Goal: Information Seeking & Learning: Learn about a topic

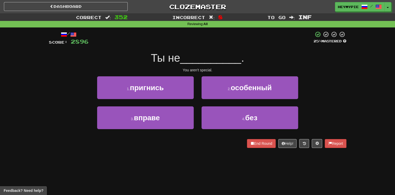
click at [234, 73] on div "/ Score: 2896 25 % Mastered Ты не __________ . You aren't special. 1 . пригнись…" at bounding box center [198, 89] width 298 height 117
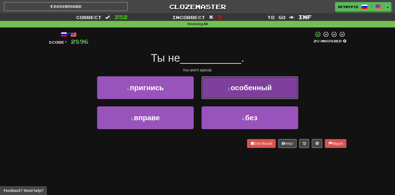
click at [227, 90] on button "2 . особенный" at bounding box center [250, 87] width 97 height 23
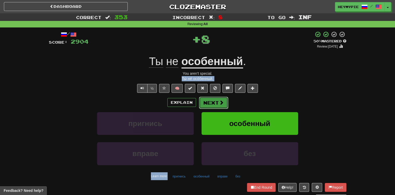
click at [220, 102] on span at bounding box center [221, 102] width 5 height 5
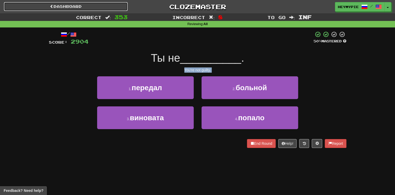
click at [75, 9] on link "Dashboard" at bounding box center [66, 6] width 124 height 9
click at [78, 8] on link "Dashboard" at bounding box center [66, 6] width 124 height 9
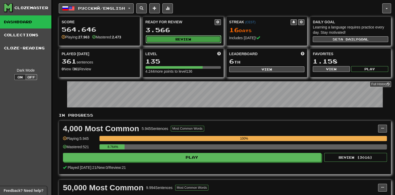
click at [192, 37] on button "Review" at bounding box center [183, 39] width 75 height 8
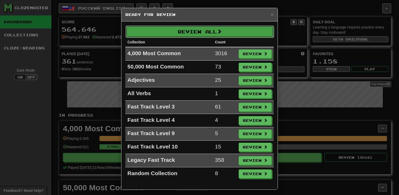
click at [215, 29] on button "Review All" at bounding box center [200, 32] width 148 height 12
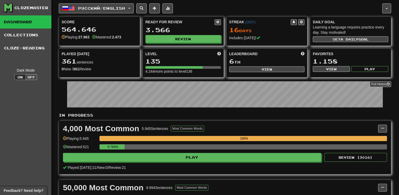
select select "********"
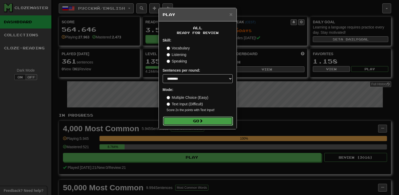
click at [214, 123] on button "Go" at bounding box center [198, 120] width 70 height 9
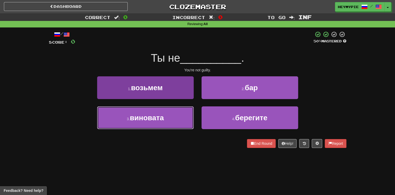
click at [183, 119] on button "3 . виновата" at bounding box center [145, 117] width 97 height 23
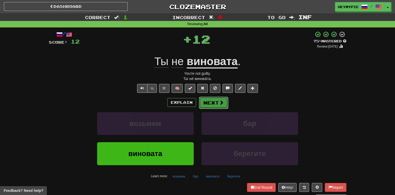
click at [217, 107] on button "Next" at bounding box center [213, 103] width 29 height 12
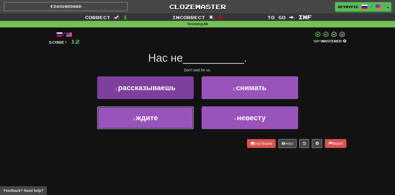
click at [173, 122] on button "3 . ждите" at bounding box center [145, 117] width 97 height 23
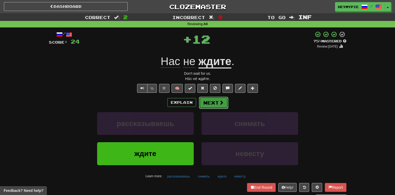
click at [220, 103] on span at bounding box center [221, 102] width 5 height 5
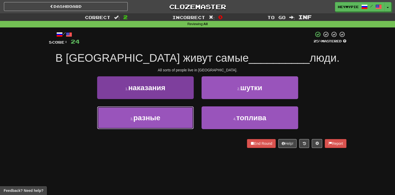
click at [158, 122] on button "3 . разные" at bounding box center [145, 117] width 97 height 23
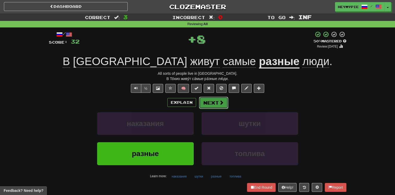
click at [212, 104] on button "Next" at bounding box center [213, 103] width 29 height 12
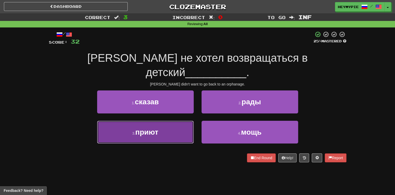
click at [174, 121] on button "3 . приют" at bounding box center [145, 132] width 97 height 23
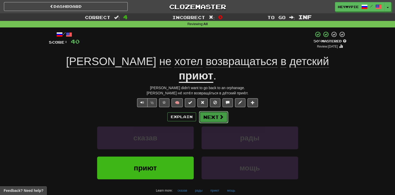
click at [214, 111] on button "Next" at bounding box center [213, 117] width 29 height 12
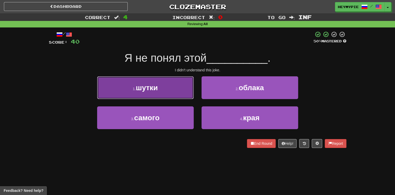
click at [182, 98] on button "1 . шутки" at bounding box center [145, 87] width 97 height 23
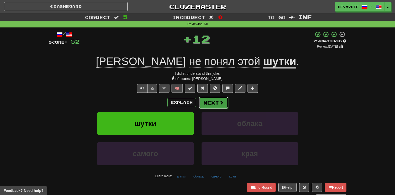
click at [208, 105] on button "Next" at bounding box center [213, 103] width 29 height 12
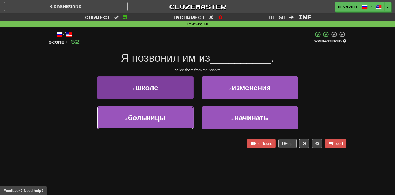
drag, startPoint x: 168, startPoint y: 118, endPoint x: 178, endPoint y: 113, distance: 10.8
click at [168, 119] on button "3 . больницы" at bounding box center [145, 117] width 97 height 23
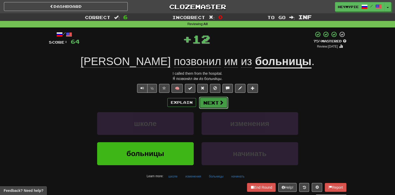
click at [219, 104] on span at bounding box center [221, 102] width 5 height 5
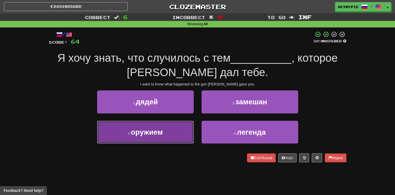
click at [160, 132] on span "оружием" at bounding box center [147, 132] width 32 height 8
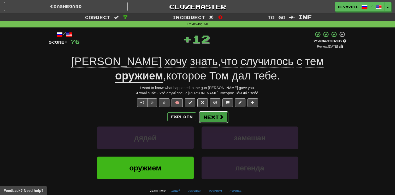
click at [216, 118] on button "Next" at bounding box center [213, 117] width 29 height 12
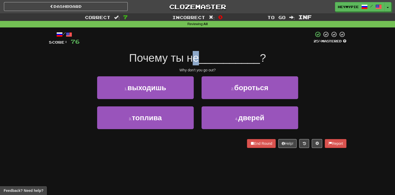
drag, startPoint x: 220, startPoint y: 41, endPoint x: 194, endPoint y: 46, distance: 27.1
click at [194, 46] on div "/ Score: 76 25 % Mastered Почему ты не __________ ? Why don't you go out? 1 . в…" at bounding box center [198, 89] width 298 height 117
drag, startPoint x: 194, startPoint y: 46, endPoint x: 177, endPoint y: 52, distance: 17.8
click at [177, 52] on span "Почему ты не" at bounding box center [164, 58] width 70 height 12
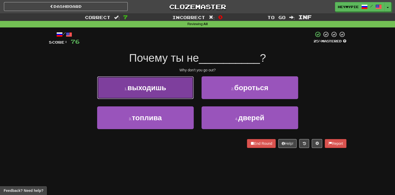
click at [184, 90] on button "1 . выходишь" at bounding box center [145, 87] width 97 height 23
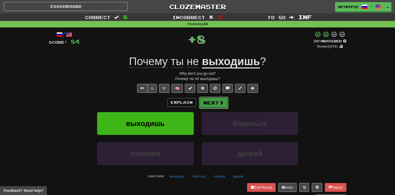
click at [224, 102] on button "Next" at bounding box center [213, 103] width 29 height 12
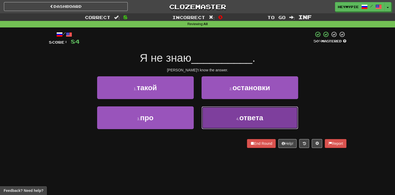
click at [234, 118] on button "4 . ответа" at bounding box center [250, 117] width 97 height 23
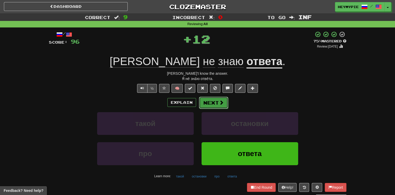
click at [221, 101] on span at bounding box center [221, 102] width 5 height 5
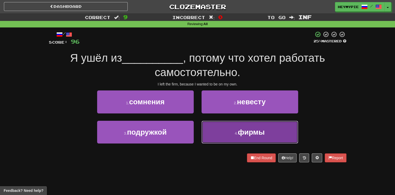
click at [215, 121] on button "4 . фирмы" at bounding box center [250, 132] width 97 height 23
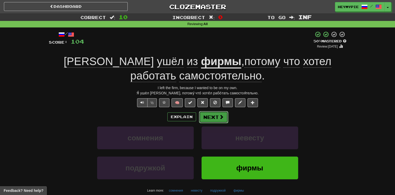
click at [210, 117] on button "Next" at bounding box center [213, 117] width 29 height 12
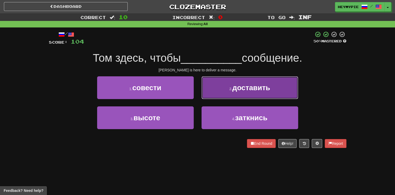
click at [203, 88] on button "2 . доставить" at bounding box center [250, 87] width 97 height 23
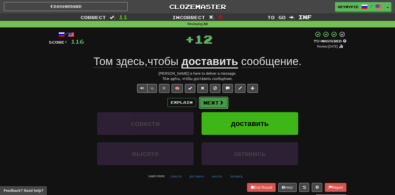
click at [212, 105] on button "Next" at bounding box center [213, 103] width 29 height 12
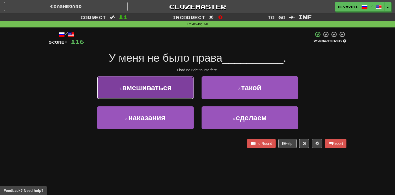
click at [162, 89] on span "вмешиваться" at bounding box center [146, 88] width 49 height 8
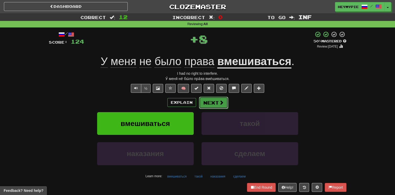
click at [220, 108] on button "Next" at bounding box center [213, 103] width 29 height 12
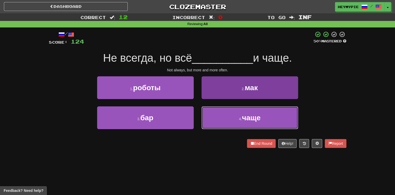
click at [217, 124] on button "4 . чаще" at bounding box center [250, 117] width 97 height 23
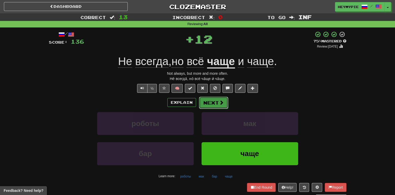
click at [215, 107] on button "Next" at bounding box center [213, 103] width 29 height 12
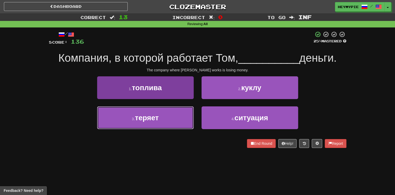
click at [172, 114] on button "3 . теряет" at bounding box center [145, 117] width 97 height 23
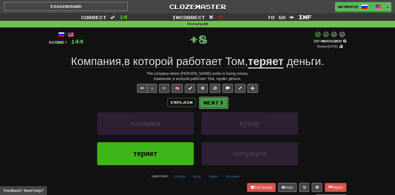
click at [220, 102] on span at bounding box center [221, 102] width 5 height 5
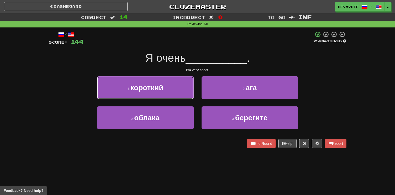
drag, startPoint x: 181, startPoint y: 82, endPoint x: 184, endPoint y: 85, distance: 5.0
click at [181, 82] on button "1 . короткий" at bounding box center [145, 87] width 97 height 23
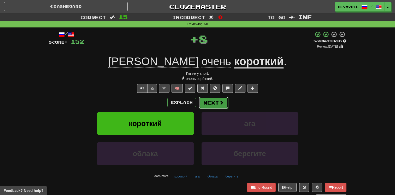
drag, startPoint x: 212, startPoint y: 102, endPoint x: 216, endPoint y: 68, distance: 33.4
click at [212, 101] on button "Next" at bounding box center [213, 102] width 29 height 12
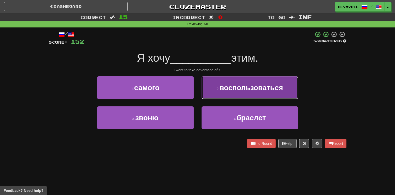
click at [230, 92] on button "2 . воспользоваться" at bounding box center [250, 87] width 97 height 23
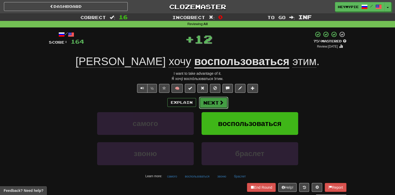
click at [220, 100] on span at bounding box center [221, 102] width 5 height 5
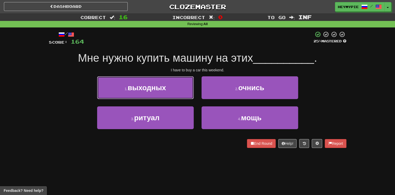
click at [170, 92] on button "1 . выходных" at bounding box center [145, 87] width 97 height 23
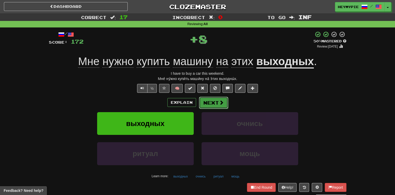
click at [207, 104] on button "Next" at bounding box center [213, 103] width 29 height 12
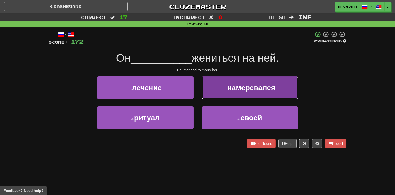
click at [209, 87] on button "2 . намеревался" at bounding box center [250, 87] width 97 height 23
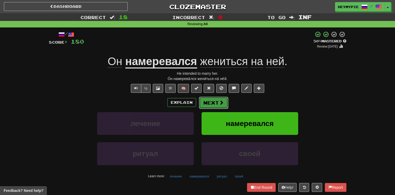
click at [207, 104] on button "Next" at bounding box center [213, 103] width 29 height 12
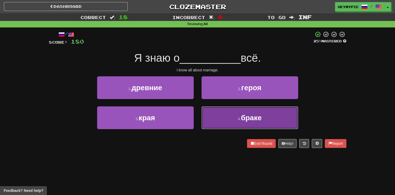
click at [226, 122] on button "4 . браке" at bounding box center [250, 117] width 97 height 23
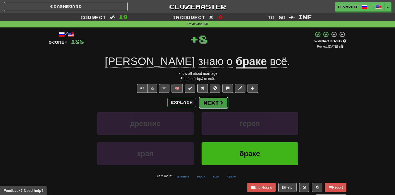
click at [210, 100] on button "Next" at bounding box center [213, 103] width 29 height 12
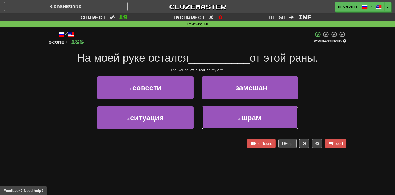
click at [232, 109] on button "4 . шрам" at bounding box center [250, 117] width 97 height 23
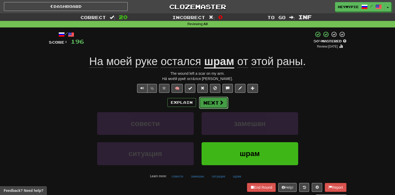
click at [215, 105] on button "Next" at bounding box center [213, 103] width 29 height 12
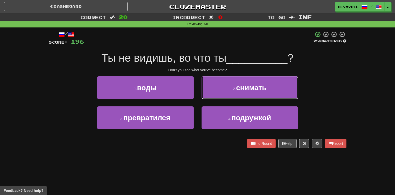
drag, startPoint x: 231, startPoint y: 66, endPoint x: 233, endPoint y: 65, distance: 2.8
drag, startPoint x: 233, startPoint y: 65, endPoint x: 220, endPoint y: 39, distance: 28.4
click at [220, 39] on div at bounding box center [199, 38] width 230 height 14
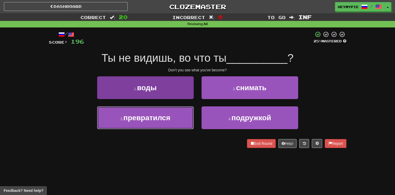
click at [161, 122] on button "3 . превратился" at bounding box center [145, 117] width 97 height 23
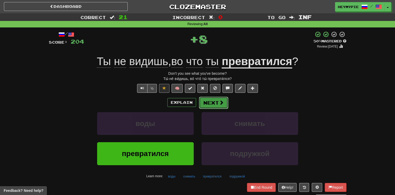
click at [217, 107] on button "Next" at bounding box center [213, 103] width 29 height 12
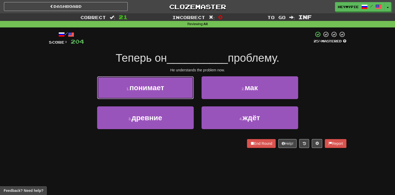
drag, startPoint x: 180, startPoint y: 82, endPoint x: 186, endPoint y: 82, distance: 6.0
click at [181, 82] on button "1 . понимает" at bounding box center [145, 87] width 97 height 23
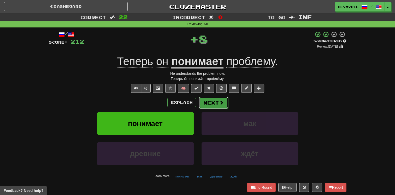
click at [210, 102] on button "Next" at bounding box center [213, 103] width 29 height 12
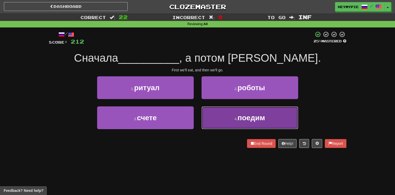
click at [224, 112] on button "4 . поедим" at bounding box center [250, 117] width 97 height 23
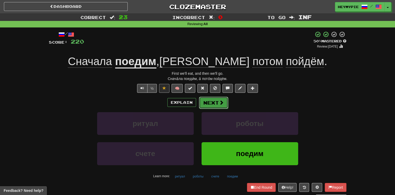
click at [215, 105] on button "Next" at bounding box center [213, 103] width 29 height 12
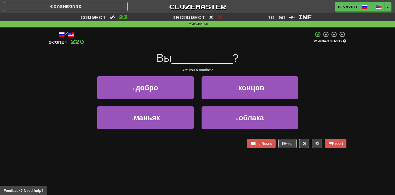
click at [173, 129] on div "3 . маньяк" at bounding box center [145, 121] width 104 height 30
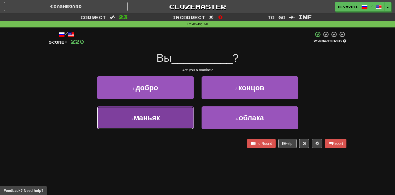
click at [182, 122] on button "3 . маньяк" at bounding box center [145, 117] width 97 height 23
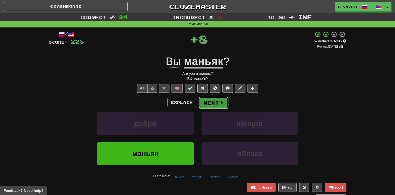
click at [209, 104] on button "Next" at bounding box center [213, 103] width 29 height 12
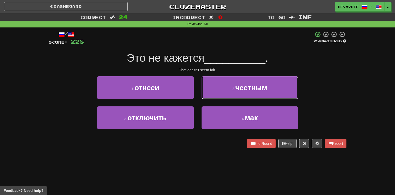
click at [230, 83] on button "2 . честным" at bounding box center [250, 87] width 97 height 23
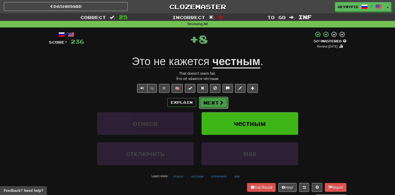
click at [216, 103] on button "Next" at bounding box center [213, 103] width 29 height 12
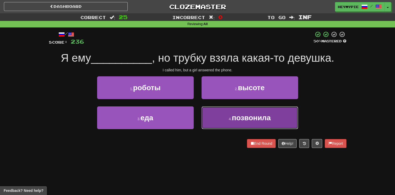
click at [216, 116] on button "4 . позвонила" at bounding box center [250, 117] width 97 height 23
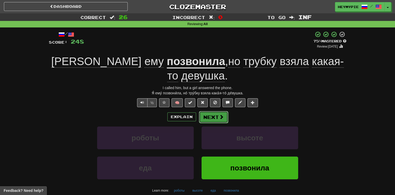
click at [221, 111] on button "Next" at bounding box center [213, 117] width 29 height 12
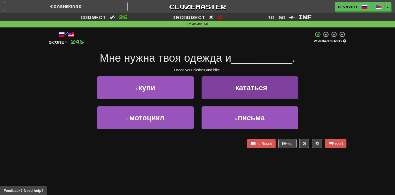
drag, startPoint x: 228, startPoint y: 62, endPoint x: 213, endPoint y: 77, distance: 20.9
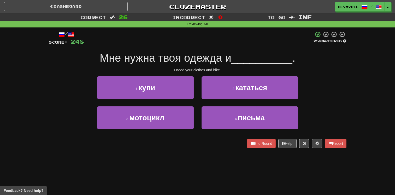
drag, startPoint x: 213, startPoint y: 77, endPoint x: 190, endPoint y: 48, distance: 37.4
click at [188, 50] on div "/ Score: 248 25 % Mastered Мне нужна твоя одежда и __________ . I need your clo…" at bounding box center [198, 89] width 298 height 117
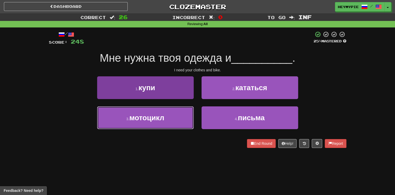
click at [172, 119] on button "3 . мотоцикл" at bounding box center [145, 117] width 97 height 23
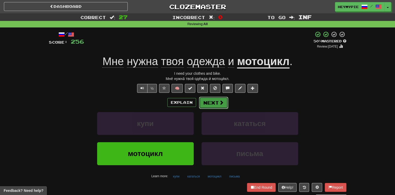
click at [215, 101] on button "Next" at bounding box center [213, 103] width 29 height 12
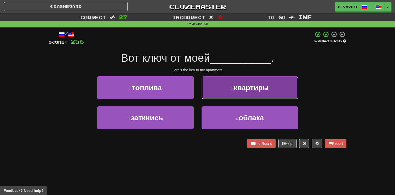
click at [235, 85] on span "квартиры" at bounding box center [251, 88] width 35 height 8
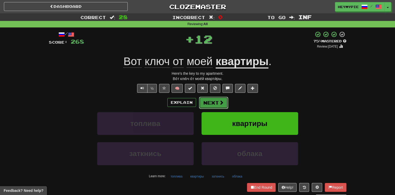
click at [217, 105] on button "Next" at bounding box center [213, 103] width 29 height 12
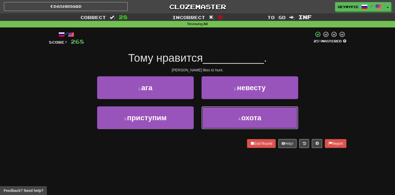
click at [218, 112] on button "4 . охота" at bounding box center [250, 117] width 97 height 23
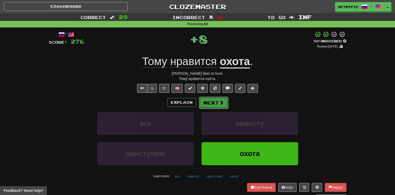
click at [214, 103] on button "Next" at bounding box center [213, 103] width 29 height 12
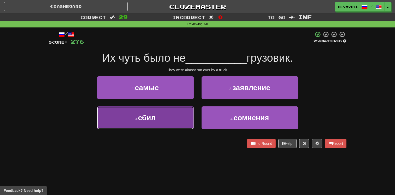
click at [174, 118] on button "3 . сбил" at bounding box center [145, 117] width 97 height 23
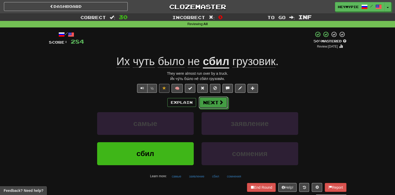
click at [212, 109] on div "Explain Next самые заявление сбил сомнения Learn more: самые заявление сбил сом…" at bounding box center [198, 138] width 298 height 84
click at [210, 104] on button "Next" at bounding box center [213, 103] width 29 height 12
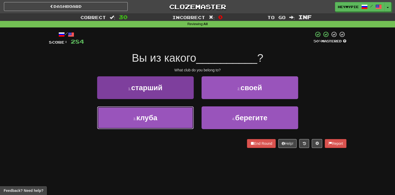
click at [169, 126] on button "3 . клуба" at bounding box center [145, 117] width 97 height 23
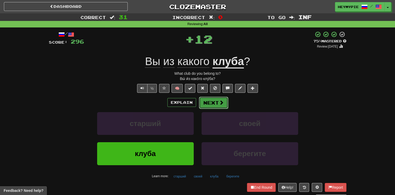
click at [211, 107] on button "Next" at bounding box center [213, 103] width 29 height 12
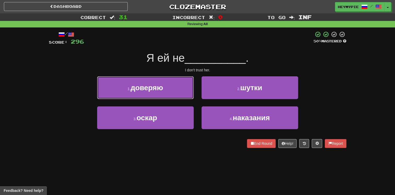
click at [159, 84] on span "доверяю" at bounding box center [147, 88] width 32 height 8
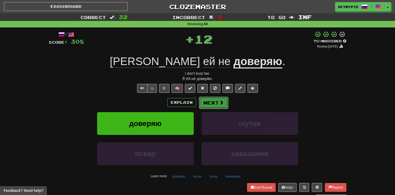
click at [214, 101] on button "Next" at bounding box center [213, 103] width 29 height 12
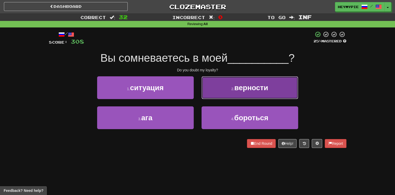
click at [230, 81] on button "2 . верности" at bounding box center [250, 87] width 97 height 23
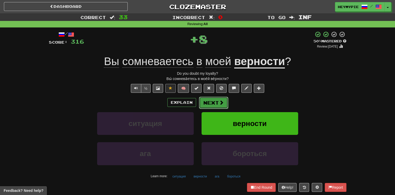
click at [216, 105] on button "Next" at bounding box center [213, 103] width 29 height 12
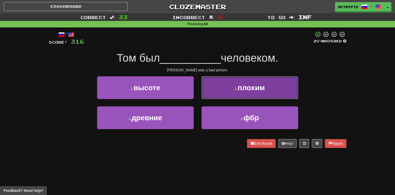
click at [227, 87] on button "2 . плохим" at bounding box center [250, 87] width 97 height 23
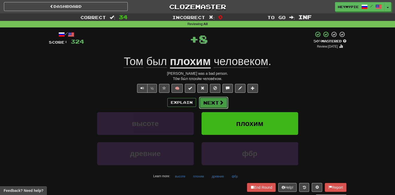
click at [219, 102] on span at bounding box center [221, 102] width 5 height 5
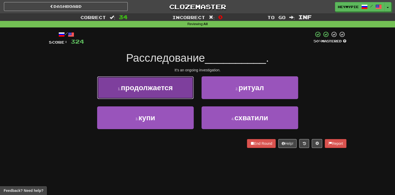
click at [185, 76] on button "1 . продолжается" at bounding box center [145, 87] width 97 height 23
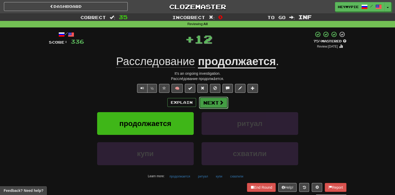
click at [207, 103] on button "Next" at bounding box center [213, 103] width 29 height 12
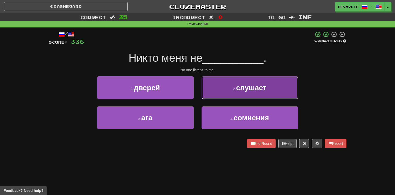
click at [233, 91] on button "2 . слушает" at bounding box center [250, 87] width 97 height 23
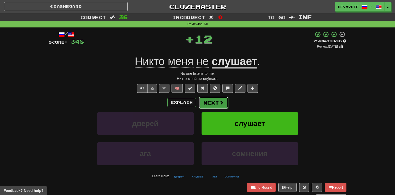
click at [224, 107] on button "Next" at bounding box center [213, 103] width 29 height 12
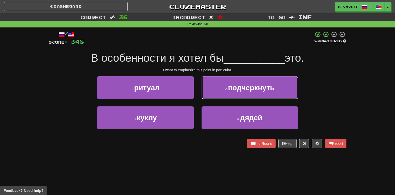
click at [231, 99] on div "2 . подчеркнуть" at bounding box center [250, 91] width 104 height 30
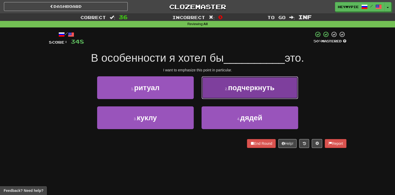
click at [233, 95] on button "2 . подчеркнуть" at bounding box center [250, 87] width 97 height 23
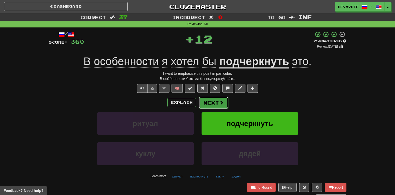
click at [214, 104] on button "Next" at bounding box center [213, 103] width 29 height 12
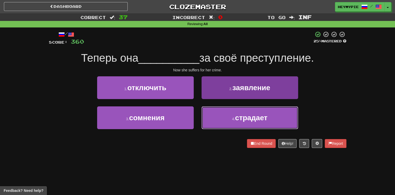
click at [235, 115] on button "4 . страдает" at bounding box center [250, 117] width 97 height 23
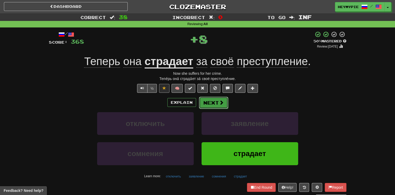
click at [216, 103] on button "Next" at bounding box center [213, 103] width 29 height 12
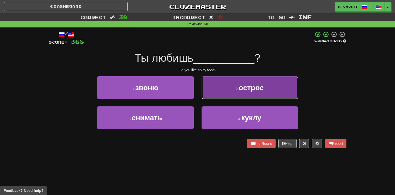
click at [215, 97] on button "2 . острое" at bounding box center [250, 87] width 97 height 23
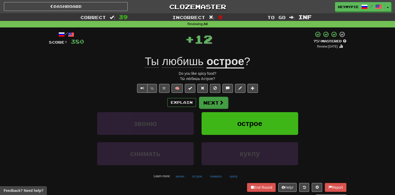
click at [216, 108] on div "Explain Next звоню острое снимать куклу Learn more: звоню острое снимать куклу" at bounding box center [198, 138] width 298 height 84
click at [210, 104] on button "Next" at bounding box center [213, 103] width 29 height 12
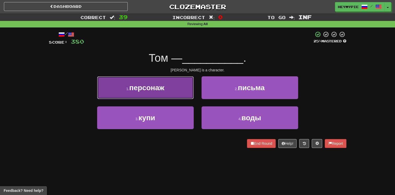
click at [166, 91] on button "1 . персонаж" at bounding box center [145, 87] width 97 height 23
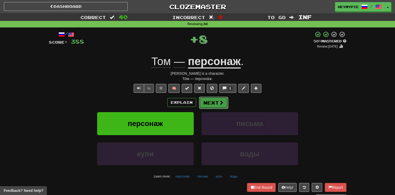
click at [213, 105] on button "Next" at bounding box center [213, 103] width 29 height 12
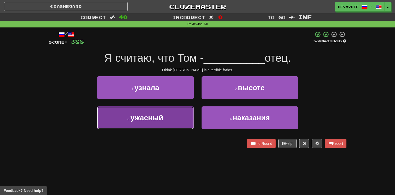
click at [175, 120] on button "3 . ужасный" at bounding box center [145, 117] width 97 height 23
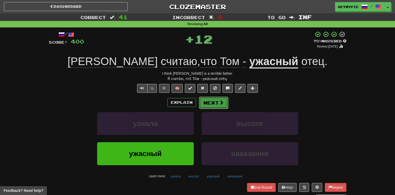
click at [209, 104] on button "Next" at bounding box center [213, 103] width 29 height 12
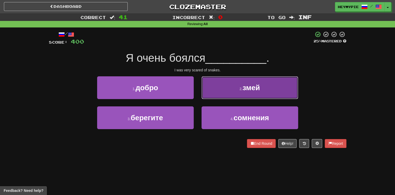
click at [227, 87] on button "2 . змей" at bounding box center [250, 87] width 97 height 23
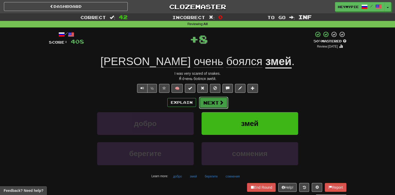
click at [216, 102] on button "Next" at bounding box center [213, 103] width 29 height 12
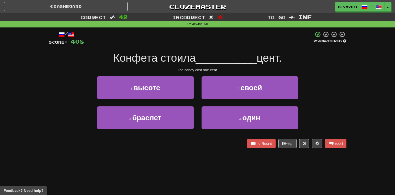
click at [225, 130] on div "4 . один" at bounding box center [250, 121] width 104 height 30
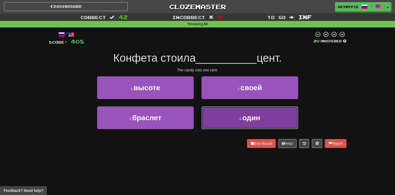
click at [225, 126] on button "4 . один" at bounding box center [250, 117] width 97 height 23
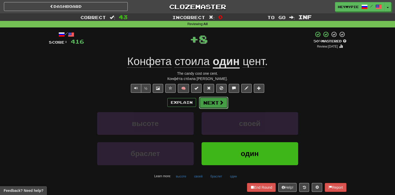
click at [213, 102] on button "Next" at bounding box center [213, 103] width 29 height 12
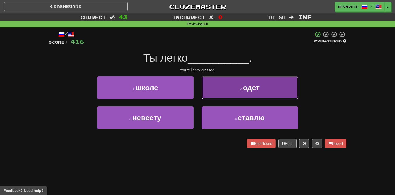
click at [226, 90] on button "2 . одет" at bounding box center [250, 87] width 97 height 23
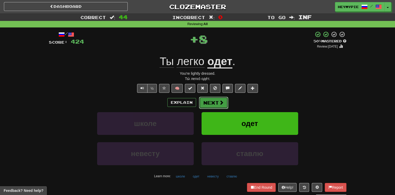
click at [216, 103] on button "Next" at bounding box center [213, 103] width 29 height 12
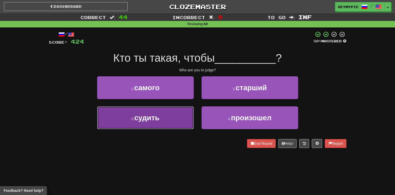
click at [169, 124] on button "3 . судить" at bounding box center [145, 117] width 97 height 23
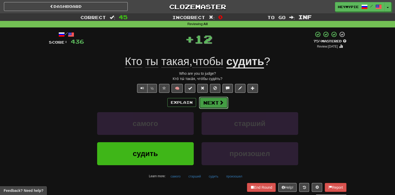
click at [209, 105] on button "Next" at bounding box center [213, 103] width 29 height 12
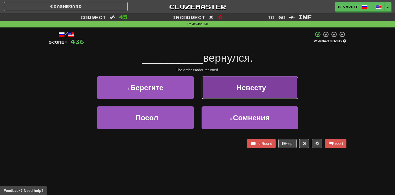
click at [229, 96] on button "2 . Невесту" at bounding box center [250, 87] width 97 height 23
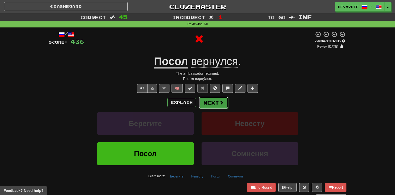
click at [214, 101] on button "Next" at bounding box center [213, 103] width 29 height 12
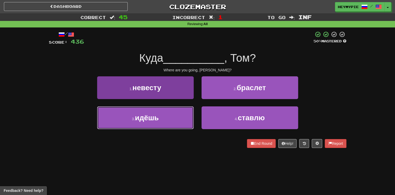
click at [156, 116] on span "идёшь" at bounding box center [147, 118] width 24 height 8
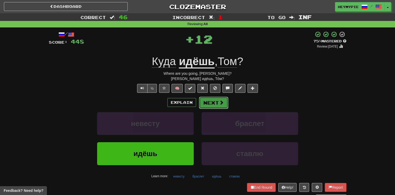
click at [213, 104] on button "Next" at bounding box center [213, 103] width 29 height 12
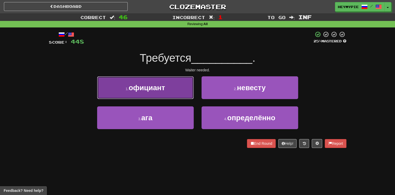
click at [180, 88] on button "1 . официант" at bounding box center [145, 87] width 97 height 23
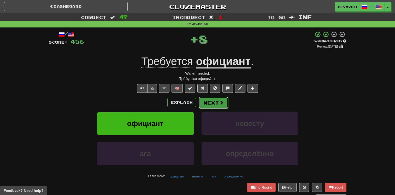
click at [210, 105] on button "Next" at bounding box center [213, 103] width 29 height 12
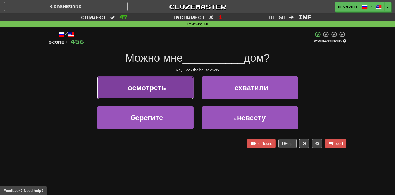
click at [178, 88] on button "1 . осмотреть" at bounding box center [145, 87] width 97 height 23
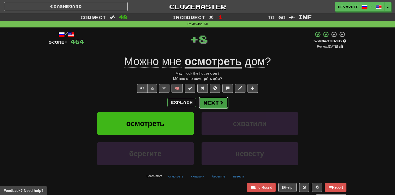
click at [207, 108] on button "Next" at bounding box center [213, 103] width 29 height 12
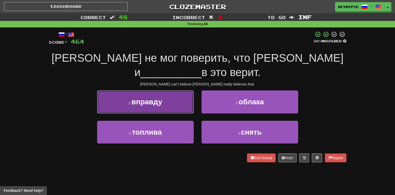
click at [160, 95] on button "1 . вправду" at bounding box center [145, 101] width 97 height 23
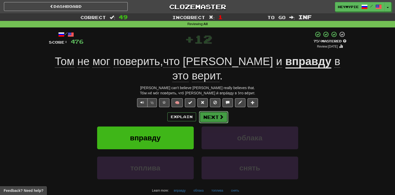
click at [214, 111] on button "Next" at bounding box center [213, 117] width 29 height 12
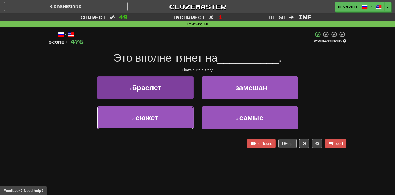
click at [171, 118] on button "3 . сюжет" at bounding box center [145, 117] width 97 height 23
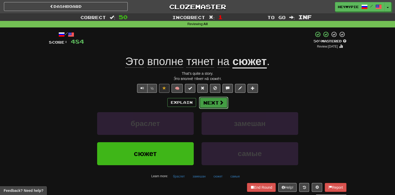
click at [217, 105] on button "Next" at bounding box center [213, 103] width 29 height 12
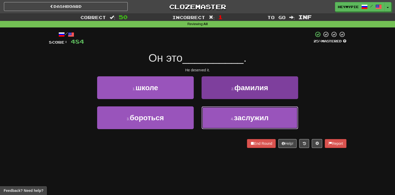
click at [224, 119] on button "4 . заслужил" at bounding box center [250, 117] width 97 height 23
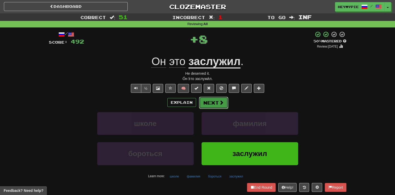
click at [212, 104] on button "Next" at bounding box center [213, 103] width 29 height 12
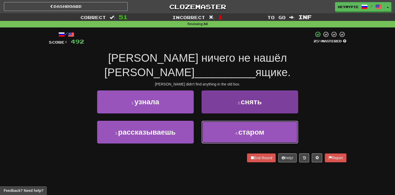
click at [221, 121] on button "4 . старом" at bounding box center [250, 132] width 97 height 23
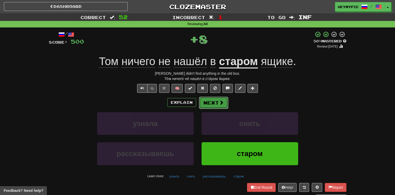
click at [219, 104] on span at bounding box center [221, 102] width 5 height 5
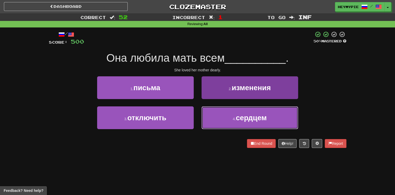
click at [206, 119] on button "4 . сердцем" at bounding box center [250, 117] width 97 height 23
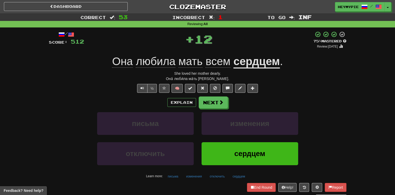
click at [209, 110] on div "Explain Next письма изменения отключить сердцем Learn more: письма изменения от…" at bounding box center [198, 138] width 298 height 84
click at [213, 105] on button "Next" at bounding box center [213, 103] width 29 height 12
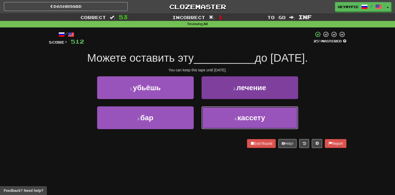
click at [234, 114] on button "4 . кассету" at bounding box center [250, 117] width 97 height 23
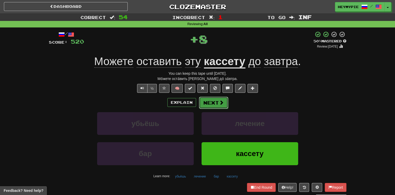
click at [219, 103] on span at bounding box center [221, 102] width 5 height 5
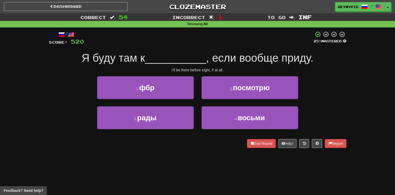
drag, startPoint x: 220, startPoint y: 62, endPoint x: 194, endPoint y: 53, distance: 27.4
click at [194, 53] on span "__________" at bounding box center [175, 58] width 61 height 12
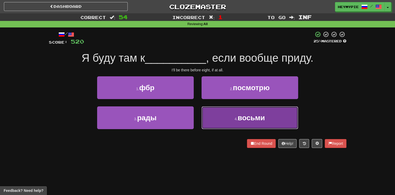
click at [225, 120] on button "4 . восьми" at bounding box center [250, 117] width 97 height 23
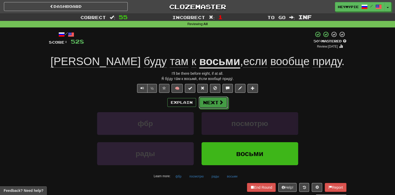
click at [216, 112] on div "Explain Next фбр посмотрю рады восьми Learn more: фбр посмотрю рады восьми" at bounding box center [198, 138] width 298 height 84
click at [213, 106] on button "Next" at bounding box center [213, 103] width 29 height 12
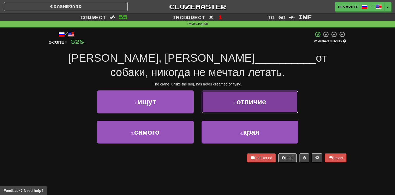
click at [231, 104] on button "2 . отличие" at bounding box center [250, 101] width 97 height 23
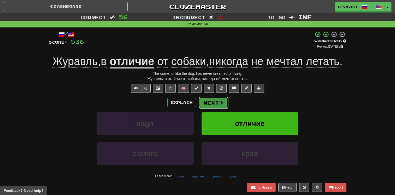
click at [214, 107] on button "Next" at bounding box center [213, 103] width 29 height 12
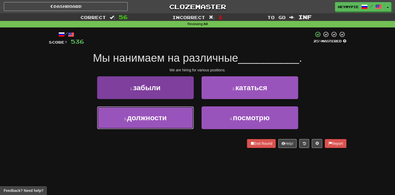
click at [157, 123] on button "3 . должности" at bounding box center [145, 117] width 97 height 23
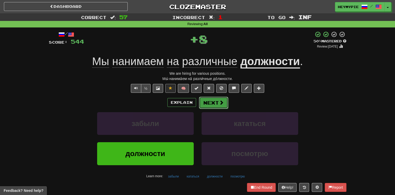
click at [213, 102] on button "Next" at bounding box center [213, 103] width 29 height 12
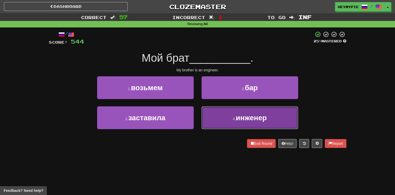
drag, startPoint x: 217, startPoint y: 117, endPoint x: 218, endPoint y: 112, distance: 5.5
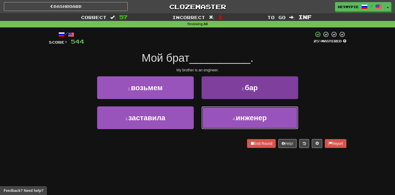
click at [218, 117] on button "4 . инженер" at bounding box center [250, 117] width 97 height 23
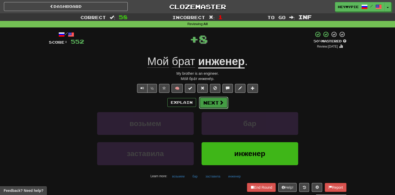
click at [210, 104] on button "Next" at bounding box center [213, 103] width 29 height 12
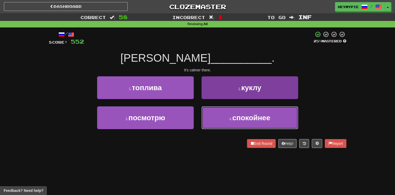
drag, startPoint x: 226, startPoint y: 120, endPoint x: 226, endPoint y: 117, distance: 2.7
click at [226, 120] on button "4 . спокойнее" at bounding box center [250, 117] width 97 height 23
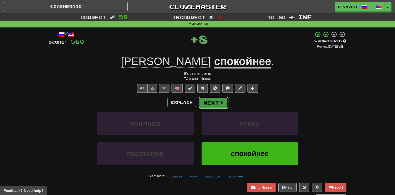
click at [220, 108] on button "Next" at bounding box center [213, 103] width 29 height 12
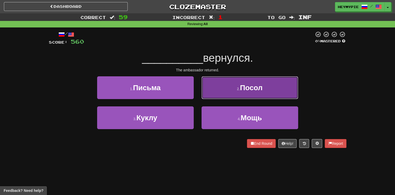
click at [218, 92] on button "2 . Посол" at bounding box center [250, 87] width 97 height 23
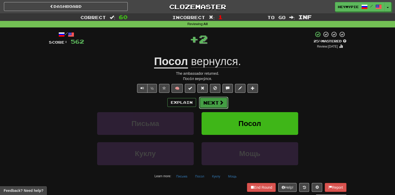
click at [219, 107] on button "Next" at bounding box center [213, 103] width 29 height 12
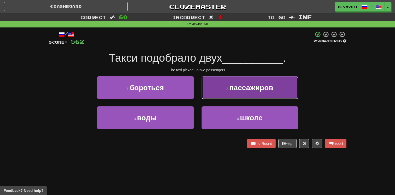
click at [246, 86] on span "пассажиров" at bounding box center [251, 88] width 44 height 8
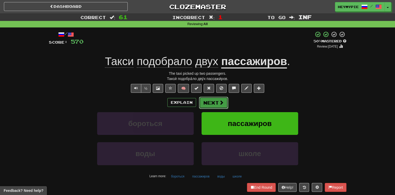
click at [217, 104] on button "Next" at bounding box center [213, 103] width 29 height 12
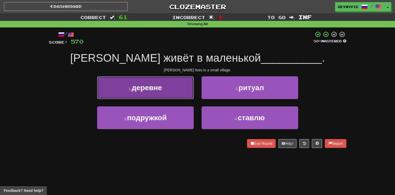
click at [161, 97] on button "1 . деревне" at bounding box center [145, 87] width 97 height 23
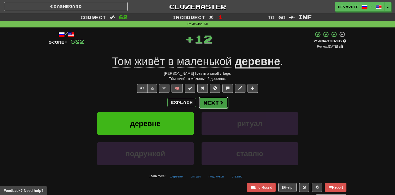
click at [217, 100] on button "Next" at bounding box center [213, 103] width 29 height 12
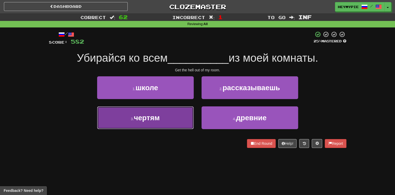
click at [167, 114] on button "3 . чертям" at bounding box center [145, 117] width 97 height 23
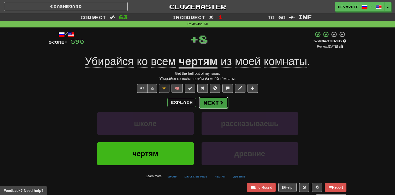
click at [213, 105] on button "Next" at bounding box center [213, 103] width 29 height 12
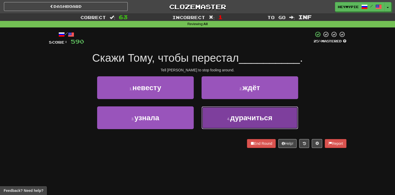
click at [227, 114] on button "4 . дурачиться" at bounding box center [250, 117] width 97 height 23
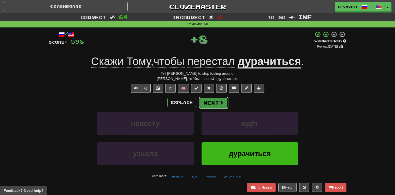
click at [216, 100] on button "Next" at bounding box center [213, 103] width 29 height 12
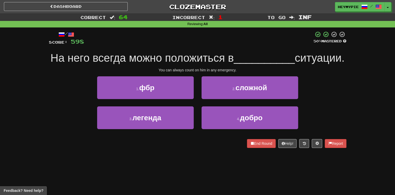
drag, startPoint x: 174, startPoint y: 62, endPoint x: 77, endPoint y: 74, distance: 98.5
click at [77, 65] on div "На него всегда можно положиться в __________ ситуации." at bounding box center [198, 58] width 298 height 14
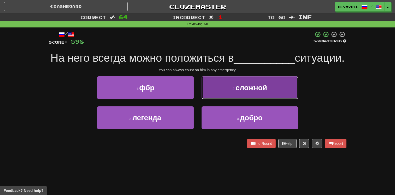
click at [234, 99] on button "2 . сложной" at bounding box center [250, 87] width 97 height 23
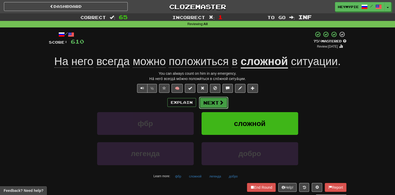
click at [217, 101] on button "Next" at bounding box center [213, 103] width 29 height 12
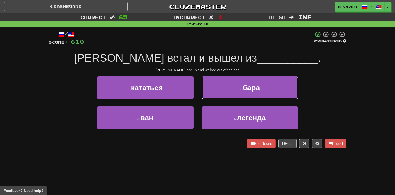
click at [222, 92] on button "2 . бара" at bounding box center [250, 87] width 97 height 23
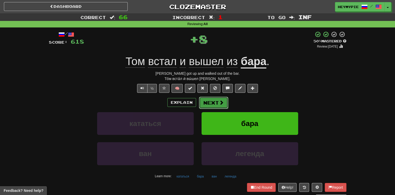
click at [218, 104] on button "Next" at bounding box center [213, 103] width 29 height 12
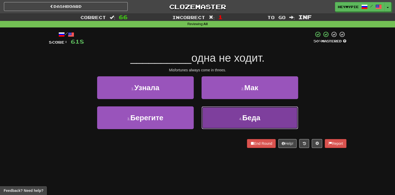
click at [218, 115] on button "4 . Беда" at bounding box center [250, 117] width 97 height 23
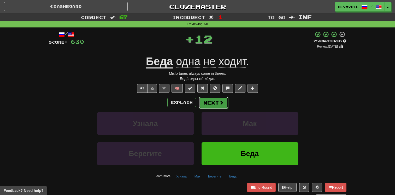
click at [211, 101] on button "Next" at bounding box center [213, 103] width 29 height 12
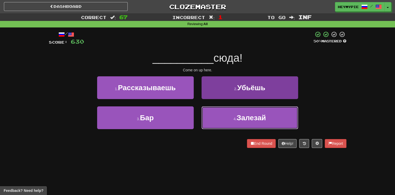
click at [215, 116] on button "4 . Залезай" at bounding box center [250, 117] width 97 height 23
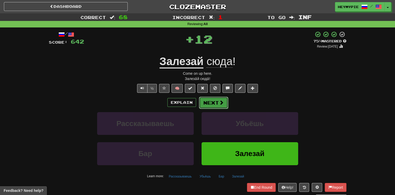
click at [209, 103] on button "Next" at bounding box center [213, 103] width 29 height 12
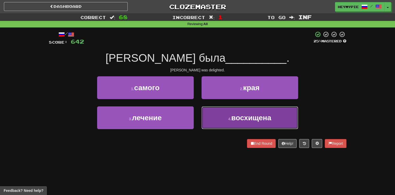
click at [222, 118] on button "4 . восхищена" at bounding box center [250, 117] width 97 height 23
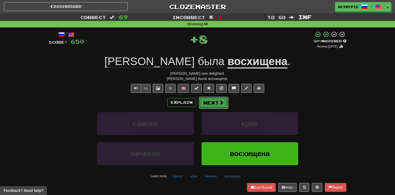
click at [208, 102] on button "Next" at bounding box center [213, 103] width 29 height 12
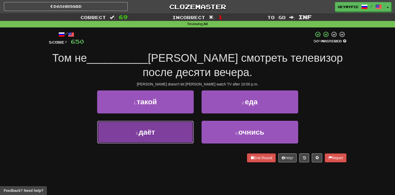
click at [174, 129] on button "3 . даёт" at bounding box center [145, 132] width 97 height 23
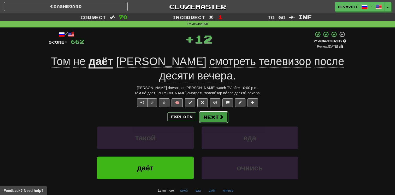
click at [220, 119] on span at bounding box center [221, 116] width 5 height 5
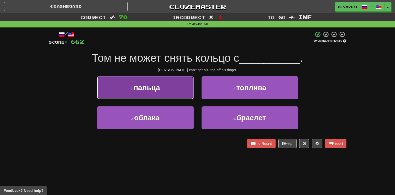
click at [154, 91] on button "1 . пальца" at bounding box center [145, 87] width 97 height 23
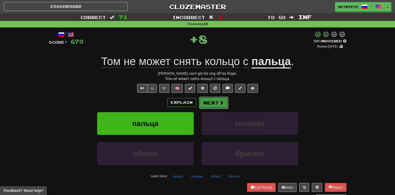
click at [215, 105] on button "Next" at bounding box center [213, 103] width 29 height 12
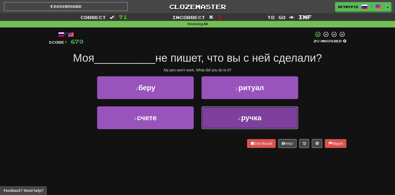
click at [214, 113] on button "4 . ручка" at bounding box center [250, 117] width 97 height 23
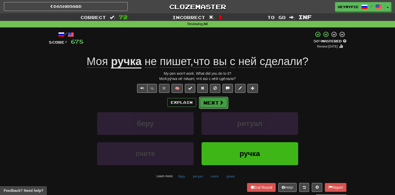
click at [212, 107] on button "Next" at bounding box center [213, 103] width 29 height 12
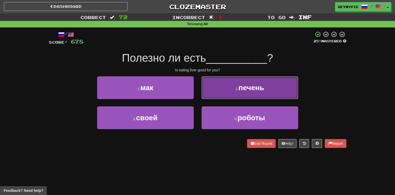
click at [230, 92] on button "2 . печень" at bounding box center [250, 87] width 97 height 23
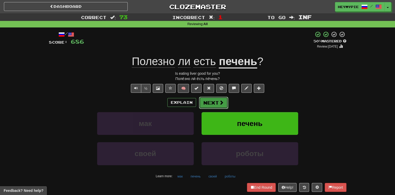
click at [219, 103] on span at bounding box center [221, 102] width 5 height 5
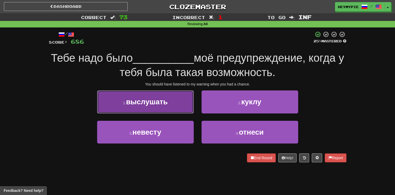
click at [173, 106] on button "1 . выслушать" at bounding box center [145, 101] width 97 height 23
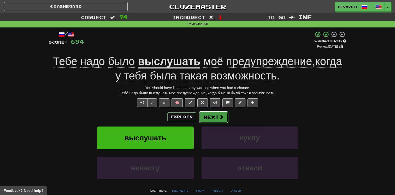
click at [208, 118] on button "Next" at bounding box center [213, 117] width 29 height 12
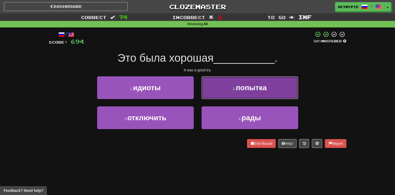
click at [221, 92] on button "2 . попытка" at bounding box center [250, 87] width 97 height 23
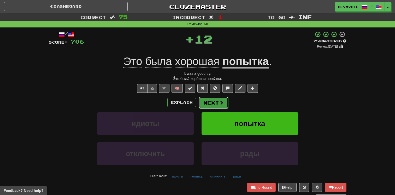
click at [212, 100] on button "Next" at bounding box center [213, 103] width 29 height 12
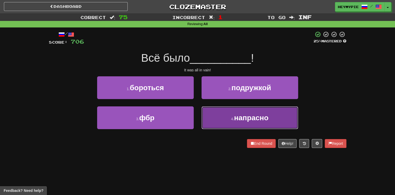
click at [213, 112] on button "4 . напрасно" at bounding box center [250, 117] width 97 height 23
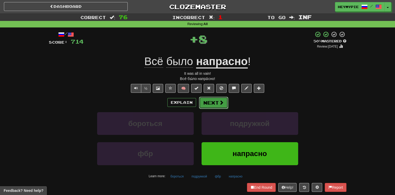
click at [211, 104] on button "Next" at bounding box center [213, 103] width 29 height 12
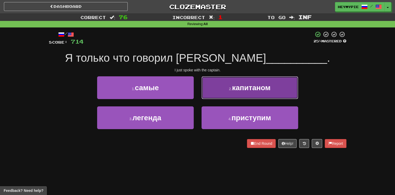
click at [223, 85] on button "2 . капитаном" at bounding box center [250, 87] width 97 height 23
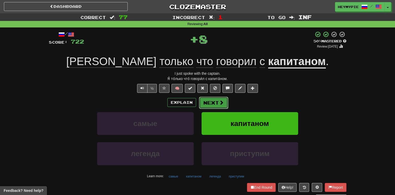
click at [222, 99] on button "Next" at bounding box center [213, 103] width 29 height 12
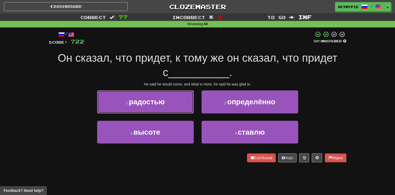
click at [177, 110] on button "1 . радостью" at bounding box center [145, 101] width 97 height 23
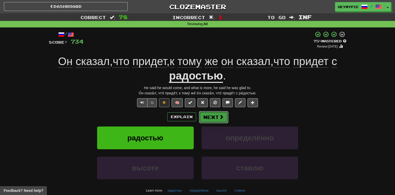
click at [217, 115] on button "Next" at bounding box center [213, 117] width 29 height 12
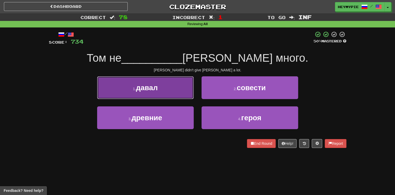
click at [164, 92] on button "1 . давал" at bounding box center [145, 87] width 97 height 23
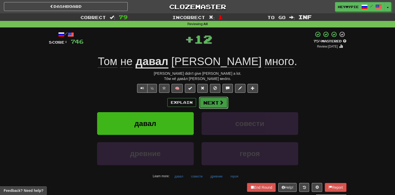
click at [220, 104] on span at bounding box center [221, 102] width 5 height 5
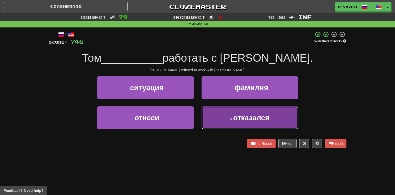
click at [218, 118] on button "4 . отказался" at bounding box center [250, 117] width 97 height 23
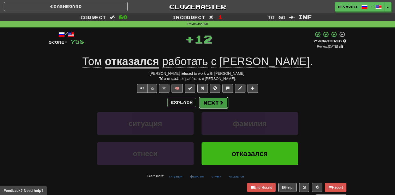
click at [212, 106] on button "Next" at bounding box center [213, 103] width 29 height 12
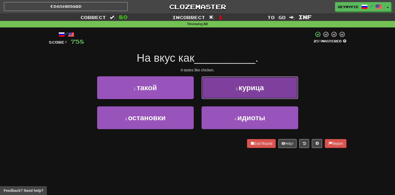
click at [225, 91] on button "2 . курица" at bounding box center [250, 87] width 97 height 23
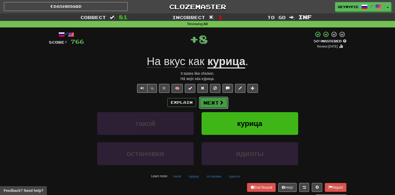
click at [206, 102] on button "Next" at bounding box center [213, 103] width 29 height 12
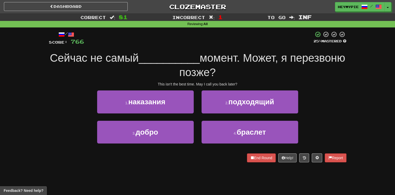
click at [218, 115] on div "2 . подходящий" at bounding box center [250, 105] width 104 height 30
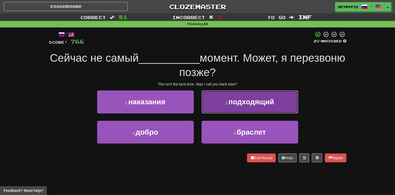
click at [219, 111] on button "2 . подходящий" at bounding box center [250, 101] width 97 height 23
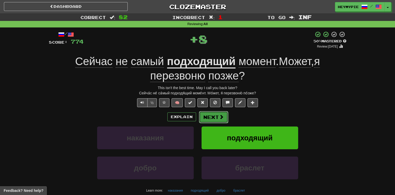
click at [216, 119] on button "Next" at bounding box center [213, 117] width 29 height 12
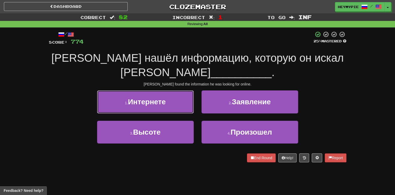
click at [167, 92] on button "1 . Интернете" at bounding box center [145, 101] width 97 height 23
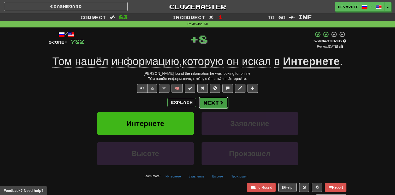
click at [214, 104] on button "Next" at bounding box center [213, 103] width 29 height 12
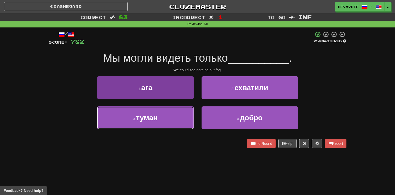
click at [145, 122] on button "3 . туман" at bounding box center [145, 117] width 97 height 23
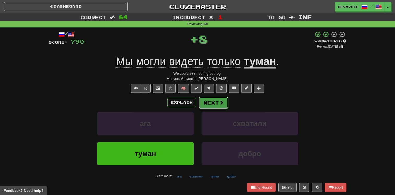
click at [217, 106] on button "Next" at bounding box center [213, 103] width 29 height 12
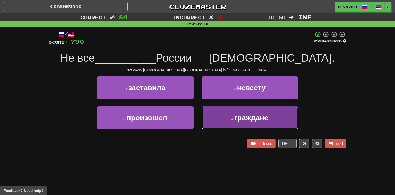
click at [228, 127] on button "4 . граждане" at bounding box center [250, 117] width 97 height 23
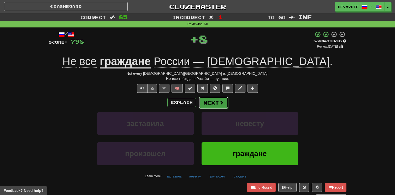
click at [212, 104] on button "Next" at bounding box center [213, 103] width 29 height 12
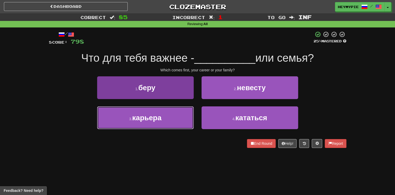
click at [173, 117] on button "3 . карьера" at bounding box center [145, 117] width 97 height 23
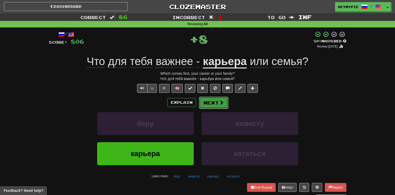
click at [209, 103] on button "Next" at bounding box center [213, 103] width 29 height 12
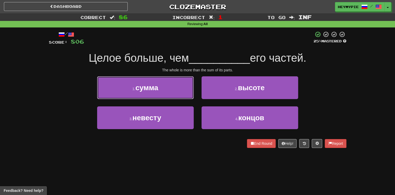
click at [185, 96] on button "1 . сумма" at bounding box center [145, 87] width 97 height 23
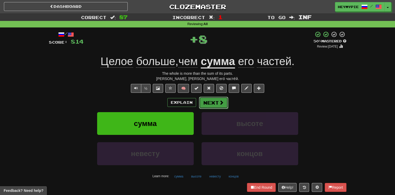
click at [212, 107] on button "Next" at bounding box center [213, 103] width 29 height 12
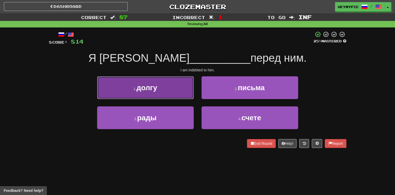
click at [179, 92] on button "1 . долгу" at bounding box center [145, 87] width 97 height 23
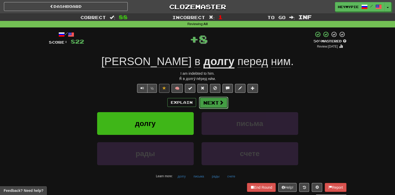
click at [212, 103] on button "Next" at bounding box center [213, 103] width 29 height 12
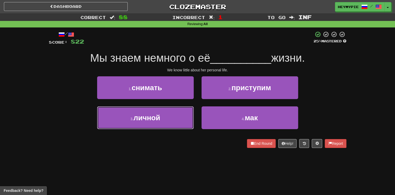
click at [170, 110] on button "3 . личной" at bounding box center [145, 117] width 97 height 23
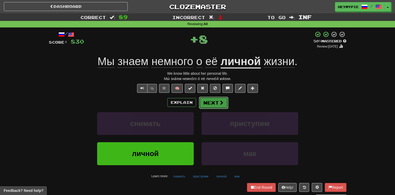
click at [208, 107] on button "Next" at bounding box center [213, 103] width 29 height 12
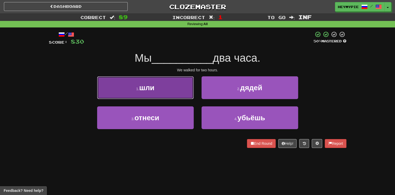
click at [168, 90] on button "1 . шли" at bounding box center [145, 87] width 97 height 23
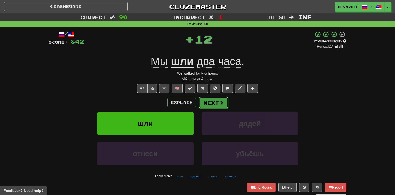
click at [211, 102] on button "Next" at bounding box center [213, 103] width 29 height 12
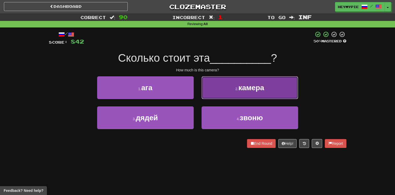
click at [212, 86] on button "2 . камера" at bounding box center [250, 87] width 97 height 23
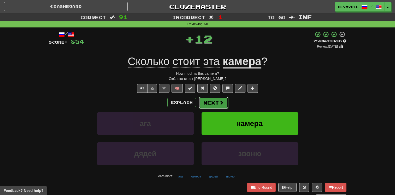
click at [213, 103] on button "Next" at bounding box center [213, 103] width 29 height 12
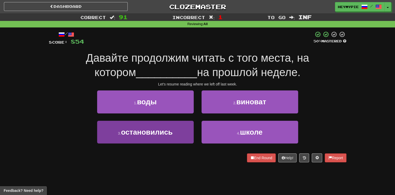
click at [171, 121] on div "1 . воды 2 . виноват 3 . остановились 4 . школе" at bounding box center [198, 120] width 306 height 60
click at [176, 134] on button "3 . остановились" at bounding box center [145, 132] width 97 height 23
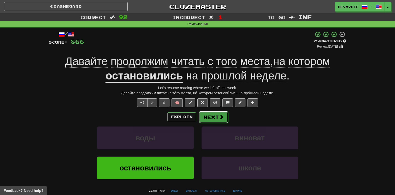
click at [219, 119] on button "Next" at bounding box center [213, 117] width 29 height 12
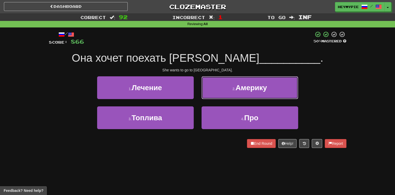
click at [233, 84] on button "2 . [GEOGRAPHIC_DATA]" at bounding box center [250, 87] width 97 height 23
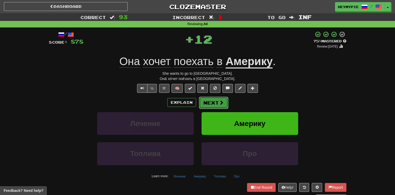
click at [214, 104] on button "Next" at bounding box center [213, 103] width 29 height 12
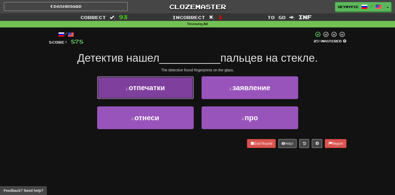
click at [156, 88] on span "отпечатки" at bounding box center [147, 88] width 36 height 8
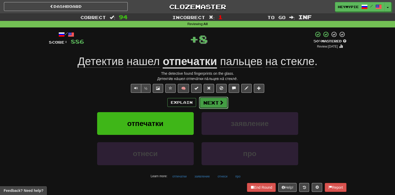
click at [214, 101] on button "Next" at bounding box center [213, 103] width 29 height 12
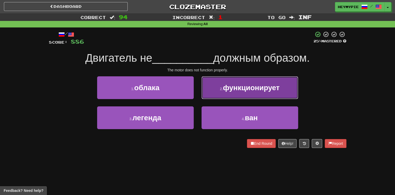
click at [224, 85] on button "2 . функционирует" at bounding box center [250, 87] width 97 height 23
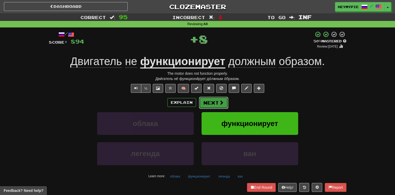
click at [220, 101] on span at bounding box center [221, 102] width 5 height 5
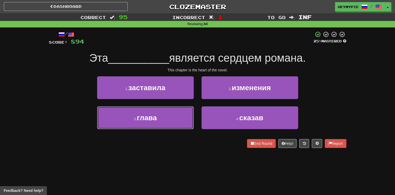
click at [177, 110] on button "3 . глава" at bounding box center [145, 117] width 97 height 23
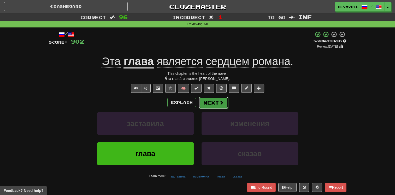
click at [210, 103] on button "Next" at bounding box center [213, 103] width 29 height 12
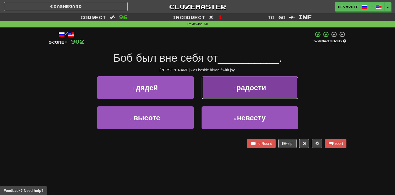
click at [228, 90] on button "2 . радости" at bounding box center [250, 87] width 97 height 23
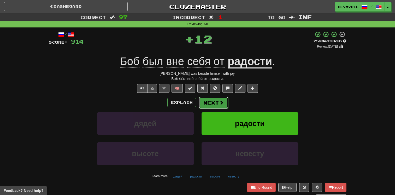
click at [212, 101] on button "Next" at bounding box center [213, 103] width 29 height 12
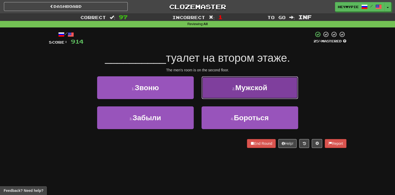
click at [232, 96] on button "2 . Мужской" at bounding box center [250, 87] width 97 height 23
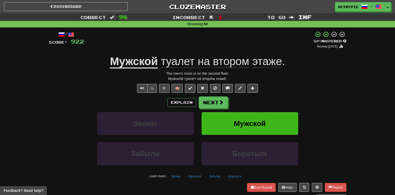
click at [209, 93] on div "/ Score: 922 + 8 50 % Mastered Review: [DATE] Мужской туалет на втором этаже . …" at bounding box center [198, 115] width 298 height 169
click at [207, 100] on button "Next" at bounding box center [213, 103] width 29 height 12
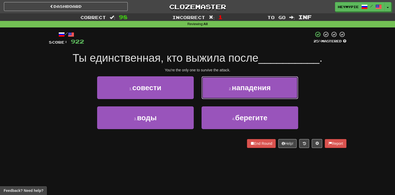
click at [210, 81] on button "2 . нападения" at bounding box center [250, 87] width 97 height 23
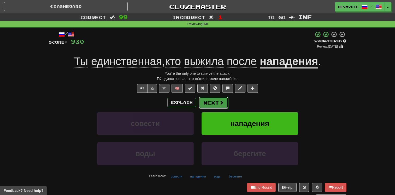
click at [211, 105] on button "Next" at bounding box center [213, 103] width 29 height 12
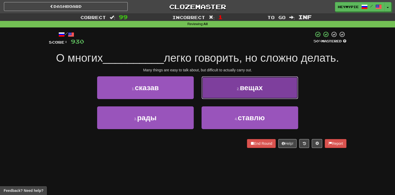
click at [214, 85] on button "2 . вещах" at bounding box center [250, 87] width 97 height 23
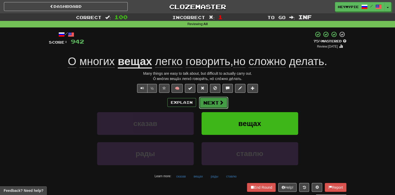
click at [221, 107] on button "Next" at bounding box center [213, 103] width 29 height 12
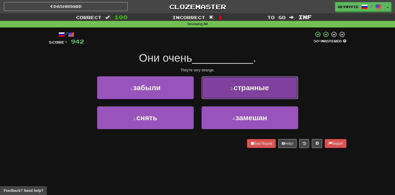
click at [216, 98] on button "2 . странные" at bounding box center [250, 87] width 97 height 23
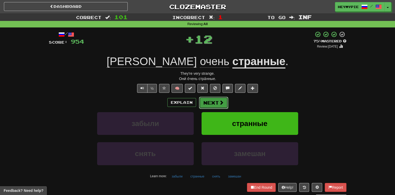
click at [212, 101] on button "Next" at bounding box center [213, 103] width 29 height 12
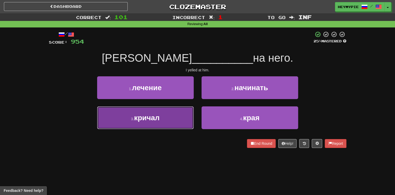
click at [175, 117] on button "3 . кричал" at bounding box center [145, 117] width 97 height 23
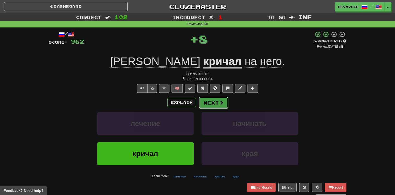
click at [220, 103] on span at bounding box center [221, 102] width 5 height 5
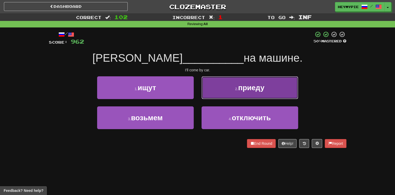
click at [215, 98] on button "2 . приеду" at bounding box center [250, 87] width 97 height 23
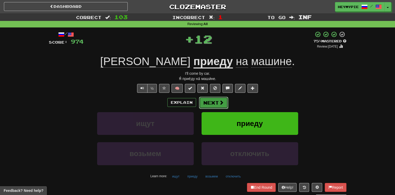
click at [213, 107] on button "Next" at bounding box center [213, 103] width 29 height 12
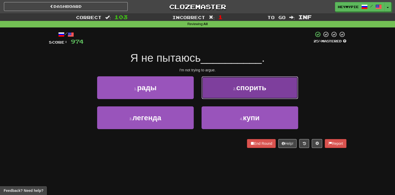
click at [214, 91] on button "2 . спорить" at bounding box center [250, 87] width 97 height 23
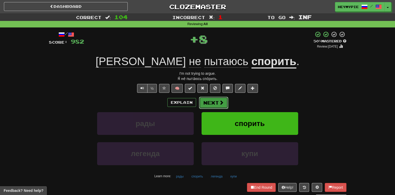
click at [209, 106] on button "Next" at bounding box center [213, 103] width 29 height 12
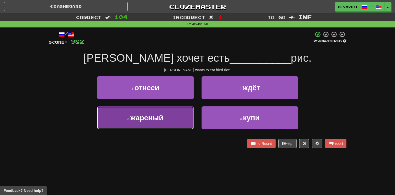
click at [167, 118] on button "3 . жареный" at bounding box center [145, 117] width 97 height 23
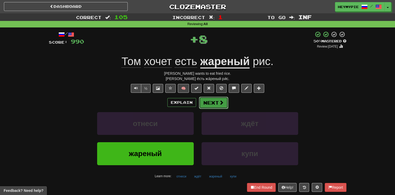
click at [204, 103] on button "Next" at bounding box center [213, 103] width 29 height 12
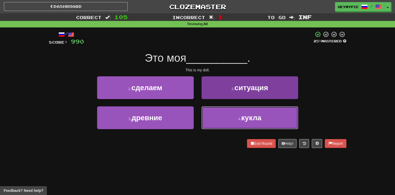
click at [217, 120] on button "4 . кукла" at bounding box center [250, 117] width 97 height 23
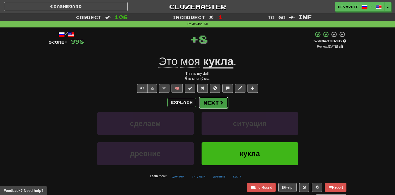
click at [206, 104] on button "Next" at bounding box center [213, 103] width 29 height 12
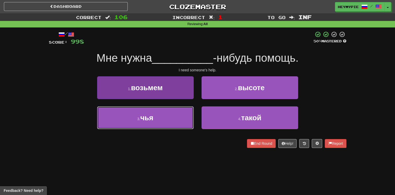
click at [164, 121] on button "3 . чья" at bounding box center [145, 117] width 97 height 23
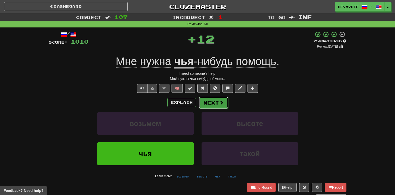
click at [212, 105] on button "Next" at bounding box center [213, 103] width 29 height 12
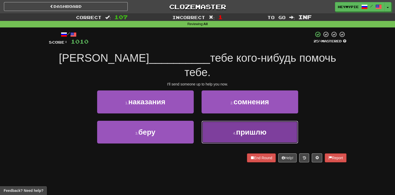
click at [214, 122] on button "4 . пришлю" at bounding box center [250, 132] width 97 height 23
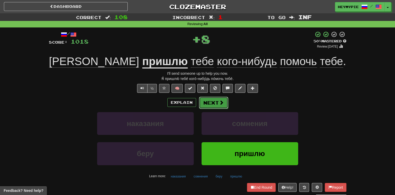
click at [210, 106] on button "Next" at bounding box center [213, 103] width 29 height 12
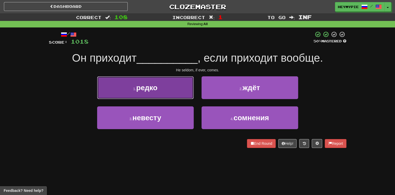
click at [172, 90] on button "1 . редко" at bounding box center [145, 87] width 97 height 23
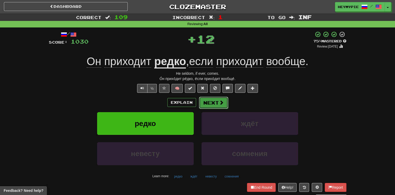
click at [219, 103] on span at bounding box center [221, 102] width 5 height 5
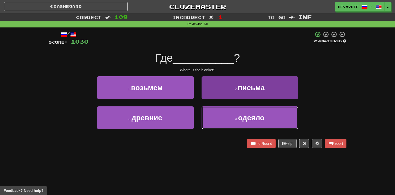
click at [213, 118] on button "4 . одеяло" at bounding box center [250, 117] width 97 height 23
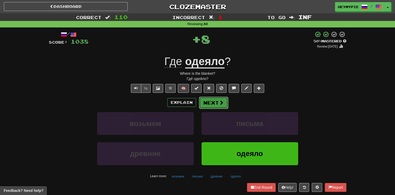
click at [205, 104] on button "Next" at bounding box center [213, 103] width 29 height 12
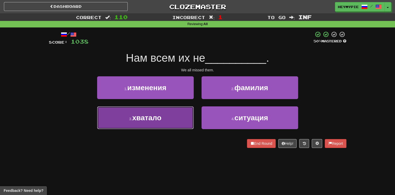
click at [174, 125] on button "3 . хватало" at bounding box center [145, 117] width 97 height 23
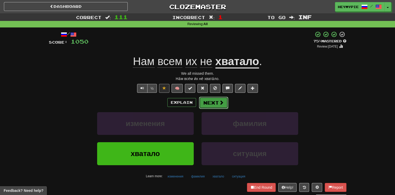
click at [214, 105] on button "Next" at bounding box center [213, 103] width 29 height 12
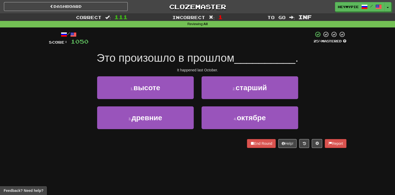
drag, startPoint x: 219, startPoint y: 77, endPoint x: 190, endPoint y: 47, distance: 41.9
click at [190, 47] on div "/ Score: 1050 25 % Mastered Это произошло в прошлом __________ . It happened la…" at bounding box center [198, 89] width 298 height 117
drag, startPoint x: 213, startPoint y: 112, endPoint x: 216, endPoint y: 108, distance: 4.6
click at [214, 111] on button "4 . октябре" at bounding box center [250, 117] width 97 height 23
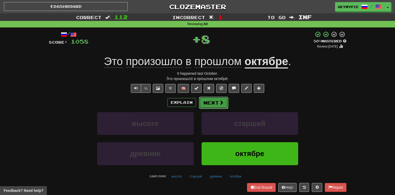
click at [220, 106] on button "Next" at bounding box center [213, 103] width 29 height 12
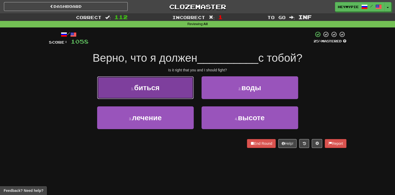
click at [172, 90] on button "1 . биться" at bounding box center [145, 87] width 97 height 23
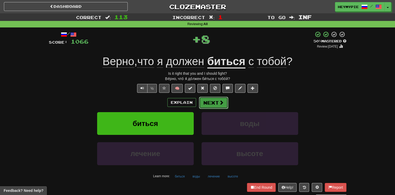
click at [215, 107] on button "Next" at bounding box center [213, 103] width 29 height 12
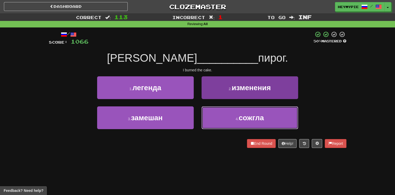
click at [228, 115] on button "4 . сожгла" at bounding box center [250, 117] width 97 height 23
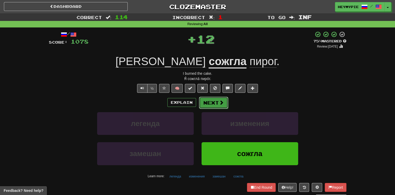
click at [213, 105] on button "Next" at bounding box center [213, 103] width 29 height 12
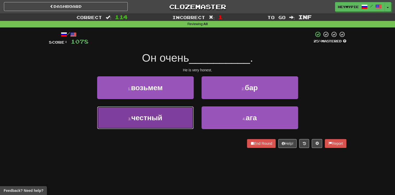
click at [170, 113] on button "3 . честный" at bounding box center [145, 117] width 97 height 23
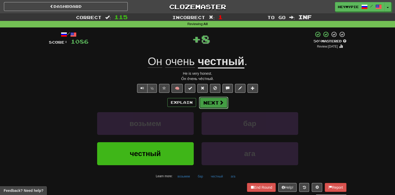
click at [216, 97] on button "Next" at bounding box center [213, 103] width 29 height 12
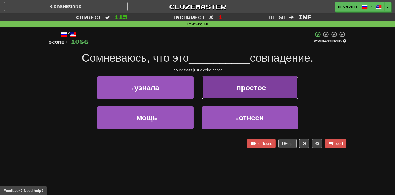
click at [228, 91] on button "2 . простое" at bounding box center [250, 87] width 97 height 23
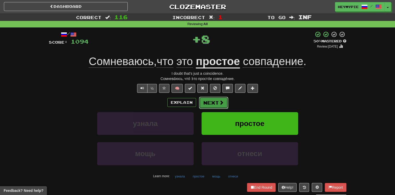
click at [211, 105] on button "Next" at bounding box center [213, 103] width 29 height 12
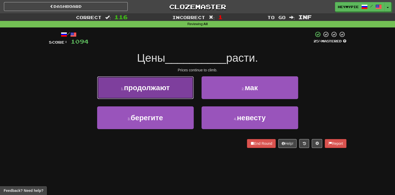
click at [183, 97] on button "1 . продолжают" at bounding box center [145, 87] width 97 height 23
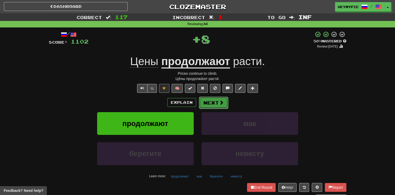
click at [213, 101] on button "Next" at bounding box center [213, 103] width 29 height 12
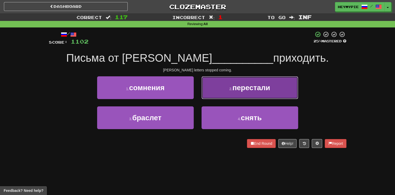
click at [212, 93] on button "2 . перестали" at bounding box center [250, 87] width 97 height 23
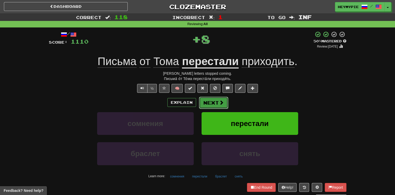
click at [215, 102] on button "Next" at bounding box center [213, 103] width 29 height 12
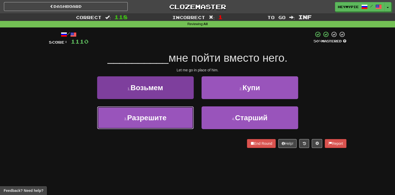
click at [175, 118] on button "3 . Разрешите" at bounding box center [145, 117] width 97 height 23
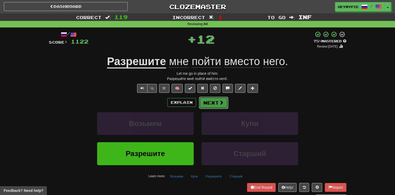
click at [214, 102] on button "Next" at bounding box center [213, 103] width 29 height 12
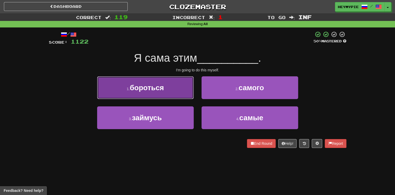
click at [160, 96] on button "1 . бороться" at bounding box center [145, 87] width 97 height 23
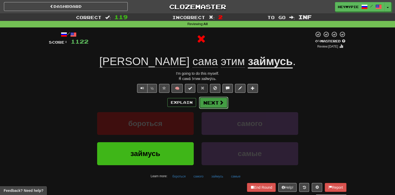
click at [208, 105] on button "Next" at bounding box center [213, 103] width 29 height 12
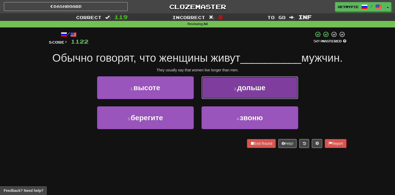
click at [213, 94] on button "2 . дольше" at bounding box center [250, 87] width 97 height 23
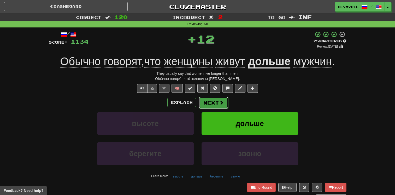
click at [210, 105] on button "Next" at bounding box center [213, 103] width 29 height 12
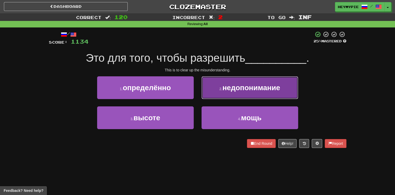
click at [214, 91] on button "2 . недопонимание" at bounding box center [250, 87] width 97 height 23
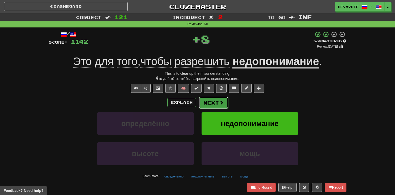
click at [215, 97] on button "Next" at bounding box center [213, 103] width 29 height 12
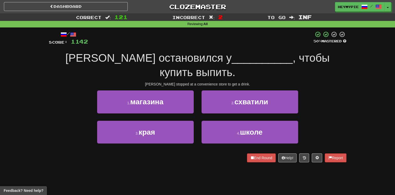
drag, startPoint x: 209, startPoint y: 53, endPoint x: 189, endPoint y: 39, distance: 24.2
click at [189, 39] on div at bounding box center [201, 38] width 226 height 14
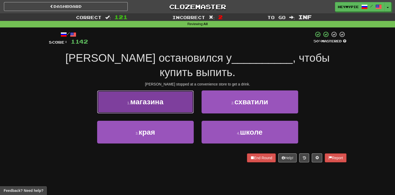
click at [181, 91] on button "1 . магазина" at bounding box center [145, 101] width 97 height 23
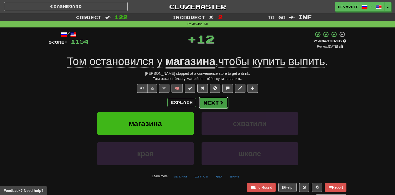
click at [213, 104] on button "Next" at bounding box center [213, 103] width 29 height 12
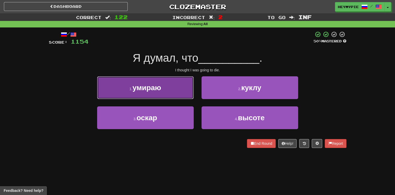
click at [179, 90] on button "1 . умираю" at bounding box center [145, 87] width 97 height 23
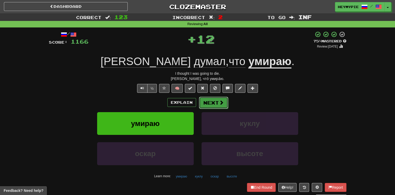
click at [213, 100] on button "Next" at bounding box center [213, 103] width 29 height 12
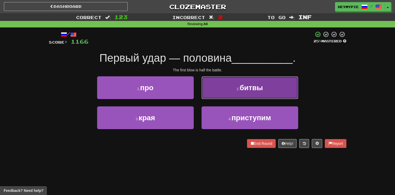
click at [230, 86] on button "2 . битвы" at bounding box center [250, 87] width 97 height 23
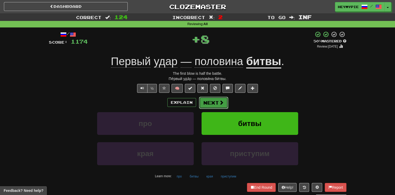
click at [212, 106] on button "Next" at bounding box center [213, 103] width 29 height 12
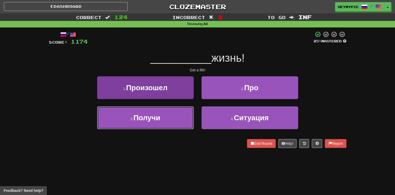
click at [165, 118] on button "3 . Получи" at bounding box center [145, 117] width 97 height 23
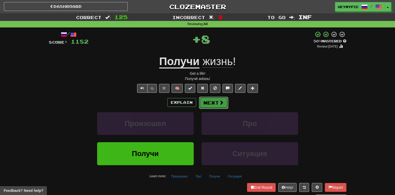
click at [214, 100] on button "Next" at bounding box center [213, 103] width 29 height 12
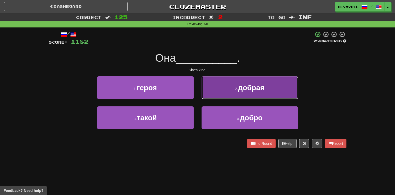
click at [223, 88] on button "2 . добрая" at bounding box center [250, 87] width 97 height 23
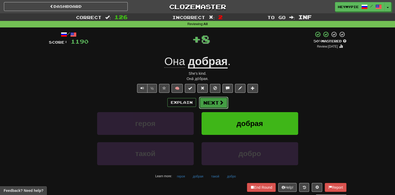
click at [214, 103] on button "Next" at bounding box center [213, 103] width 29 height 12
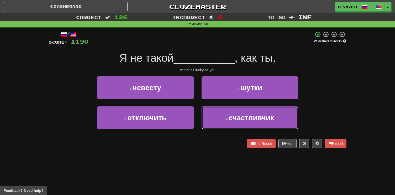
click at [216, 113] on button "4 . счастливчик" at bounding box center [250, 117] width 97 height 23
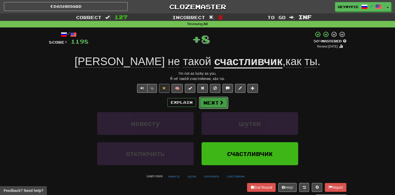
click at [215, 104] on button "Next" at bounding box center [213, 103] width 29 height 12
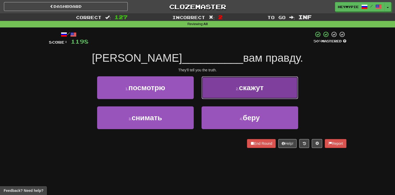
click at [209, 89] on button "2 . скажут" at bounding box center [250, 87] width 97 height 23
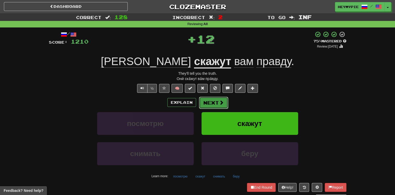
click at [214, 104] on button "Next" at bounding box center [213, 103] width 29 height 12
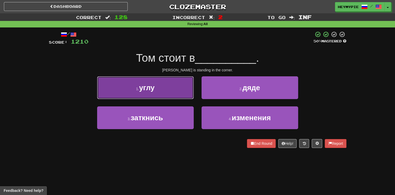
click at [181, 91] on button "1 . углу" at bounding box center [145, 87] width 97 height 23
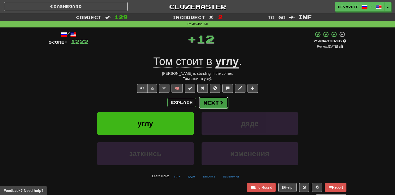
click at [215, 104] on button "Next" at bounding box center [213, 103] width 29 height 12
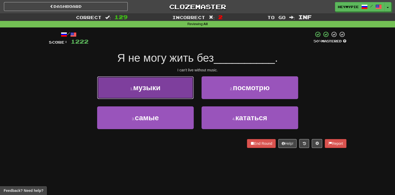
click at [189, 90] on button "1 . музыки" at bounding box center [145, 87] width 97 height 23
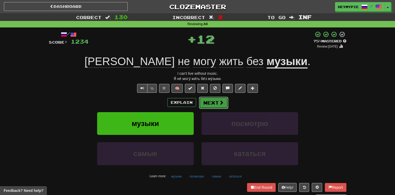
click at [214, 105] on button "Next" at bounding box center [213, 103] width 29 height 12
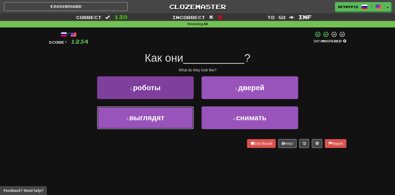
click at [133, 123] on button "3 . выглядят" at bounding box center [145, 117] width 97 height 23
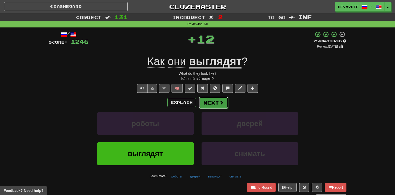
click at [215, 104] on button "Next" at bounding box center [213, 103] width 29 height 12
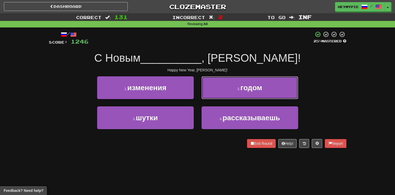
click at [228, 93] on button "2 . годом" at bounding box center [250, 87] width 97 height 23
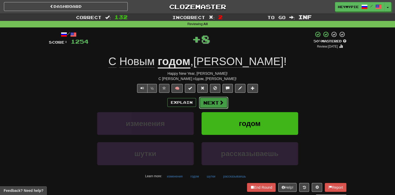
click at [217, 101] on button "Next" at bounding box center [213, 103] width 29 height 12
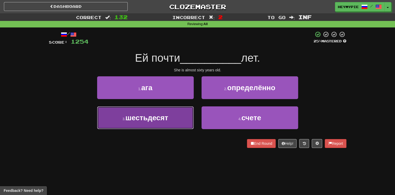
click at [172, 127] on button "3 . шестьдесят" at bounding box center [145, 117] width 97 height 23
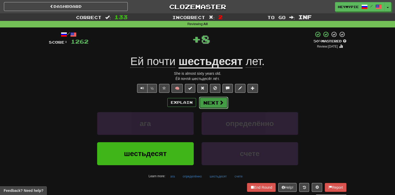
click at [215, 105] on button "Next" at bounding box center [213, 103] width 29 height 12
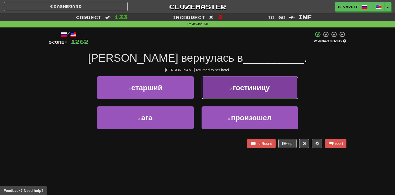
click at [222, 94] on button "2 . гостиницу" at bounding box center [250, 87] width 97 height 23
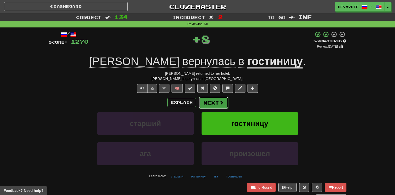
click at [211, 100] on button "Next" at bounding box center [213, 103] width 29 height 12
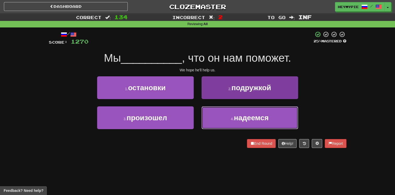
click at [234, 117] on span "надеемся" at bounding box center [251, 118] width 35 height 8
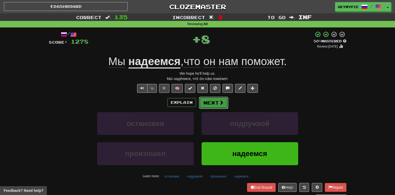
click at [216, 104] on button "Next" at bounding box center [213, 103] width 29 height 12
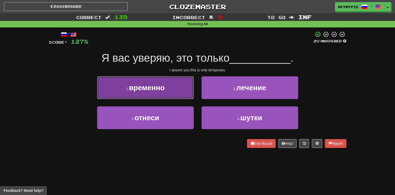
click at [186, 80] on button "1 . временно" at bounding box center [145, 87] width 97 height 23
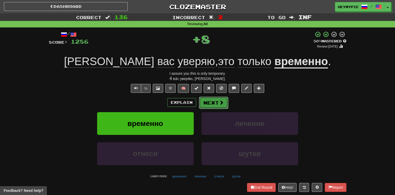
click at [212, 102] on button "Next" at bounding box center [213, 103] width 29 height 12
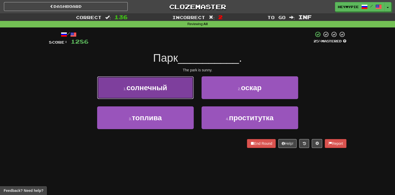
click at [168, 84] on button "1 . солнечный" at bounding box center [145, 87] width 97 height 23
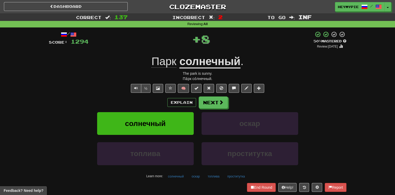
click at [216, 95] on div "/ Score: 1294 + 8 50 % Mastered Review: [DATE] Парк солнечный . The park is sun…" at bounding box center [198, 111] width 298 height 160
click at [216, 101] on button "Next" at bounding box center [213, 103] width 29 height 12
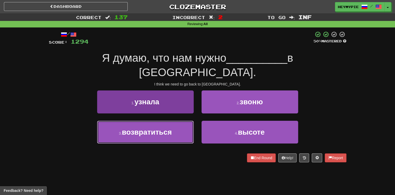
click at [161, 128] on span "возвратиться" at bounding box center [147, 132] width 50 height 8
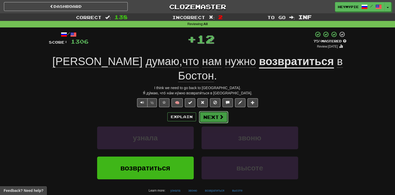
click at [219, 114] on span at bounding box center [221, 116] width 5 height 5
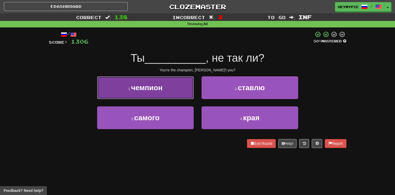
click at [132, 98] on button "1 . чемпион" at bounding box center [145, 87] width 97 height 23
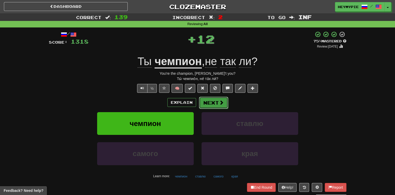
click at [226, 105] on button "Next" at bounding box center [213, 103] width 29 height 12
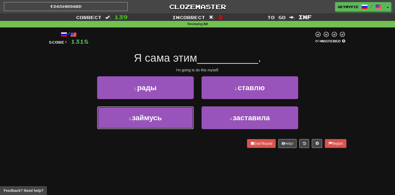
drag, startPoint x: 155, startPoint y: 114, endPoint x: 161, endPoint y: 111, distance: 6.5
click at [155, 114] on span "займусь" at bounding box center [147, 118] width 30 height 8
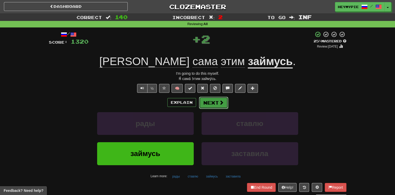
click at [208, 100] on button "Next" at bounding box center [213, 103] width 29 height 12
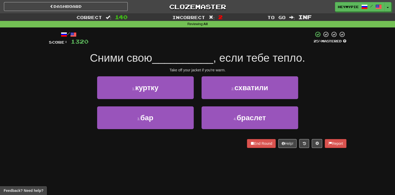
drag, startPoint x: 224, startPoint y: 49, endPoint x: 202, endPoint y: 49, distance: 22.5
click at [202, 49] on div "/ Score: 1320 25 % Mastered Сними свою __________ , если тебе тепло. Take off y…" at bounding box center [198, 89] width 298 height 117
click at [157, 96] on button "1 . куртку" at bounding box center [145, 87] width 97 height 23
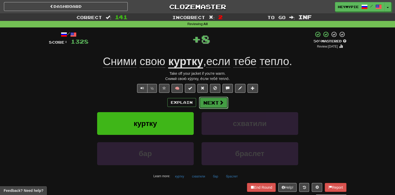
click at [216, 102] on button "Next" at bounding box center [213, 103] width 29 height 12
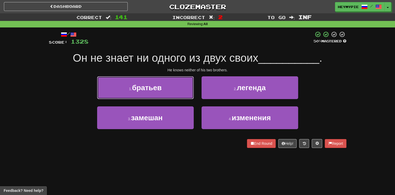
click at [171, 91] on button "1 . братьев" at bounding box center [145, 87] width 97 height 23
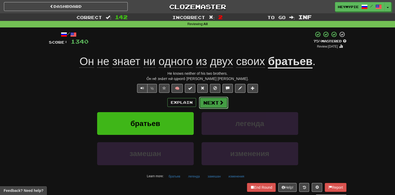
click at [214, 106] on button "Next" at bounding box center [213, 103] width 29 height 12
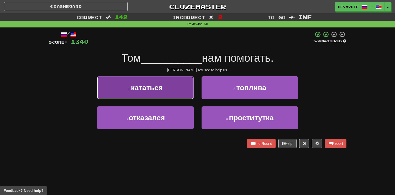
click at [163, 89] on button "1 . кататься" at bounding box center [145, 87] width 97 height 23
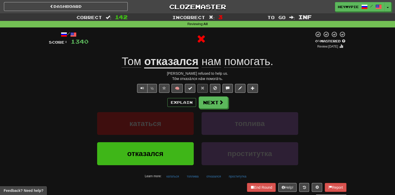
click at [211, 94] on div "/ Score: 1340 0 % Mastered Review: [DATE] Том отказался нам помогать . [PERSON_…" at bounding box center [198, 115] width 298 height 169
click at [213, 98] on div "/ Score: 1340 0 % Mastered Review: [DATE] Том отказался нам помогать . [PERSON_…" at bounding box center [198, 115] width 298 height 169
click at [215, 107] on button "Next" at bounding box center [213, 103] width 29 height 12
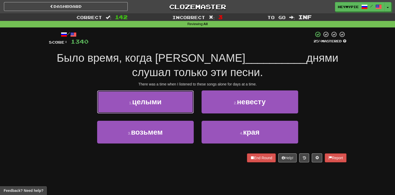
click at [175, 107] on button "1 . целыми" at bounding box center [145, 101] width 97 height 23
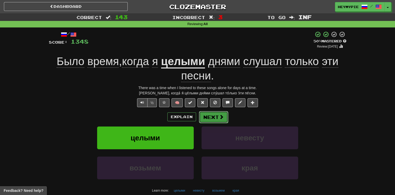
click at [214, 120] on button "Next" at bounding box center [213, 117] width 29 height 12
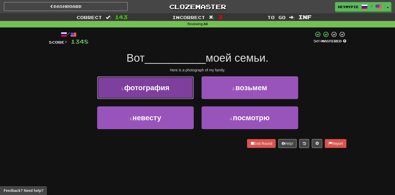
click at [172, 90] on button "1 . фотография" at bounding box center [145, 87] width 97 height 23
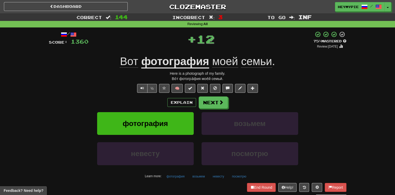
click at [210, 90] on div "½ 🧠" at bounding box center [198, 88] width 298 height 9
click at [212, 98] on button "Next" at bounding box center [213, 103] width 29 height 12
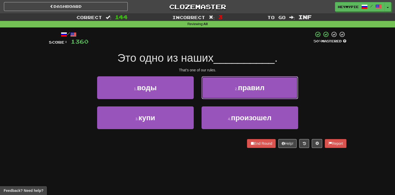
drag, startPoint x: 227, startPoint y: 84, endPoint x: 224, endPoint y: 83, distance: 3.4
click at [227, 83] on button "2 . правил" at bounding box center [250, 87] width 97 height 23
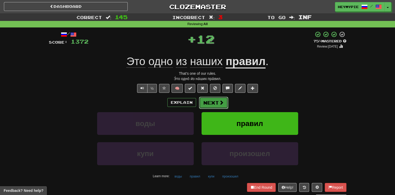
click at [215, 101] on button "Next" at bounding box center [213, 103] width 29 height 12
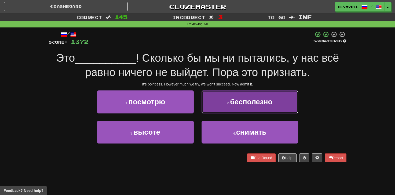
click at [229, 99] on button "2 . бесполезно" at bounding box center [250, 101] width 97 height 23
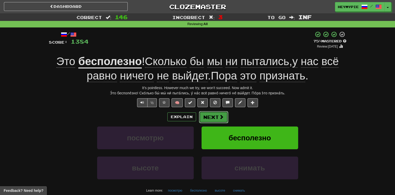
click at [206, 118] on button "Next" at bounding box center [213, 117] width 29 height 12
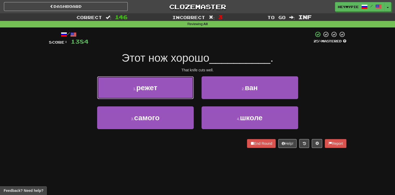
click at [182, 94] on button "1 . режет" at bounding box center [145, 87] width 97 height 23
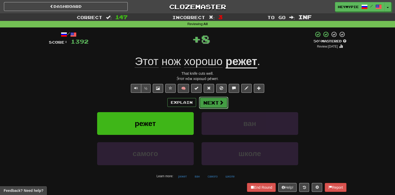
click at [213, 103] on button "Next" at bounding box center [213, 103] width 29 height 12
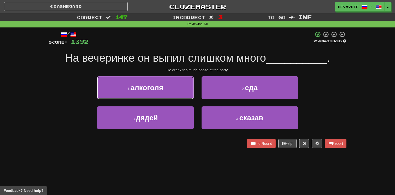
click at [175, 91] on button "1 . алкоголя" at bounding box center [145, 87] width 97 height 23
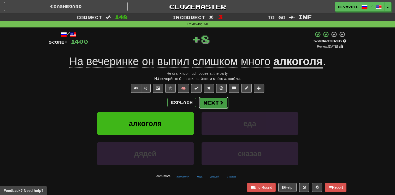
click at [207, 104] on button "Next" at bounding box center [213, 103] width 29 height 12
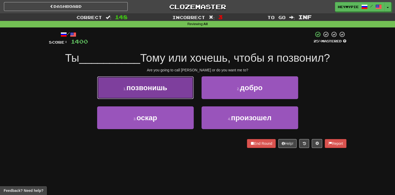
click at [171, 92] on button "1 . позвонишь" at bounding box center [145, 87] width 97 height 23
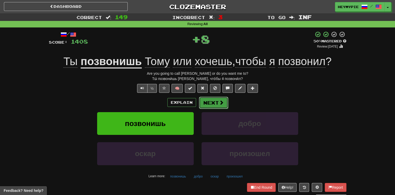
click at [214, 106] on button "Next" at bounding box center [213, 103] width 29 height 12
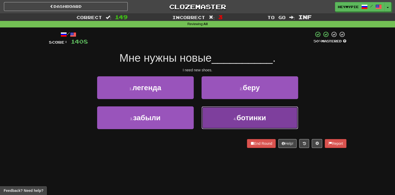
click at [223, 116] on button "4 . ботинки" at bounding box center [250, 117] width 97 height 23
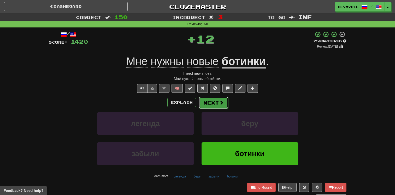
click at [214, 102] on button "Next" at bounding box center [213, 103] width 29 height 12
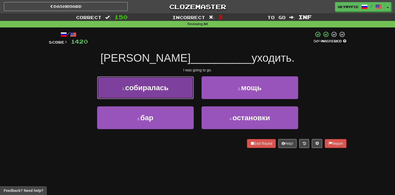
click at [167, 92] on button "1 . собиралась" at bounding box center [145, 87] width 97 height 23
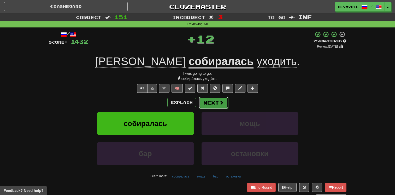
click at [214, 103] on button "Next" at bounding box center [213, 103] width 29 height 12
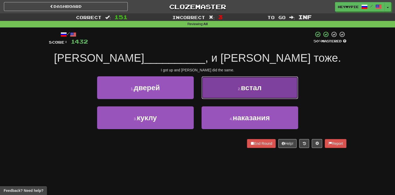
click at [239, 86] on button "2 . встал" at bounding box center [250, 87] width 97 height 23
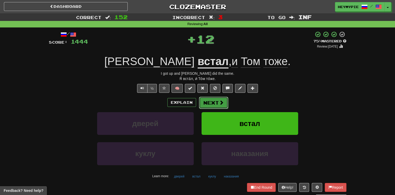
click at [216, 99] on button "Next" at bounding box center [213, 103] width 29 height 12
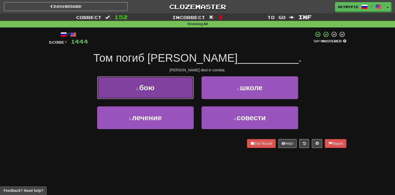
click at [165, 85] on button "1 . бою" at bounding box center [145, 87] width 97 height 23
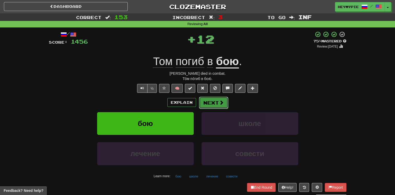
click at [212, 103] on button "Next" at bounding box center [213, 103] width 29 height 12
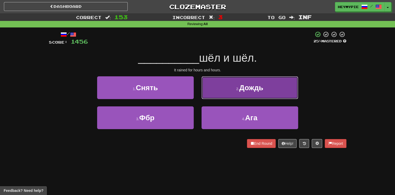
click at [223, 84] on button "2 . Дождь" at bounding box center [250, 87] width 97 height 23
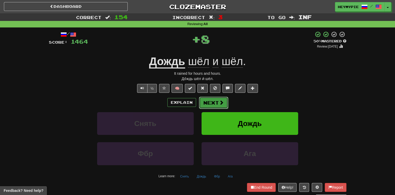
click at [213, 100] on button "Next" at bounding box center [213, 103] width 29 height 12
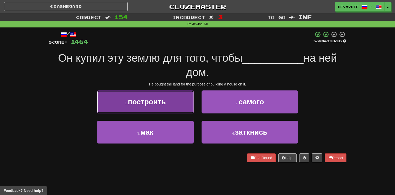
click at [164, 105] on span "построить" at bounding box center [147, 102] width 38 height 8
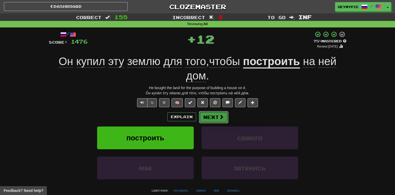
click at [212, 118] on button "Next" at bounding box center [213, 117] width 29 height 12
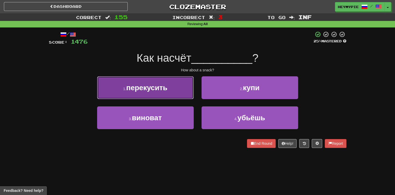
click at [175, 87] on button "1 . перекусить" at bounding box center [145, 87] width 97 height 23
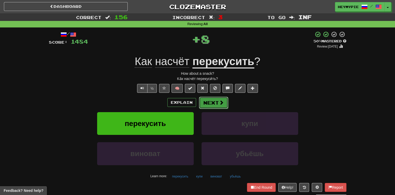
click at [219, 108] on button "Next" at bounding box center [213, 103] width 29 height 12
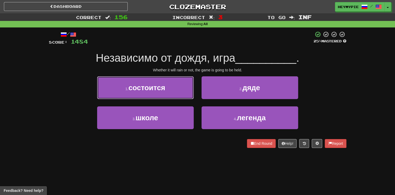
click at [173, 93] on button "1 . состоится" at bounding box center [145, 87] width 97 height 23
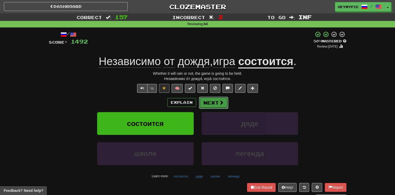
click at [214, 100] on button "Next" at bounding box center [213, 103] width 29 height 12
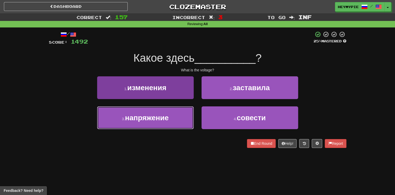
click at [173, 119] on button "3 . напряжение" at bounding box center [145, 117] width 97 height 23
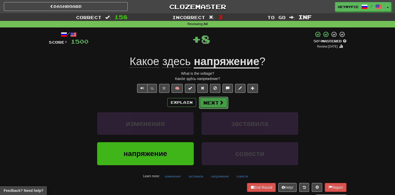
click at [219, 104] on span at bounding box center [221, 102] width 5 height 5
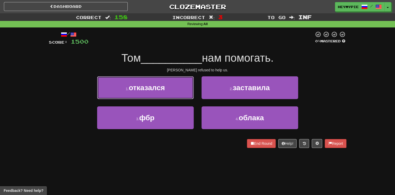
click at [161, 93] on button "1 . отказался" at bounding box center [145, 87] width 97 height 23
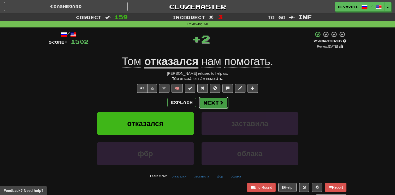
click at [210, 106] on button "Next" at bounding box center [213, 103] width 29 height 12
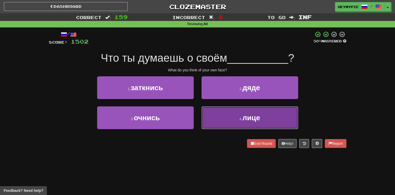
click at [241, 115] on button "4 . лице" at bounding box center [250, 117] width 97 height 23
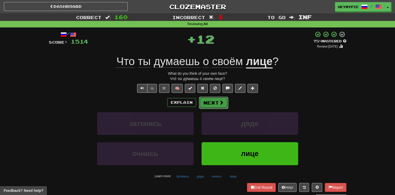
click at [203, 103] on button "Next" at bounding box center [213, 103] width 29 height 12
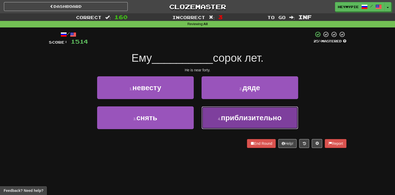
click at [214, 120] on button "4 . приблизительно" at bounding box center [250, 117] width 97 height 23
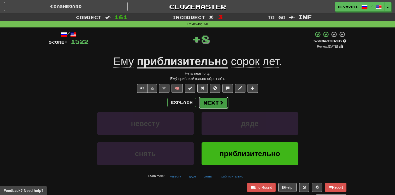
click at [201, 100] on button "Next" at bounding box center [213, 103] width 29 height 12
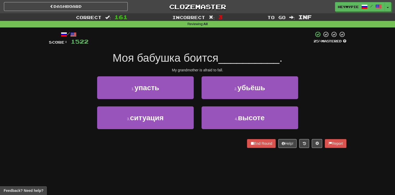
drag, startPoint x: 230, startPoint y: 36, endPoint x: 182, endPoint y: 45, distance: 49.0
click at [179, 43] on div at bounding box center [201, 38] width 225 height 14
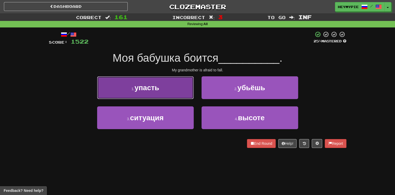
click at [166, 89] on button "1 . упасть" at bounding box center [145, 87] width 97 height 23
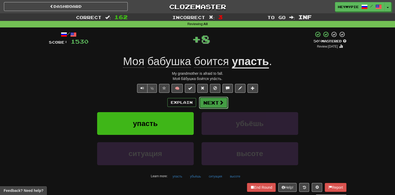
click at [214, 103] on button "Next" at bounding box center [213, 103] width 29 height 12
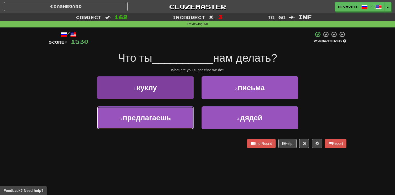
click at [168, 119] on span "предлагаешь" at bounding box center [147, 118] width 48 height 8
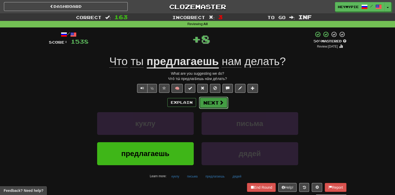
click at [219, 106] on button "Next" at bounding box center [213, 103] width 29 height 12
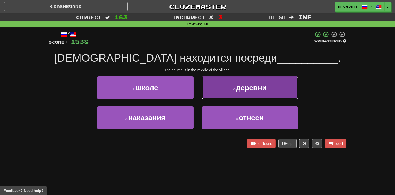
click at [219, 91] on button "2 . деревни" at bounding box center [250, 87] width 97 height 23
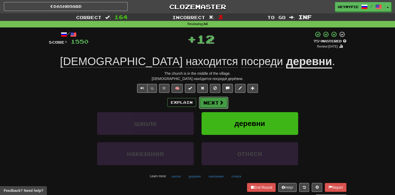
click at [211, 101] on button "Next" at bounding box center [213, 103] width 29 height 12
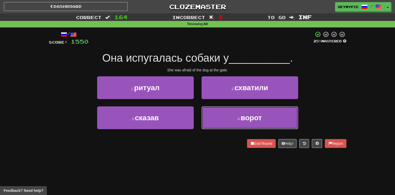
click at [214, 110] on button "4 . ворот" at bounding box center [250, 117] width 97 height 23
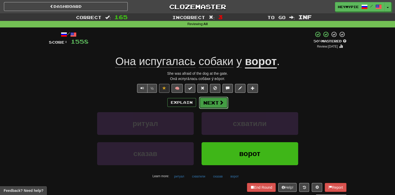
click at [216, 103] on button "Next" at bounding box center [213, 103] width 29 height 12
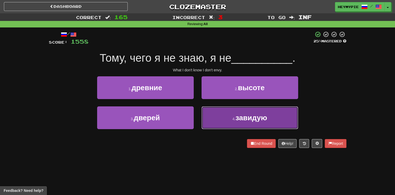
click at [233, 121] on button "4 . завидую" at bounding box center [250, 117] width 97 height 23
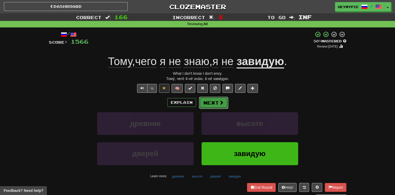
click at [213, 107] on button "Next" at bounding box center [213, 103] width 29 height 12
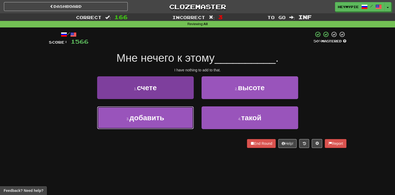
click at [165, 121] on button "3 . добавить" at bounding box center [145, 117] width 97 height 23
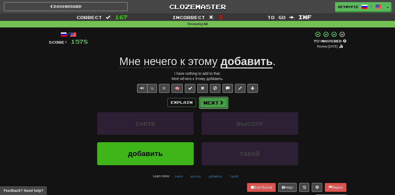
click at [212, 108] on button "Next" at bounding box center [213, 103] width 29 height 12
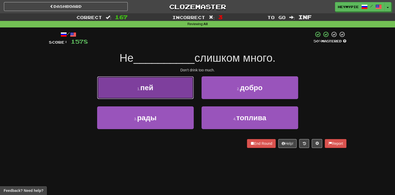
click at [176, 90] on button "1 . пей" at bounding box center [145, 87] width 97 height 23
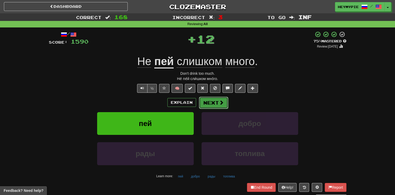
click at [207, 103] on button "Next" at bounding box center [213, 103] width 29 height 12
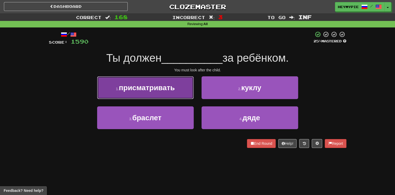
click at [179, 87] on button "1 . присматривать" at bounding box center [145, 87] width 97 height 23
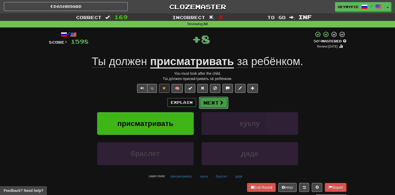
click at [220, 105] on button "Next" at bounding box center [213, 103] width 29 height 12
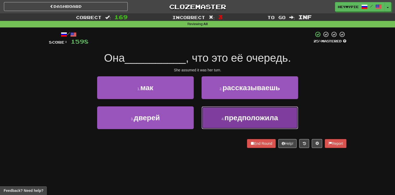
click at [237, 127] on button "4 . предположила" at bounding box center [250, 117] width 97 height 23
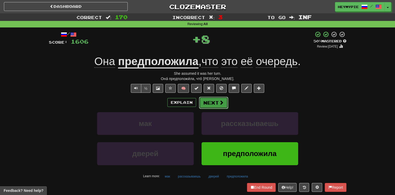
click at [217, 101] on button "Next" at bounding box center [213, 103] width 29 height 12
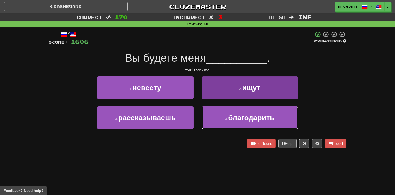
click at [230, 114] on span "благодарить" at bounding box center [251, 118] width 46 height 8
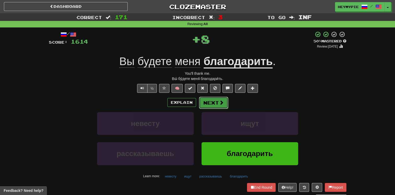
click at [216, 106] on button "Next" at bounding box center [213, 103] width 29 height 12
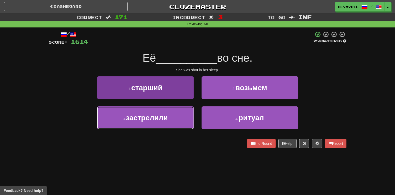
click at [172, 123] on button "3 . застрелили" at bounding box center [145, 117] width 97 height 23
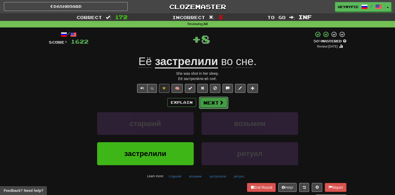
click at [208, 104] on button "Next" at bounding box center [213, 103] width 29 height 12
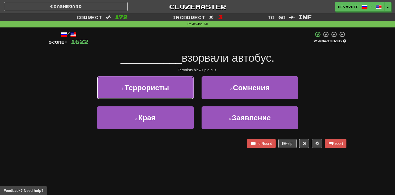
click at [162, 100] on div "1 . Террористы" at bounding box center [145, 91] width 104 height 30
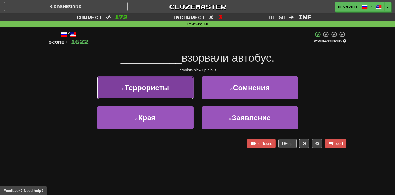
click at [174, 89] on button "1 . Террористы" at bounding box center [145, 87] width 97 height 23
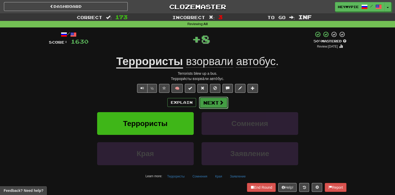
click at [216, 101] on button "Next" at bounding box center [213, 103] width 29 height 12
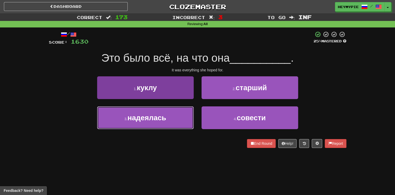
click at [147, 124] on button "3 . надеялась" at bounding box center [145, 117] width 97 height 23
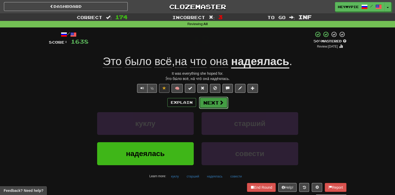
click at [211, 107] on button "Next" at bounding box center [213, 103] width 29 height 12
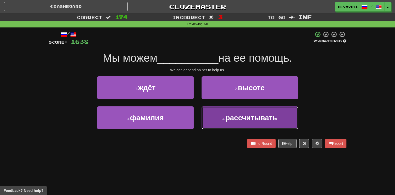
click at [242, 117] on span "рассчитывать" at bounding box center [252, 118] width 52 height 8
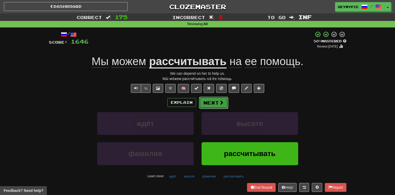
click at [217, 105] on button "Next" at bounding box center [213, 103] width 29 height 12
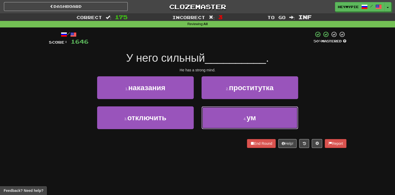
click at [216, 112] on button "4 . ум" at bounding box center [250, 117] width 97 height 23
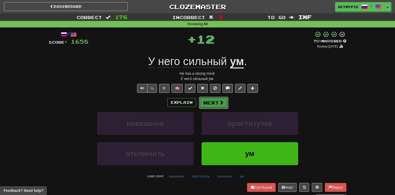
click at [216, 107] on button "Next" at bounding box center [213, 103] width 29 height 12
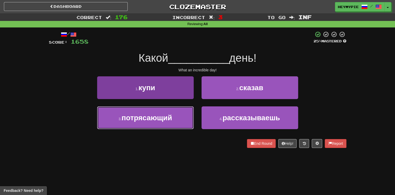
click at [171, 118] on span "потрясающий" at bounding box center [147, 118] width 51 height 8
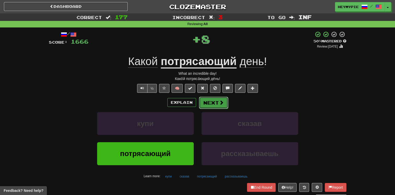
click at [211, 101] on button "Next" at bounding box center [213, 103] width 29 height 12
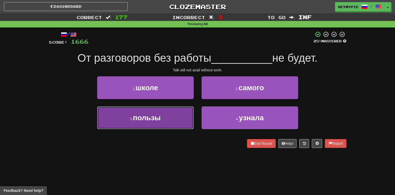
click at [174, 112] on button "3 . пользы" at bounding box center [145, 117] width 97 height 23
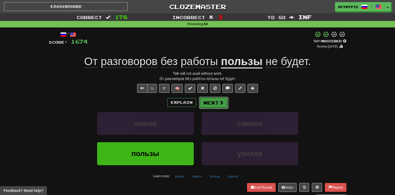
click at [207, 103] on button "Next" at bounding box center [213, 103] width 29 height 12
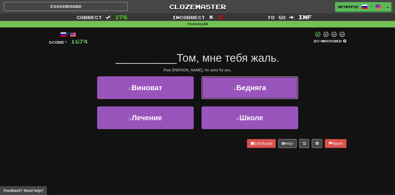
click at [254, 93] on button "2 . Бедняга" at bounding box center [250, 87] width 97 height 23
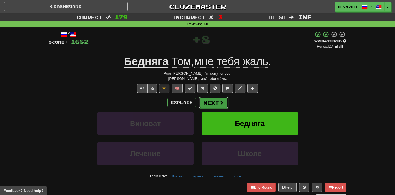
click at [218, 104] on button "Next" at bounding box center [213, 103] width 29 height 12
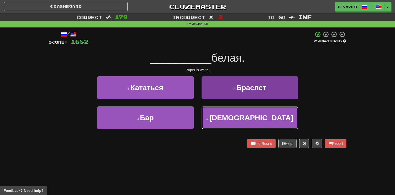
click at [214, 119] on button "4 . [DEMOGRAPHIC_DATA]" at bounding box center [250, 117] width 97 height 23
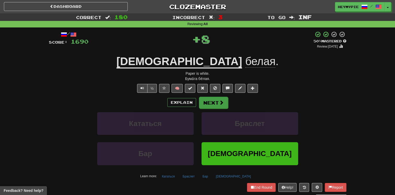
click at [215, 96] on div "/ Score: 1690 + 8 50 % Mastered Review: [DATE] Бумага белая . Paper is white. Б…" at bounding box center [198, 115] width 298 height 169
click at [214, 103] on button "Next" at bounding box center [213, 103] width 29 height 12
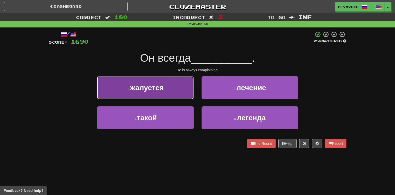
click at [174, 86] on button "1 . жалуется" at bounding box center [145, 87] width 97 height 23
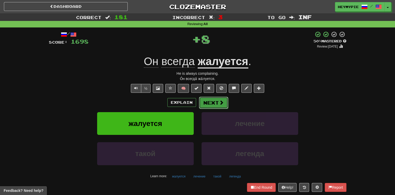
click at [215, 103] on button "Next" at bounding box center [213, 103] width 29 height 12
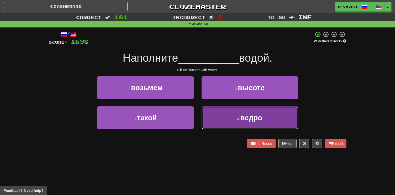
click at [217, 119] on button "4 . ведро" at bounding box center [250, 117] width 97 height 23
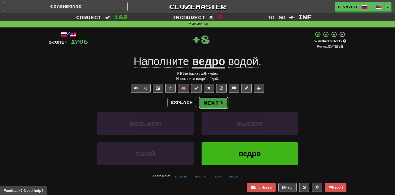
click at [214, 103] on button "Next" at bounding box center [213, 103] width 29 height 12
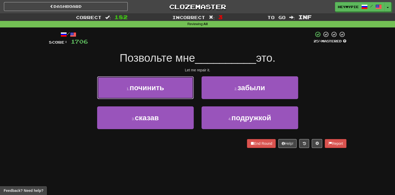
click at [157, 81] on button "1 . починить" at bounding box center [145, 87] width 97 height 23
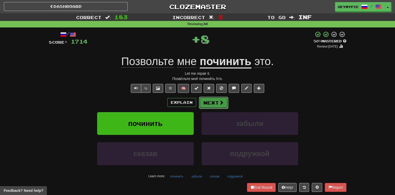
click at [210, 102] on button "Next" at bounding box center [213, 103] width 29 height 12
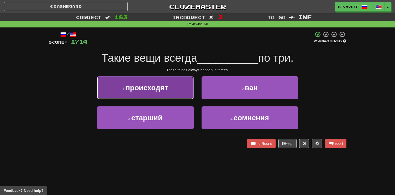
click at [164, 80] on button "1 . происходят" at bounding box center [145, 87] width 97 height 23
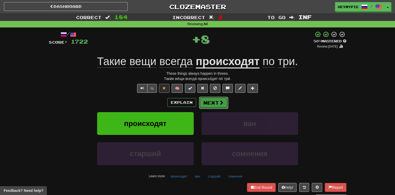
click at [204, 103] on button "Next" at bounding box center [213, 103] width 29 height 12
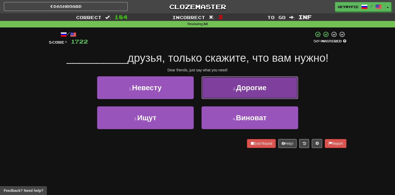
click at [219, 89] on button "2 . [GEOGRAPHIC_DATA]" at bounding box center [250, 87] width 97 height 23
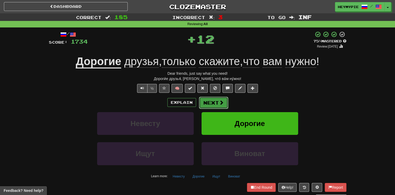
click at [208, 101] on button "Next" at bounding box center [213, 103] width 29 height 12
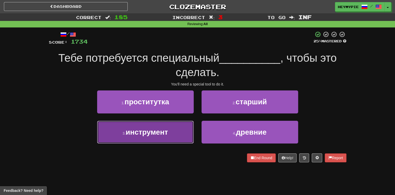
click at [162, 133] on span "инструмент" at bounding box center [147, 132] width 42 height 8
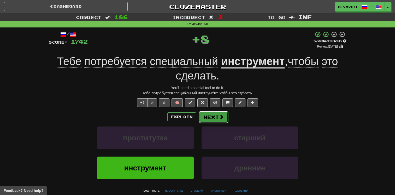
click at [209, 116] on button "Next" at bounding box center [213, 117] width 29 height 12
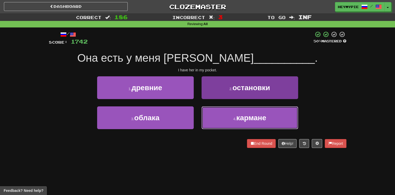
click at [208, 121] on button "4 . кармане" at bounding box center [250, 117] width 97 height 23
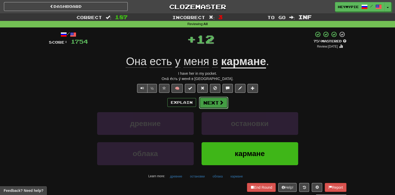
click at [206, 101] on button "Next" at bounding box center [213, 103] width 29 height 12
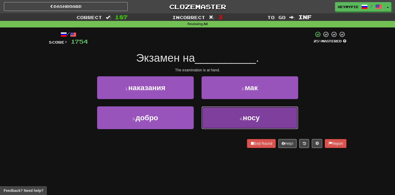
click at [227, 121] on button "4 . носу" at bounding box center [250, 117] width 97 height 23
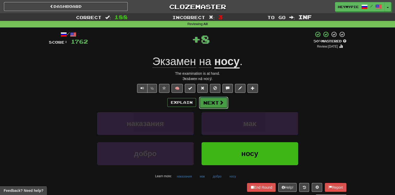
click at [210, 100] on button "Next" at bounding box center [213, 103] width 29 height 12
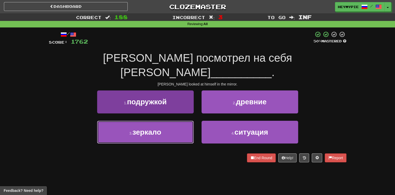
click at [178, 121] on button "3 . зеркало" at bounding box center [145, 132] width 97 height 23
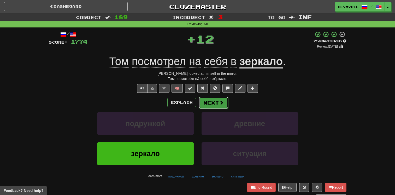
click at [215, 102] on button "Next" at bounding box center [213, 103] width 29 height 12
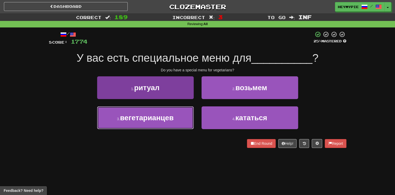
click at [174, 118] on span "вегетарианцев" at bounding box center [147, 118] width 54 height 8
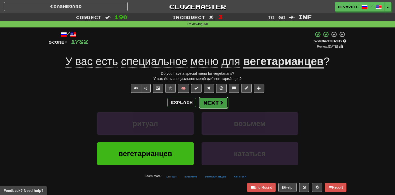
click at [215, 104] on button "Next" at bounding box center [213, 103] width 29 height 12
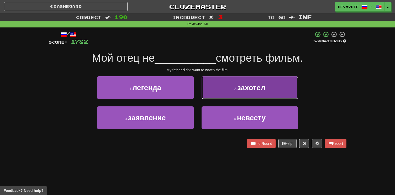
click at [224, 92] on button "2 . захотел" at bounding box center [250, 87] width 97 height 23
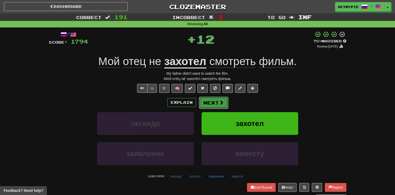
click at [218, 102] on button "Next" at bounding box center [213, 103] width 29 height 12
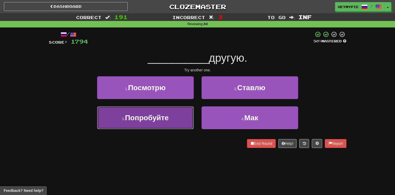
click at [157, 111] on button "3 . [GEOGRAPHIC_DATA]" at bounding box center [145, 117] width 97 height 23
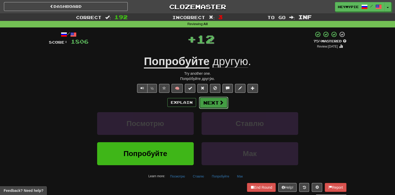
click at [213, 99] on button "Next" at bounding box center [213, 103] width 29 height 12
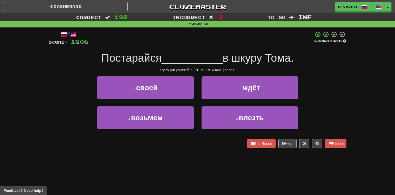
drag, startPoint x: 206, startPoint y: 61, endPoint x: 191, endPoint y: 51, distance: 18.0
click at [191, 52] on div "Постарайся __________ в шкуру Тома." at bounding box center [198, 58] width 298 height 14
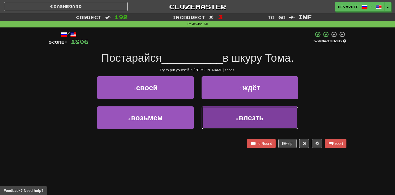
click at [236, 115] on button "4 . влезть" at bounding box center [250, 117] width 97 height 23
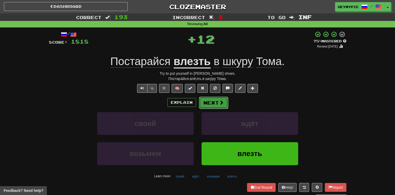
click at [213, 99] on button "Next" at bounding box center [213, 103] width 29 height 12
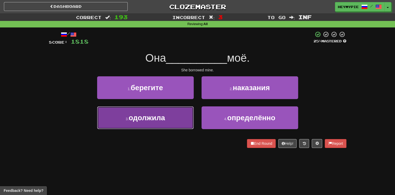
click at [162, 116] on span "одолжила" at bounding box center [147, 118] width 36 height 8
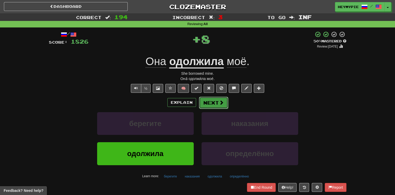
click at [216, 102] on button "Next" at bounding box center [213, 103] width 29 height 12
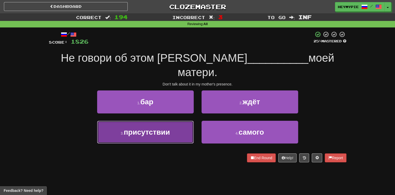
click at [173, 122] on button "3 . присутствии" at bounding box center [145, 132] width 97 height 23
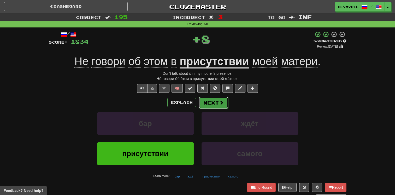
click at [220, 105] on span at bounding box center [221, 102] width 5 height 5
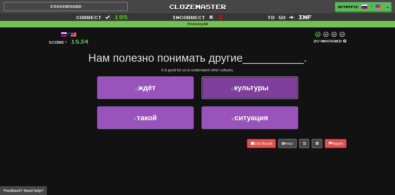
click at [218, 79] on button "2 . культуры" at bounding box center [250, 87] width 97 height 23
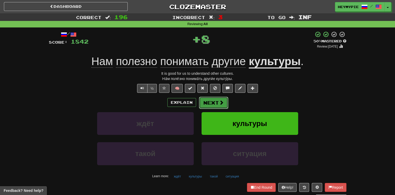
click at [217, 105] on button "Next" at bounding box center [213, 103] width 29 height 12
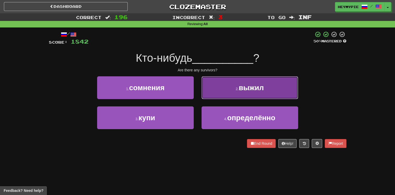
click at [219, 87] on button "2 . выжил" at bounding box center [250, 87] width 97 height 23
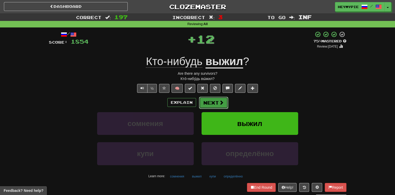
click at [214, 98] on button "Next" at bounding box center [213, 103] width 29 height 12
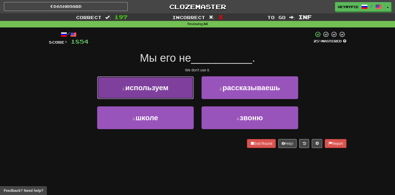
click at [156, 94] on button "1 . используем" at bounding box center [145, 87] width 97 height 23
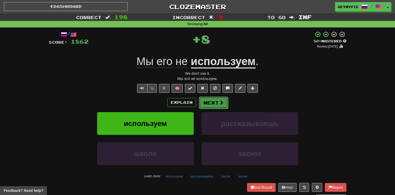
click at [219, 104] on span at bounding box center [221, 102] width 5 height 5
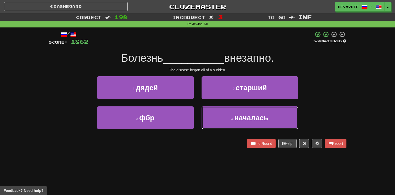
click at [214, 111] on button "4 . началась" at bounding box center [250, 117] width 97 height 23
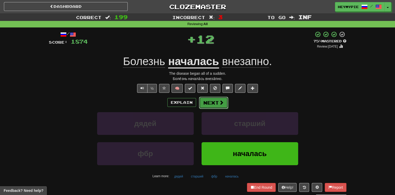
click at [213, 104] on button "Next" at bounding box center [213, 103] width 29 height 12
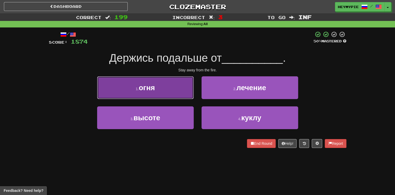
click at [180, 86] on button "1 . огня" at bounding box center [145, 87] width 97 height 23
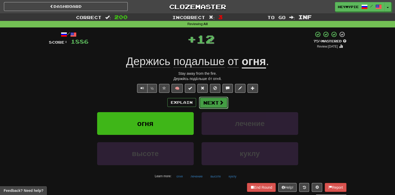
click at [215, 102] on button "Next" at bounding box center [213, 103] width 29 height 12
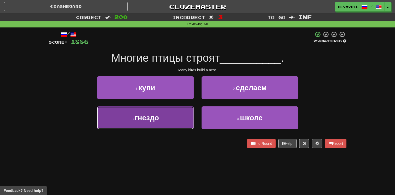
click at [146, 121] on span "гнездо" at bounding box center [147, 118] width 24 height 8
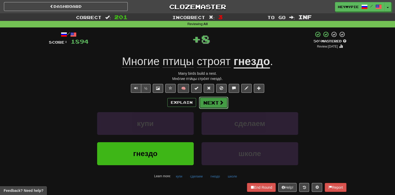
click at [213, 106] on button "Next" at bounding box center [213, 103] width 29 height 12
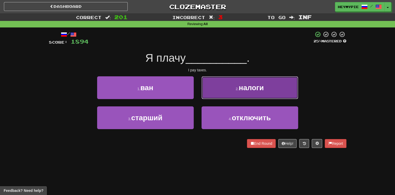
click at [217, 90] on button "2 . налоги" at bounding box center [250, 87] width 97 height 23
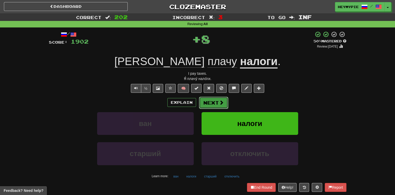
click at [216, 102] on button "Next" at bounding box center [213, 103] width 29 height 12
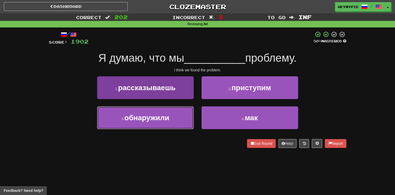
drag, startPoint x: 144, startPoint y: 119, endPoint x: 156, endPoint y: 116, distance: 12.8
click at [144, 120] on span "обнаружили" at bounding box center [147, 118] width 45 height 8
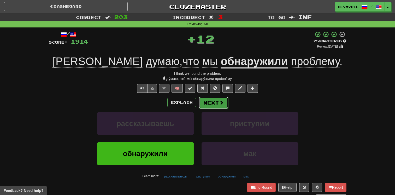
click at [210, 106] on button "Next" at bounding box center [213, 103] width 29 height 12
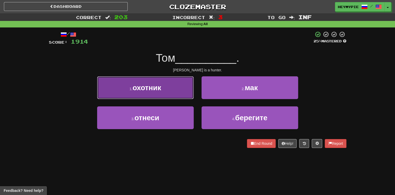
click at [160, 92] on button "1 . охотник" at bounding box center [145, 87] width 97 height 23
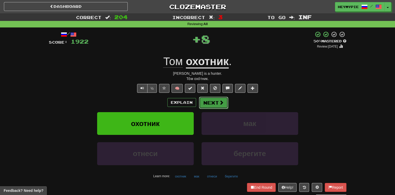
click at [206, 104] on button "Next" at bounding box center [213, 103] width 29 height 12
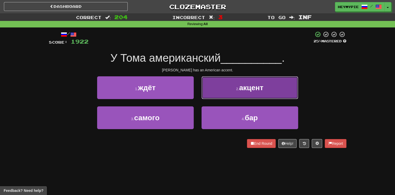
click at [247, 89] on span "акцент" at bounding box center [251, 88] width 24 height 8
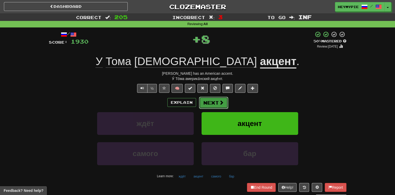
click at [213, 100] on button "Next" at bounding box center [213, 103] width 29 height 12
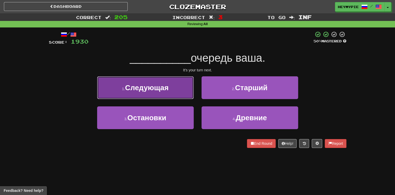
click at [169, 93] on button "1 . Следующая" at bounding box center [145, 87] width 97 height 23
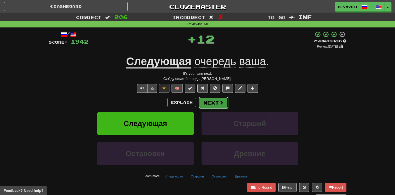
click at [212, 103] on button "Next" at bounding box center [213, 103] width 29 height 12
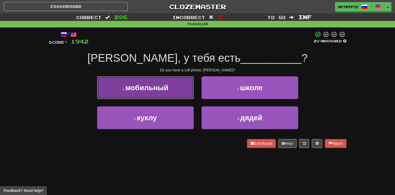
click at [159, 98] on button "1 . мобильный" at bounding box center [145, 87] width 97 height 23
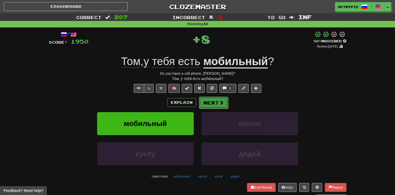
click at [209, 107] on button "Next" at bounding box center [213, 103] width 29 height 12
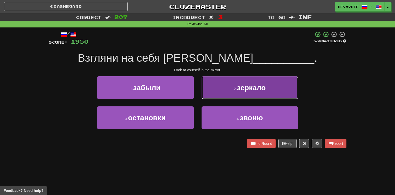
click at [227, 91] on button "2 . зеркало" at bounding box center [250, 87] width 97 height 23
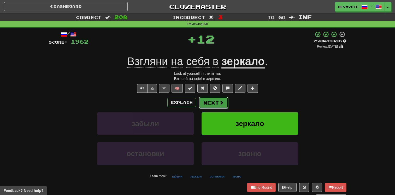
click at [214, 104] on button "Next" at bounding box center [213, 103] width 29 height 12
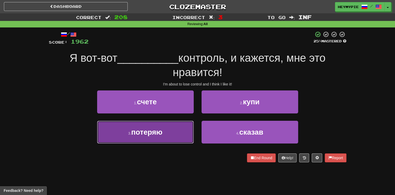
click at [171, 133] on button "3 . потеряю" at bounding box center [145, 132] width 97 height 23
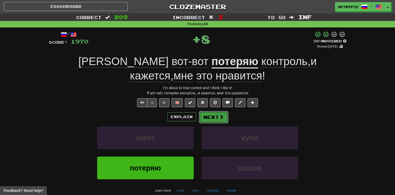
click at [221, 117] on span at bounding box center [221, 116] width 5 height 5
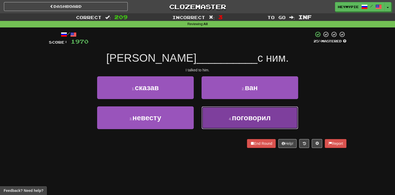
click at [217, 115] on button "4 . поговорил" at bounding box center [250, 117] width 97 height 23
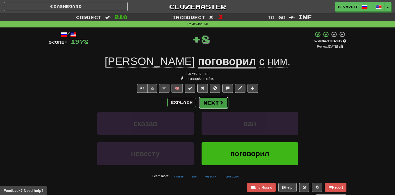
click at [211, 103] on button "Next" at bounding box center [213, 103] width 29 height 12
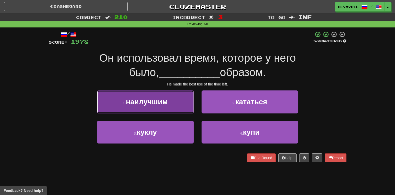
click at [172, 100] on button "1 . наилучшим" at bounding box center [145, 101] width 97 height 23
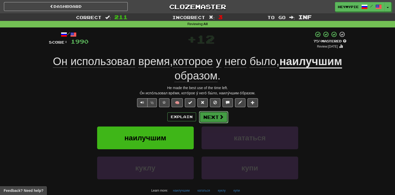
click at [210, 119] on button "Next" at bounding box center [213, 117] width 29 height 12
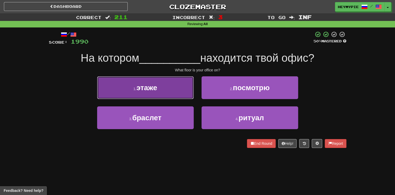
click at [150, 90] on span "этаже" at bounding box center [147, 88] width 21 height 8
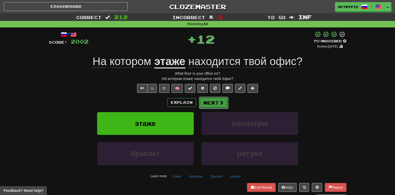
click at [210, 107] on button "Next" at bounding box center [213, 103] width 29 height 12
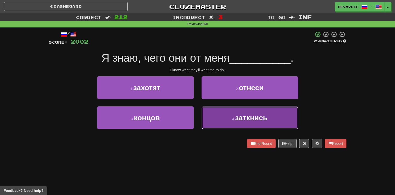
click at [214, 116] on button "4 . заткнись" at bounding box center [250, 117] width 97 height 23
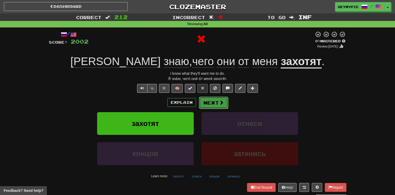
click at [210, 98] on button "Next" at bounding box center [213, 103] width 29 height 12
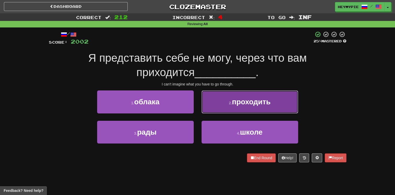
click at [228, 101] on button "2 . проходить" at bounding box center [250, 101] width 97 height 23
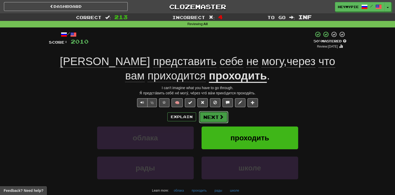
click at [209, 113] on button "Next" at bounding box center [213, 117] width 29 height 12
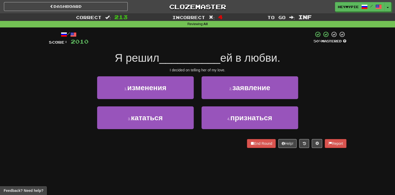
drag, startPoint x: 197, startPoint y: 57, endPoint x: 77, endPoint y: 68, distance: 120.6
click at [68, 70] on div "I decided on telling her of my love." at bounding box center [198, 69] width 298 height 5
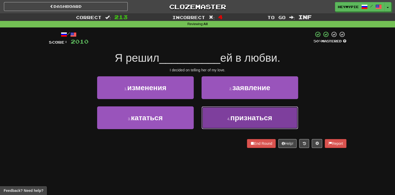
click at [228, 113] on button "4 . признаться" at bounding box center [250, 117] width 97 height 23
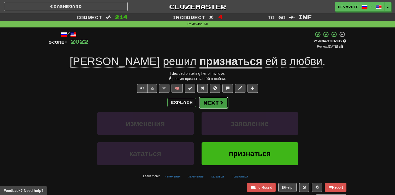
click at [215, 102] on button "Next" at bounding box center [213, 103] width 29 height 12
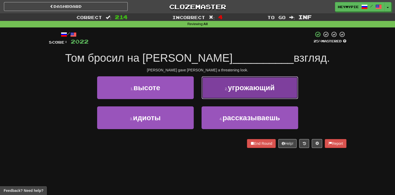
click at [222, 89] on button "2 . угрожающий" at bounding box center [250, 87] width 97 height 23
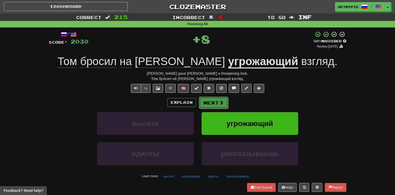
click at [214, 106] on button "Next" at bounding box center [213, 103] width 29 height 12
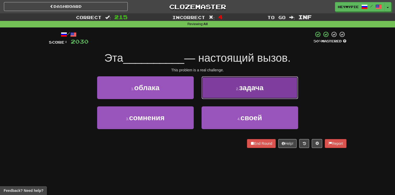
click at [221, 93] on button "2 . задача" at bounding box center [250, 87] width 97 height 23
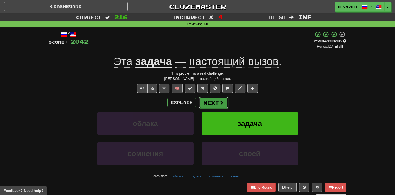
click at [210, 104] on button "Next" at bounding box center [213, 103] width 29 height 12
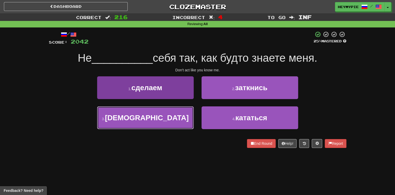
click at [164, 119] on button "3 . ведите" at bounding box center [145, 117] width 97 height 23
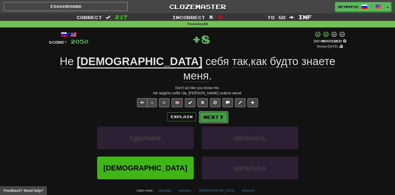
click at [208, 111] on button "Next" at bounding box center [213, 117] width 29 height 12
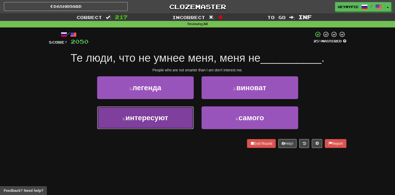
click at [153, 118] on span "интересуют" at bounding box center [146, 118] width 43 height 8
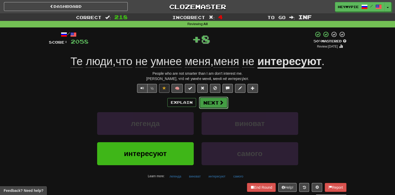
click at [218, 104] on button "Next" at bounding box center [213, 103] width 29 height 12
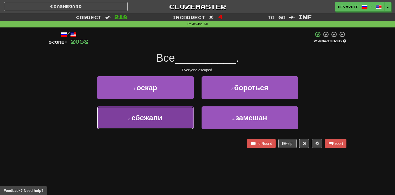
click at [153, 114] on span "сбежали" at bounding box center [146, 118] width 31 height 8
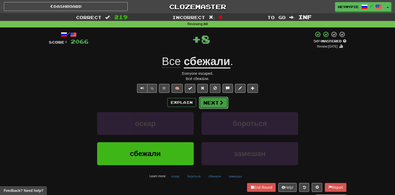
click at [202, 107] on button "Next" at bounding box center [213, 103] width 29 height 12
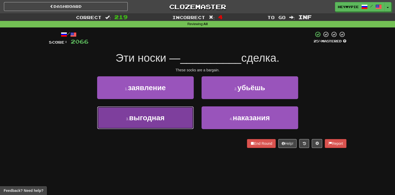
click at [171, 118] on button "3 . выгодная" at bounding box center [145, 117] width 97 height 23
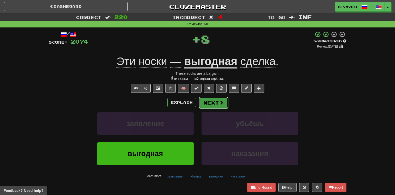
click at [201, 99] on button "Next" at bounding box center [213, 103] width 29 height 12
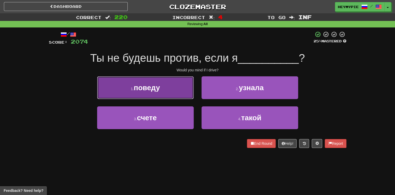
click at [165, 97] on button "1 . поведу" at bounding box center [145, 87] width 97 height 23
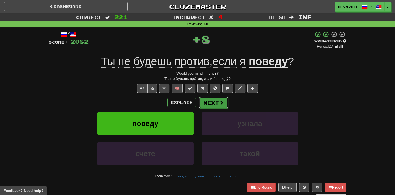
click at [205, 103] on button "Next" at bounding box center [213, 103] width 29 height 12
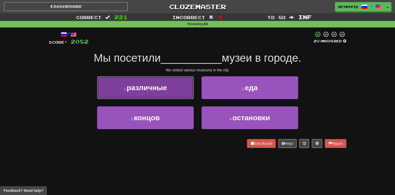
click at [156, 87] on span "различные" at bounding box center [147, 88] width 40 height 8
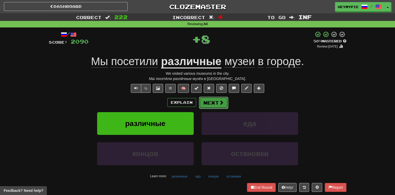
click at [213, 107] on button "Next" at bounding box center [213, 103] width 29 height 12
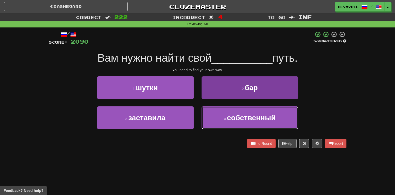
click at [216, 122] on button "4 . собственный" at bounding box center [250, 117] width 97 height 23
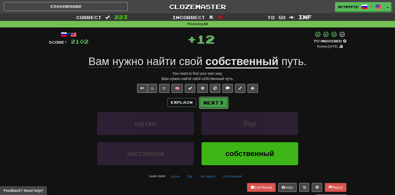
click at [205, 102] on button "Next" at bounding box center [213, 103] width 29 height 12
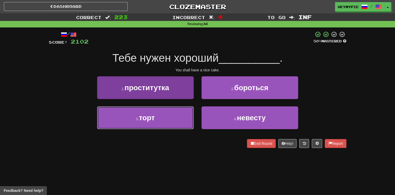
click at [173, 119] on button "3 . торт" at bounding box center [145, 117] width 97 height 23
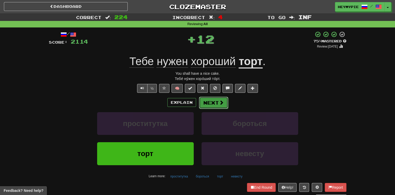
click at [213, 105] on button "Next" at bounding box center [213, 103] width 29 height 12
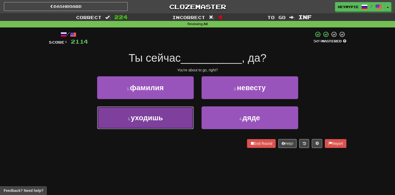
click at [168, 113] on button "3 . уходишь" at bounding box center [145, 117] width 97 height 23
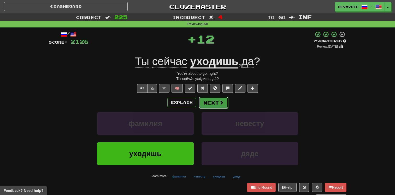
click at [209, 103] on button "Next" at bounding box center [213, 103] width 29 height 12
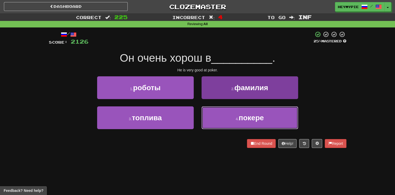
drag, startPoint x: 235, startPoint y: 128, endPoint x: 233, endPoint y: 126, distance: 2.8
click at [235, 128] on button "4 . покере" at bounding box center [250, 117] width 97 height 23
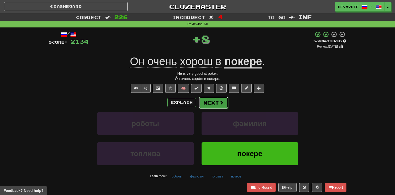
click at [206, 105] on button "Next" at bounding box center [213, 103] width 29 height 12
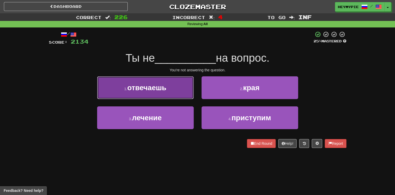
click at [179, 90] on button "1 . отвечаешь" at bounding box center [145, 87] width 97 height 23
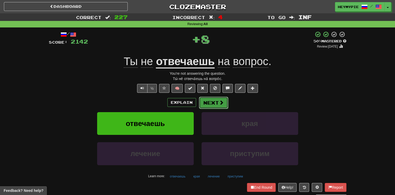
click at [203, 103] on button "Next" at bounding box center [213, 103] width 29 height 12
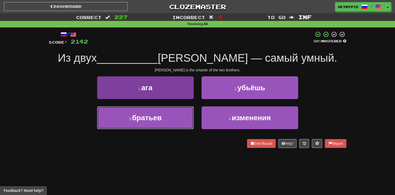
click at [160, 118] on span "братьев" at bounding box center [147, 118] width 30 height 8
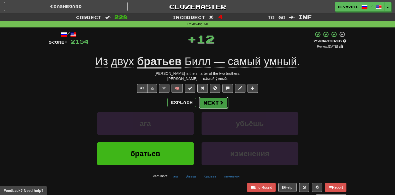
click at [206, 105] on button "Next" at bounding box center [213, 103] width 29 height 12
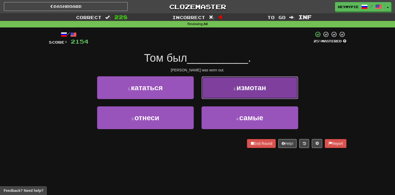
click at [224, 97] on button "2 . измотан" at bounding box center [250, 87] width 97 height 23
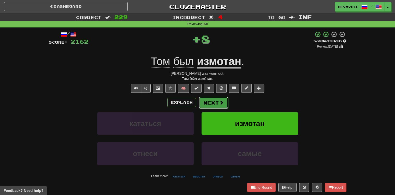
click at [216, 102] on button "Next" at bounding box center [213, 103] width 29 height 12
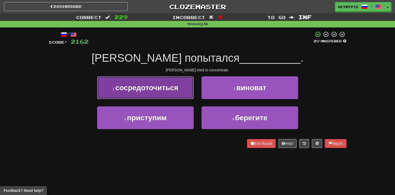
click at [175, 91] on span "сосредоточиться" at bounding box center [146, 88] width 63 height 8
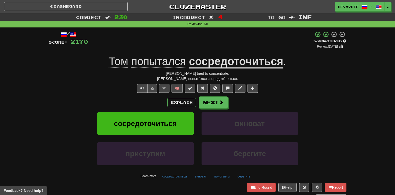
drag, startPoint x: 214, startPoint y: 104, endPoint x: 140, endPoint y: 80, distance: 78.0
click at [140, 80] on div "[PERSON_NAME] попыта́лся сосредото́читься." at bounding box center [198, 78] width 298 height 5
click at [215, 104] on button "Next" at bounding box center [213, 103] width 29 height 12
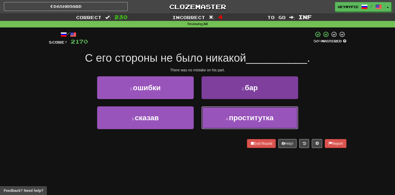
click at [203, 115] on button "4 . проститутка" at bounding box center [250, 117] width 97 height 23
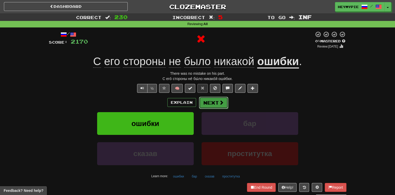
click at [206, 98] on button "Next" at bounding box center [213, 103] width 29 height 12
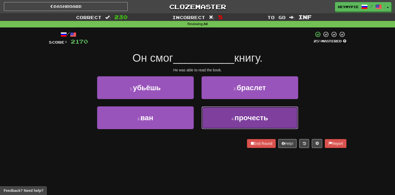
click at [204, 116] on button "4 . прочесть" at bounding box center [250, 117] width 97 height 23
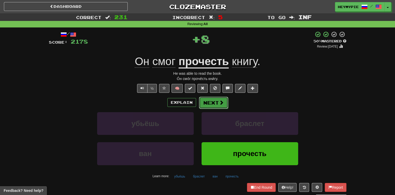
click at [211, 103] on button "Next" at bounding box center [213, 103] width 29 height 12
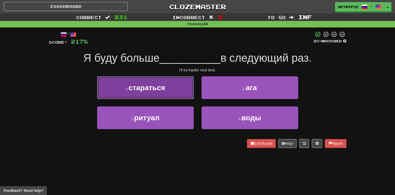
click at [140, 95] on button "1 . стараться" at bounding box center [145, 87] width 97 height 23
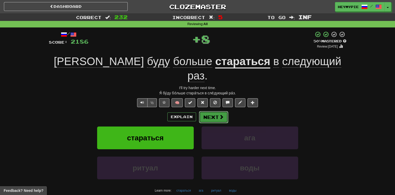
click at [216, 111] on button "Next" at bounding box center [213, 117] width 29 height 12
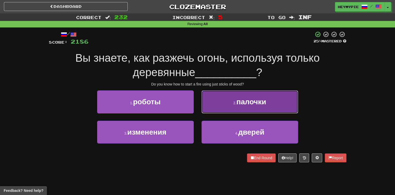
click at [215, 98] on button "2 . палочки" at bounding box center [250, 101] width 97 height 23
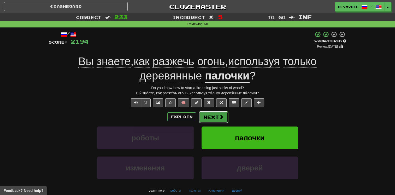
click at [211, 114] on button "Next" at bounding box center [213, 117] width 29 height 12
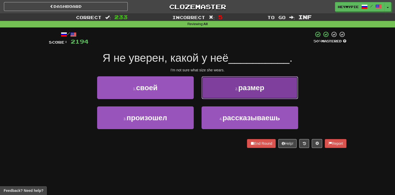
click at [213, 93] on button "2 . размер" at bounding box center [250, 87] width 97 height 23
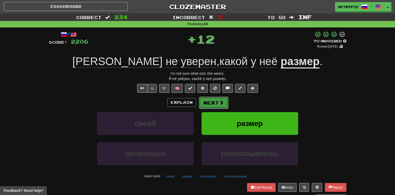
click at [210, 103] on button "Next" at bounding box center [213, 103] width 29 height 12
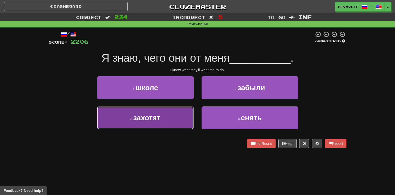
click at [161, 112] on button "3 . захотят" at bounding box center [145, 117] width 97 height 23
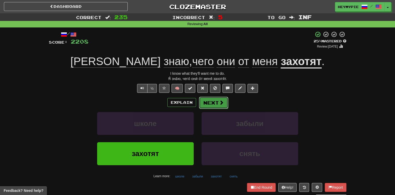
click at [206, 105] on button "Next" at bounding box center [213, 103] width 29 height 12
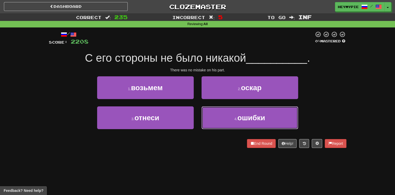
click at [224, 111] on button "4 . ошибки" at bounding box center [250, 117] width 97 height 23
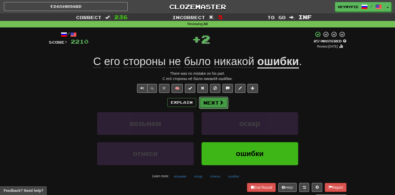
click at [207, 99] on button "Next" at bounding box center [213, 103] width 29 height 12
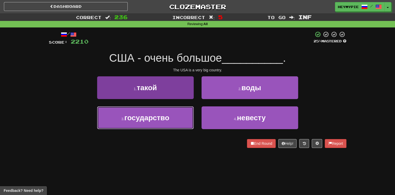
click at [156, 120] on span "государство" at bounding box center [146, 118] width 45 height 8
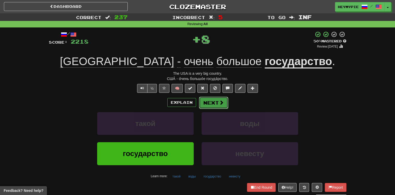
click at [213, 104] on button "Next" at bounding box center [213, 103] width 29 height 12
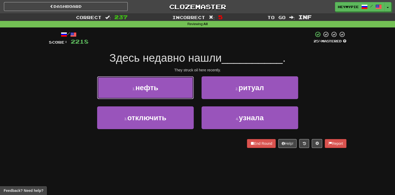
click at [170, 83] on button "1 . нефть" at bounding box center [145, 87] width 97 height 23
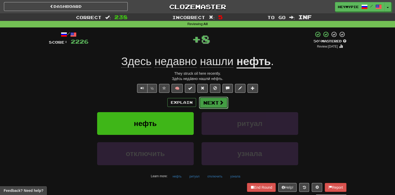
click at [219, 104] on span at bounding box center [221, 102] width 5 height 5
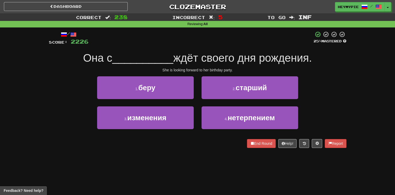
drag, startPoint x: 181, startPoint y: 40, endPoint x: 145, endPoint y: 39, distance: 35.5
click at [145, 39] on div at bounding box center [201, 38] width 225 height 14
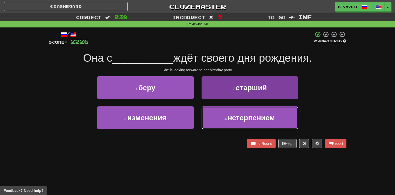
click at [222, 118] on button "4 . нетерпением" at bounding box center [250, 117] width 97 height 23
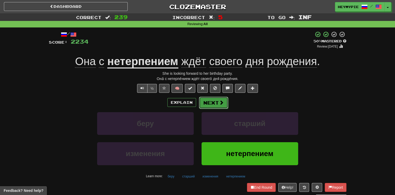
click at [218, 103] on button "Next" at bounding box center [213, 103] width 29 height 12
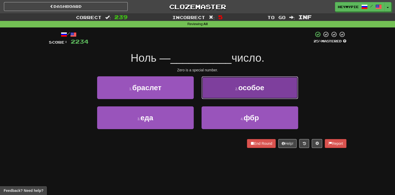
click at [224, 81] on button "2 . особое" at bounding box center [250, 87] width 97 height 23
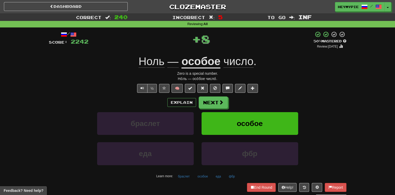
click at [207, 109] on div "Explain Next браслет особое еда фбр Learn more: браслет особое еда фбр" at bounding box center [198, 138] width 298 height 84
click at [209, 103] on button "Next" at bounding box center [213, 103] width 29 height 12
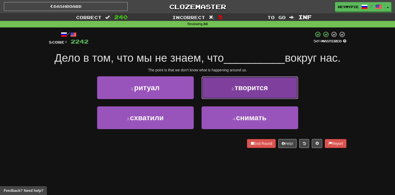
click at [208, 92] on button "2 . творится" at bounding box center [250, 87] width 97 height 23
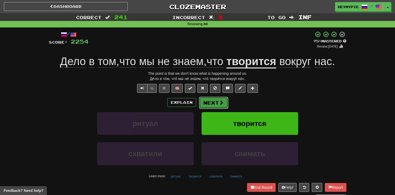
click at [220, 105] on button "Next" at bounding box center [213, 103] width 29 height 12
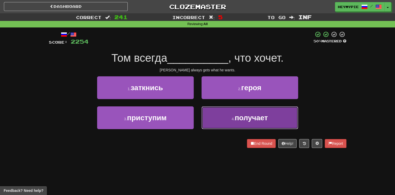
click at [208, 113] on button "4 . получает" at bounding box center [250, 117] width 97 height 23
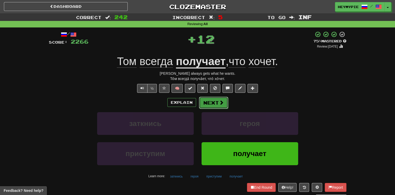
click at [208, 104] on button "Next" at bounding box center [213, 103] width 29 height 12
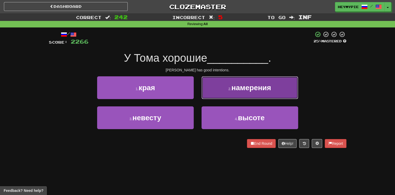
click at [214, 81] on button "2 . намерения" at bounding box center [250, 87] width 97 height 23
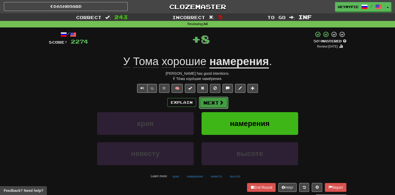
click at [214, 97] on button "Next" at bounding box center [213, 103] width 29 height 12
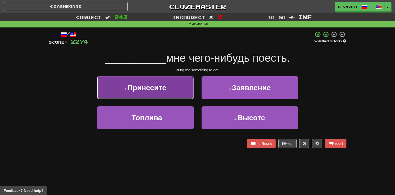
click at [158, 80] on button "1 . Принесите" at bounding box center [145, 87] width 97 height 23
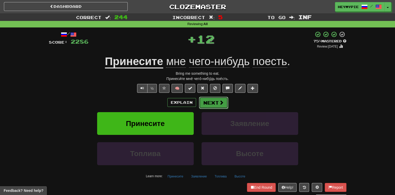
click at [212, 101] on button "Next" at bounding box center [213, 103] width 29 height 12
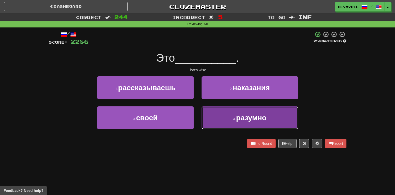
click at [208, 115] on button "4 . разумно" at bounding box center [250, 117] width 97 height 23
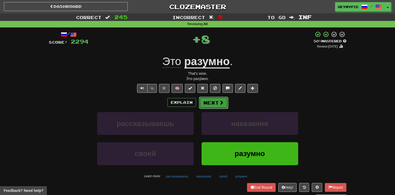
click at [213, 102] on button "Next" at bounding box center [213, 103] width 29 height 12
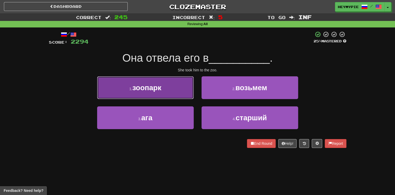
click at [155, 85] on span "зоопарк" at bounding box center [146, 88] width 29 height 8
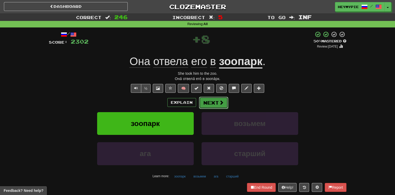
click at [215, 101] on button "Next" at bounding box center [213, 103] width 29 height 12
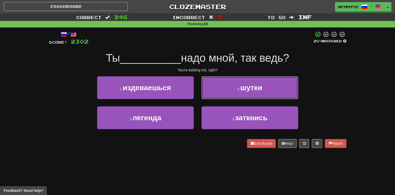
click at [215, 94] on button "2 . шутки" at bounding box center [250, 87] width 97 height 23
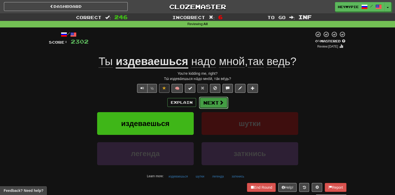
click at [210, 103] on button "Next" at bounding box center [213, 103] width 29 height 12
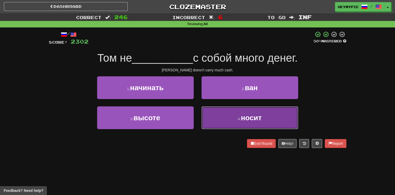
click at [223, 121] on button "4 . носит" at bounding box center [250, 117] width 97 height 23
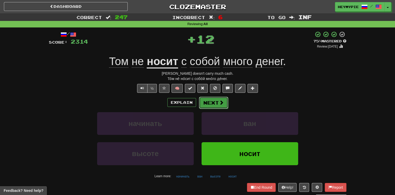
click at [220, 101] on span at bounding box center [221, 102] width 5 height 5
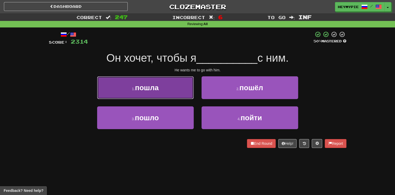
click at [151, 87] on span "пошла" at bounding box center [147, 88] width 24 height 8
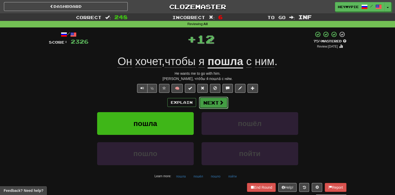
click at [204, 99] on button "Next" at bounding box center [213, 103] width 29 height 12
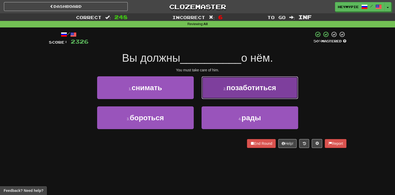
click at [230, 85] on span "позаботиться" at bounding box center [251, 88] width 50 height 8
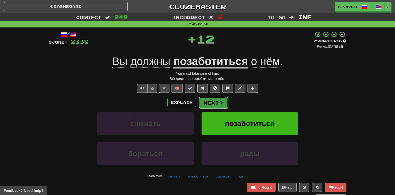
click at [209, 101] on button "Next" at bounding box center [213, 103] width 29 height 12
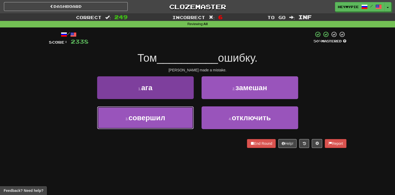
drag, startPoint x: 216, startPoint y: 56, endPoint x: 169, endPoint y: 118, distance: 77.2
click at [165, 120] on span "совершил" at bounding box center [146, 118] width 37 height 8
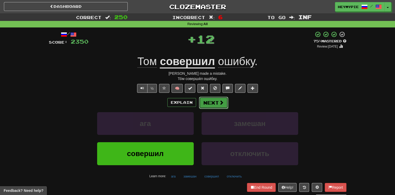
click at [206, 103] on button "Next" at bounding box center [213, 103] width 29 height 12
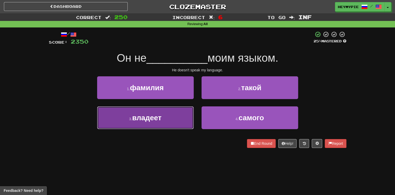
click at [151, 119] on span "владеет" at bounding box center [146, 118] width 29 height 8
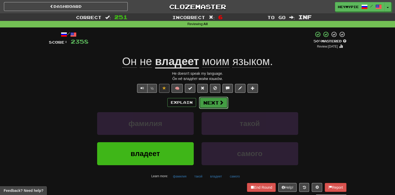
click at [211, 105] on button "Next" at bounding box center [213, 103] width 29 height 12
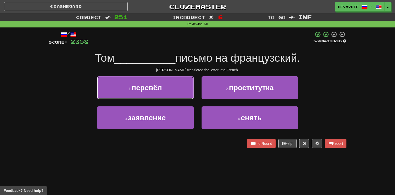
click at [170, 92] on button "1 . перевёл" at bounding box center [145, 87] width 97 height 23
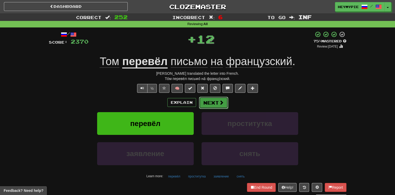
click at [208, 105] on button "Next" at bounding box center [213, 103] width 29 height 12
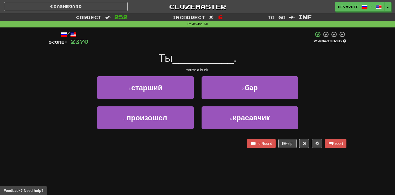
click at [82, 165] on div "Dashboard Clozemaster HeyMyPie / Toggle Dropdown Dashboard Leaderboard Activity…" at bounding box center [197, 97] width 395 height 195
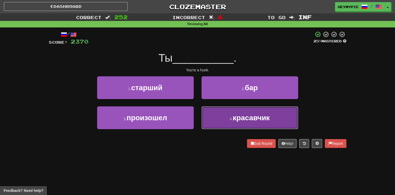
click at [213, 126] on button "4 . красавчик" at bounding box center [250, 117] width 97 height 23
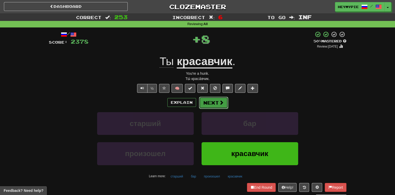
click at [211, 107] on button "Next" at bounding box center [213, 103] width 29 height 12
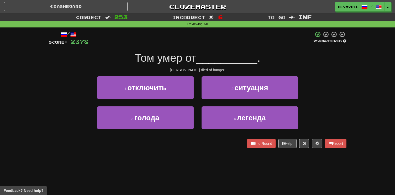
click at [211, 103] on div "2 . ситуация" at bounding box center [250, 91] width 104 height 30
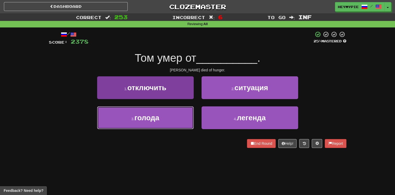
click at [187, 117] on button "3 . голода" at bounding box center [145, 117] width 97 height 23
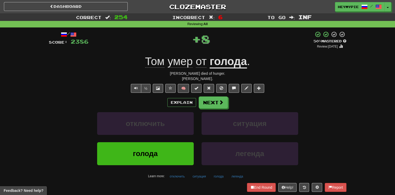
click at [213, 108] on div "Explain Next отключить ситуация голода легенда Learn more: отключить ситуация г…" at bounding box center [198, 138] width 298 height 84
click at [212, 102] on button "Next" at bounding box center [213, 103] width 29 height 12
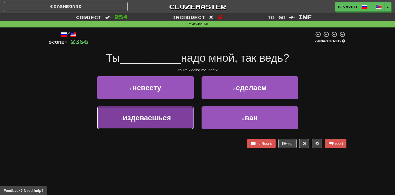
click at [169, 123] on button "3 . издеваешься" at bounding box center [145, 117] width 97 height 23
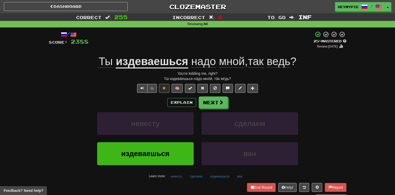
drag, startPoint x: 204, startPoint y: 99, endPoint x: 108, endPoint y: 94, distance: 96.7
click at [108, 94] on div "/ Score: 2388 + 2 25 % Mastered Review: [DATE] Ты издеваешься надо мной , так в…" at bounding box center [198, 115] width 298 height 169
click at [216, 106] on button "Next" at bounding box center [213, 103] width 29 height 12
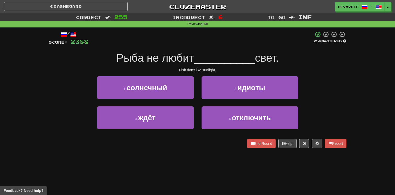
drag, startPoint x: 220, startPoint y: 64, endPoint x: 207, endPoint y: 54, distance: 17.3
click at [207, 54] on span "__________" at bounding box center [224, 58] width 61 height 12
drag, startPoint x: 163, startPoint y: 84, endPoint x: 167, endPoint y: 83, distance: 4.1
click at [163, 84] on span "солнечный" at bounding box center [146, 88] width 41 height 8
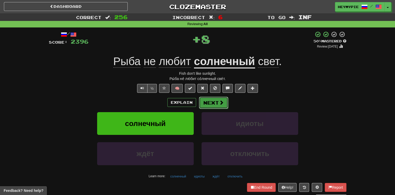
click at [210, 105] on button "Next" at bounding box center [213, 103] width 29 height 12
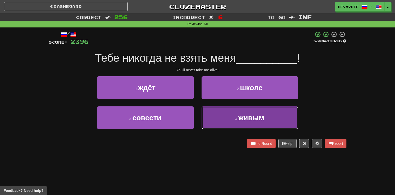
click at [225, 114] on button "4 . живым" at bounding box center [250, 117] width 97 height 23
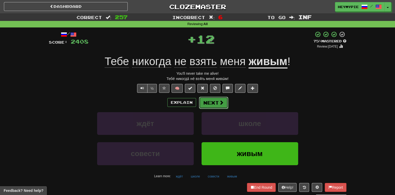
click at [218, 102] on button "Next" at bounding box center [213, 103] width 29 height 12
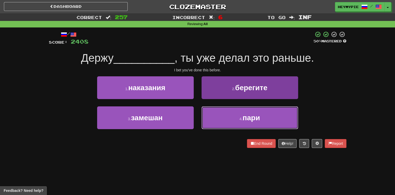
click at [229, 124] on button "4 . пари" at bounding box center [250, 117] width 97 height 23
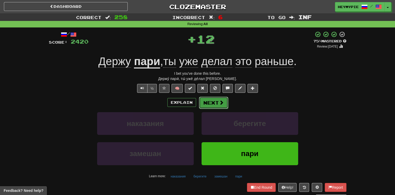
click at [204, 100] on button "Next" at bounding box center [213, 103] width 29 height 12
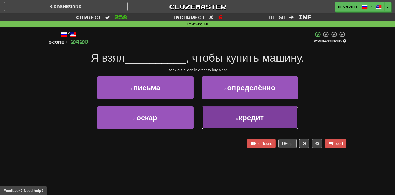
click at [232, 115] on button "4 . кредит" at bounding box center [250, 117] width 97 height 23
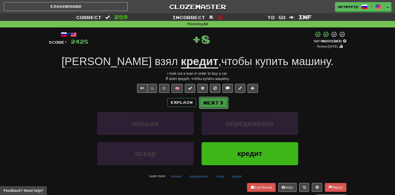
click at [217, 100] on button "Next" at bounding box center [213, 103] width 29 height 12
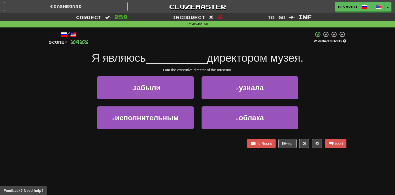
click at [332, 84] on div "1 . забыли 2 . узнала" at bounding box center [197, 91] width 313 height 30
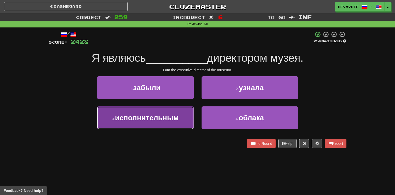
click at [154, 118] on span "исполнительным" at bounding box center [147, 118] width 64 height 8
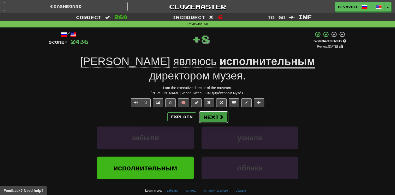
click at [219, 114] on span at bounding box center [221, 116] width 5 height 5
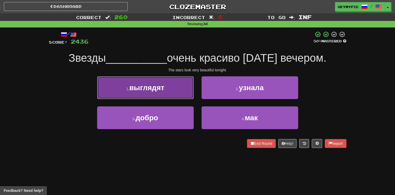
click at [163, 88] on span "выглядят" at bounding box center [146, 88] width 35 height 8
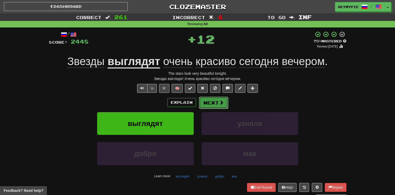
click at [217, 108] on button "Next" at bounding box center [213, 103] width 29 height 12
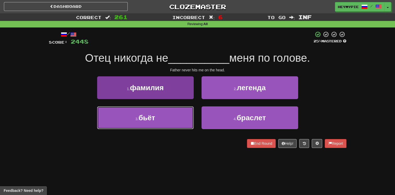
click at [181, 116] on button "3 . бьёт" at bounding box center [145, 117] width 97 height 23
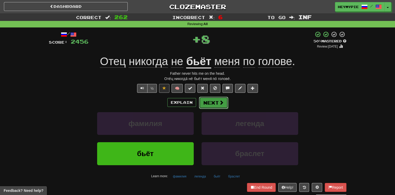
click at [210, 104] on button "Next" at bounding box center [213, 103] width 29 height 12
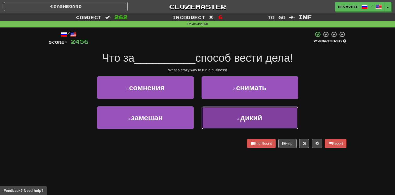
click at [216, 113] on button "4 . дикий" at bounding box center [250, 117] width 97 height 23
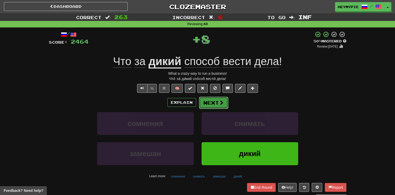
click at [211, 101] on button "Next" at bounding box center [213, 103] width 29 height 12
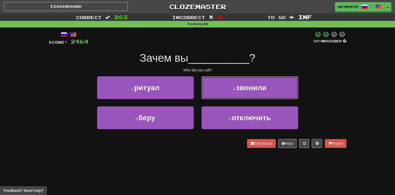
click at [214, 94] on button "2 . звонили" at bounding box center [250, 87] width 97 height 23
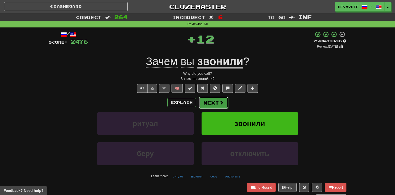
click at [207, 104] on button "Next" at bounding box center [213, 103] width 29 height 12
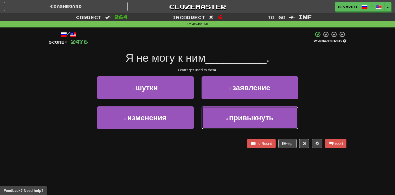
click at [230, 111] on button "4 . привыкнуть" at bounding box center [250, 117] width 97 height 23
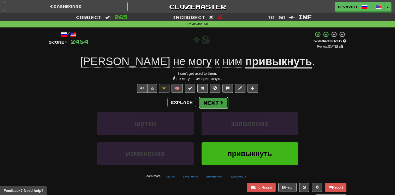
click at [220, 101] on span at bounding box center [221, 102] width 5 height 5
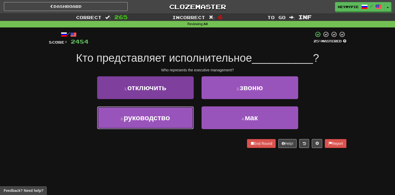
click at [168, 114] on button "3 . руководство" at bounding box center [145, 117] width 97 height 23
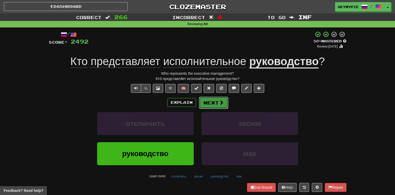
click at [217, 105] on button "Next" at bounding box center [213, 103] width 29 height 12
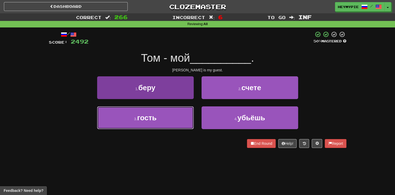
click at [172, 123] on button "3 . гость" at bounding box center [145, 117] width 97 height 23
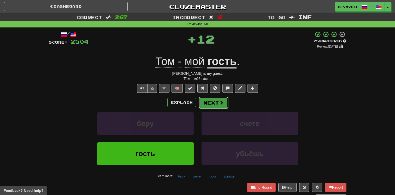
click at [211, 105] on button "Next" at bounding box center [213, 103] width 29 height 12
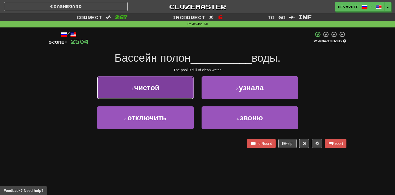
click at [169, 90] on button "1 . чистой" at bounding box center [145, 87] width 97 height 23
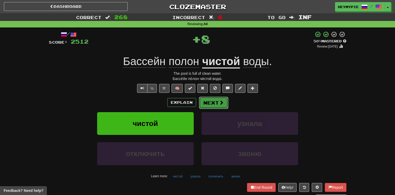
click at [225, 98] on button "Next" at bounding box center [213, 103] width 29 height 12
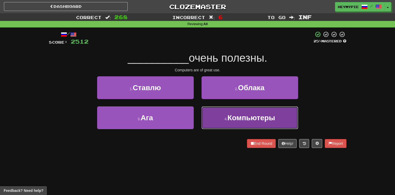
click at [226, 125] on button "4 . Компьютеры" at bounding box center [250, 117] width 97 height 23
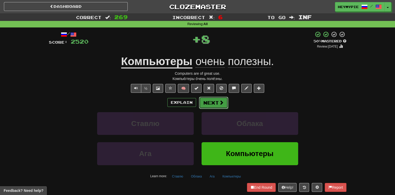
click at [212, 106] on button "Next" at bounding box center [213, 103] width 29 height 12
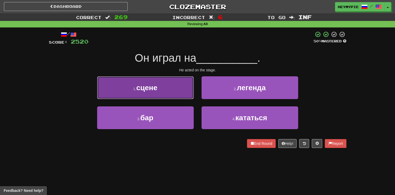
click at [173, 88] on button "1 . сцене" at bounding box center [145, 87] width 97 height 23
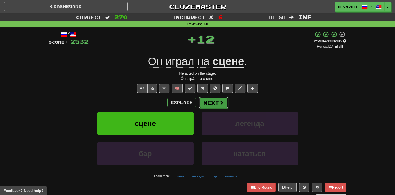
click at [207, 103] on button "Next" at bounding box center [213, 103] width 29 height 12
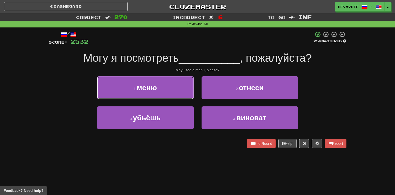
click at [187, 96] on button "1 . меню" at bounding box center [145, 87] width 97 height 23
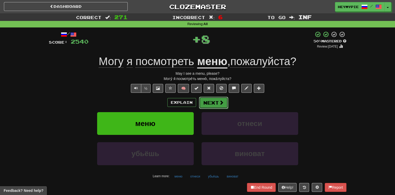
click at [216, 106] on button "Next" at bounding box center [213, 103] width 29 height 12
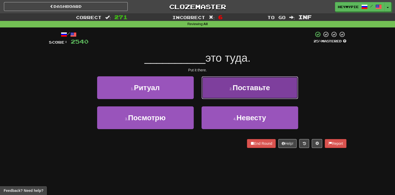
click at [226, 91] on button "2 . Поставьте" at bounding box center [250, 87] width 97 height 23
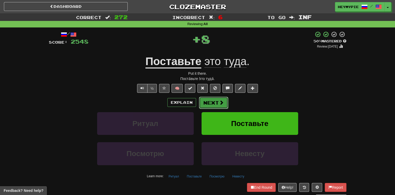
click at [209, 104] on button "Next" at bounding box center [213, 103] width 29 height 12
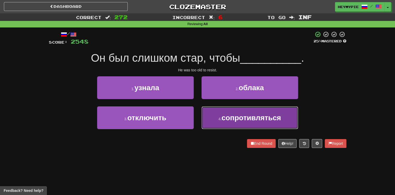
click at [210, 114] on button "4 . сопротивляться" at bounding box center [250, 117] width 97 height 23
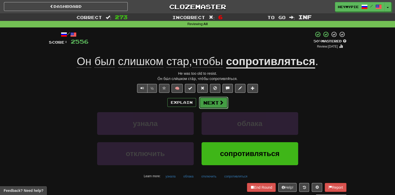
click at [208, 101] on button "Next" at bounding box center [213, 103] width 29 height 12
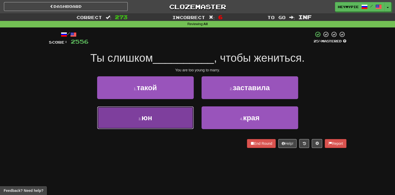
click at [168, 111] on button "3 . юн" at bounding box center [145, 117] width 97 height 23
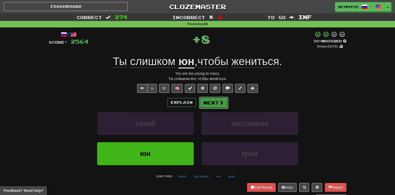
click at [209, 104] on button "Next" at bounding box center [213, 103] width 29 height 12
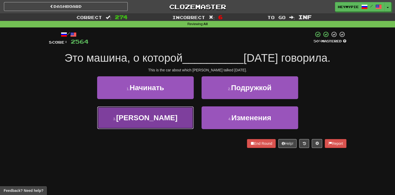
click at [168, 114] on button "3 . [GEOGRAPHIC_DATA]" at bounding box center [145, 117] width 97 height 23
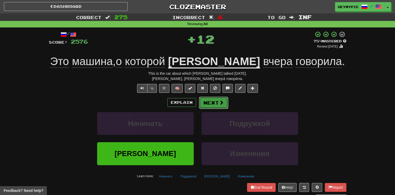
click at [213, 102] on button "Next" at bounding box center [213, 103] width 29 height 12
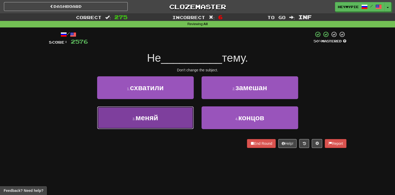
click at [175, 118] on button "3 . меняй" at bounding box center [145, 117] width 97 height 23
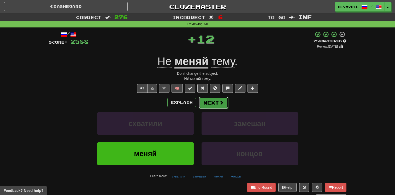
click at [216, 101] on button "Next" at bounding box center [213, 103] width 29 height 12
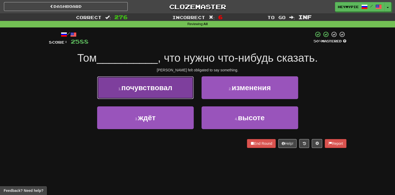
click at [161, 92] on button "1 . почувствовал" at bounding box center [145, 87] width 97 height 23
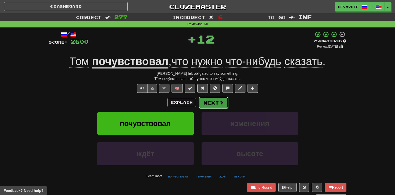
click at [208, 102] on button "Next" at bounding box center [213, 103] width 29 height 12
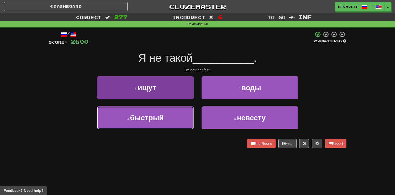
click at [176, 119] on button "3 . быстрый" at bounding box center [145, 117] width 97 height 23
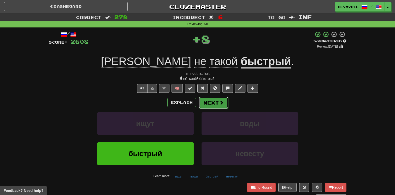
click at [203, 104] on button "Next" at bounding box center [213, 103] width 29 height 12
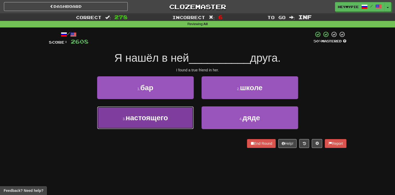
click at [170, 118] on button "3 . настоящего" at bounding box center [145, 117] width 97 height 23
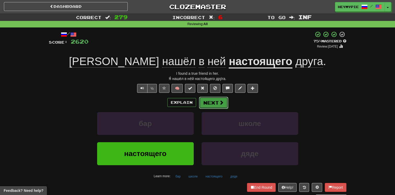
click at [209, 97] on button "Next" at bounding box center [213, 103] width 29 height 12
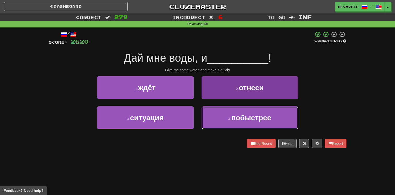
click at [225, 115] on button "4 . побыстрее" at bounding box center [250, 117] width 97 height 23
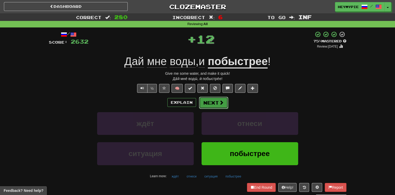
click at [211, 97] on button "Next" at bounding box center [213, 103] width 29 height 12
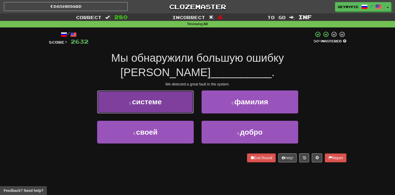
click at [167, 90] on button "1 . системе" at bounding box center [145, 101] width 97 height 23
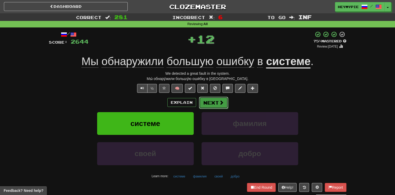
click at [215, 102] on button "Next" at bounding box center [213, 103] width 29 height 12
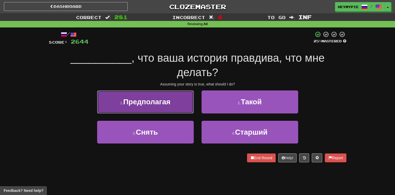
click at [161, 111] on button "1 . Предполагая" at bounding box center [145, 101] width 97 height 23
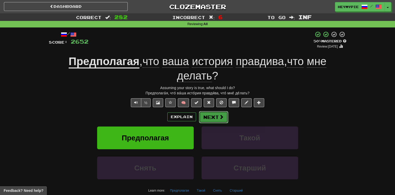
click at [216, 118] on button "Next" at bounding box center [213, 117] width 29 height 12
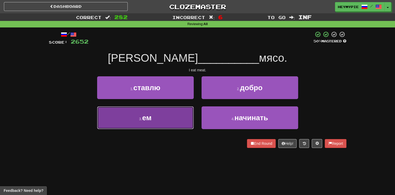
click at [174, 112] on button "3 . ем" at bounding box center [145, 117] width 97 height 23
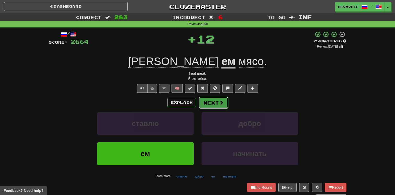
click at [212, 101] on button "Next" at bounding box center [213, 103] width 29 height 12
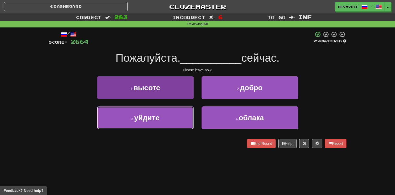
drag, startPoint x: 165, startPoint y: 123, endPoint x: 174, endPoint y: 117, distance: 10.9
click at [165, 123] on button "3 . уйдите" at bounding box center [145, 117] width 97 height 23
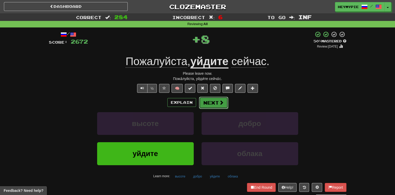
click at [207, 102] on button "Next" at bounding box center [213, 103] width 29 height 12
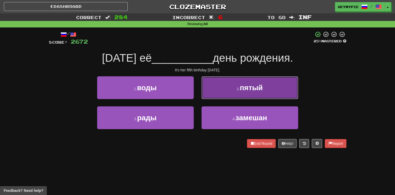
click at [225, 90] on button "2 . пятый" at bounding box center [250, 87] width 97 height 23
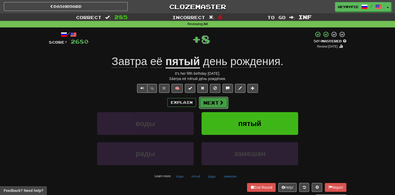
click at [211, 99] on button "Next" at bounding box center [213, 103] width 29 height 12
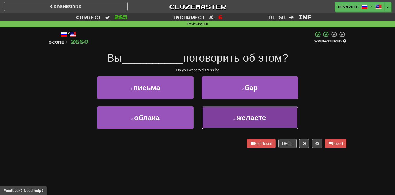
click at [217, 119] on button "4 . желаете" at bounding box center [250, 117] width 97 height 23
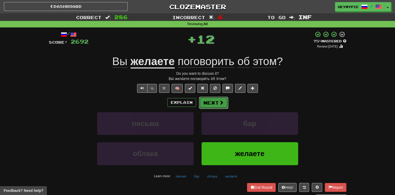
click at [209, 105] on button "Next" at bounding box center [213, 103] width 29 height 12
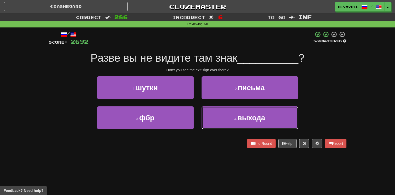
click at [224, 111] on button "4 . выхода" at bounding box center [250, 117] width 97 height 23
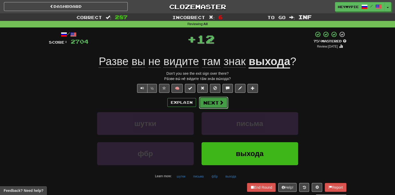
click at [219, 104] on span at bounding box center [221, 102] width 5 height 5
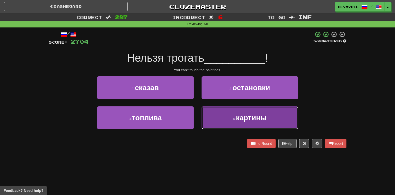
click at [230, 115] on button "4 . картины" at bounding box center [250, 117] width 97 height 23
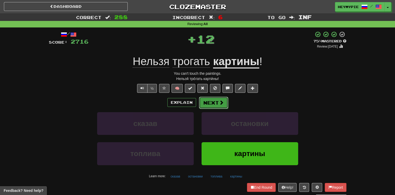
click at [211, 102] on button "Next" at bounding box center [213, 103] width 29 height 12
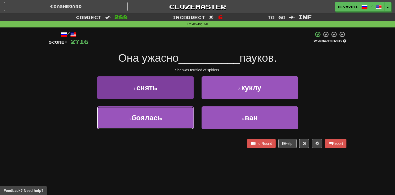
click at [168, 118] on button "3 . боялась" at bounding box center [145, 117] width 97 height 23
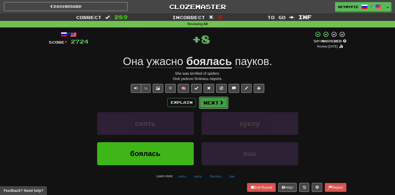
click at [211, 103] on button "Next" at bounding box center [213, 103] width 29 height 12
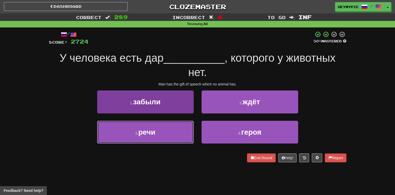
click at [160, 137] on button "3 . речи" at bounding box center [145, 132] width 97 height 23
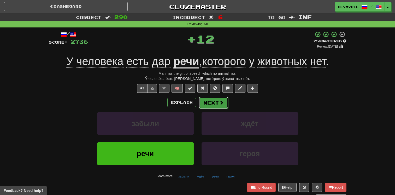
click at [214, 104] on button "Next" at bounding box center [213, 103] width 29 height 12
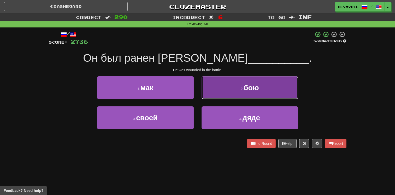
click at [235, 93] on button "2 . бою" at bounding box center [250, 87] width 97 height 23
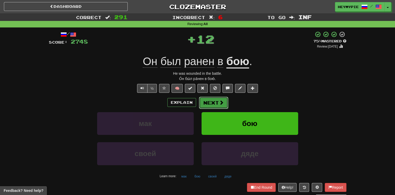
click at [217, 106] on button "Next" at bounding box center [213, 103] width 29 height 12
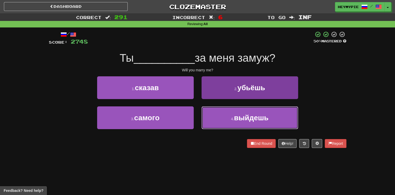
click at [232, 121] on button "4 . выйдешь" at bounding box center [250, 117] width 97 height 23
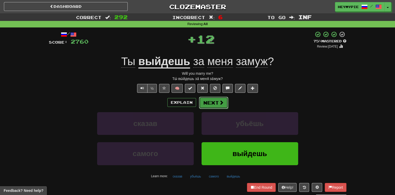
click at [208, 103] on button "Next" at bounding box center [213, 103] width 29 height 12
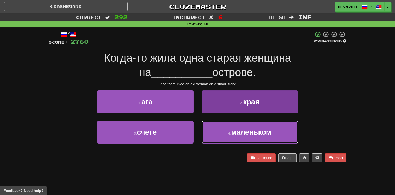
click at [210, 131] on button "4 . маленьком" at bounding box center [250, 132] width 97 height 23
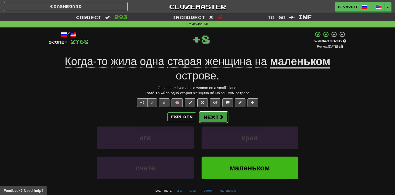
click at [208, 119] on button "Next" at bounding box center [213, 117] width 29 height 12
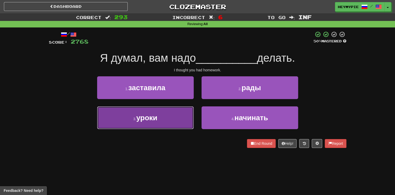
click at [181, 122] on button "3 . уроки" at bounding box center [145, 117] width 97 height 23
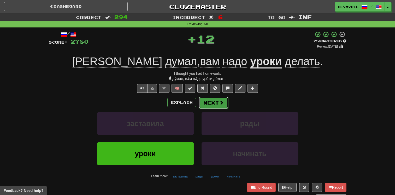
click at [214, 105] on button "Next" at bounding box center [213, 103] width 29 height 12
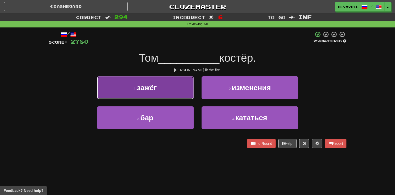
click at [180, 92] on button "1 . зажёг" at bounding box center [145, 87] width 97 height 23
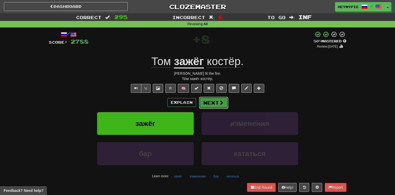
click at [213, 106] on button "Next" at bounding box center [213, 103] width 29 height 12
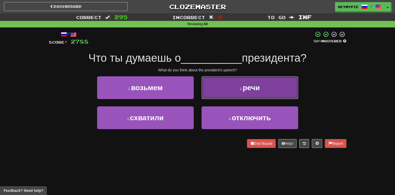
click at [212, 90] on button "2 . речи" at bounding box center [250, 87] width 97 height 23
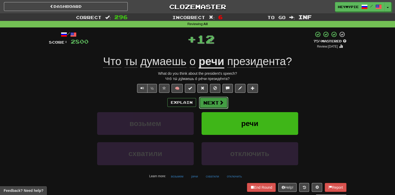
click at [210, 101] on button "Next" at bounding box center [213, 103] width 29 height 12
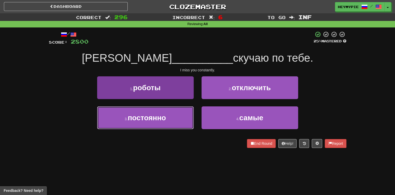
drag, startPoint x: 151, startPoint y: 120, endPoint x: 153, endPoint y: 120, distance: 2.7
click at [151, 121] on span "постоянно" at bounding box center [147, 118] width 38 height 8
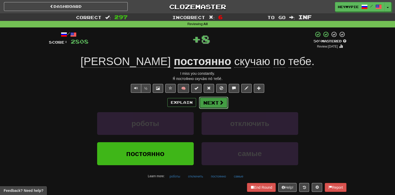
click at [214, 105] on button "Next" at bounding box center [213, 103] width 29 height 12
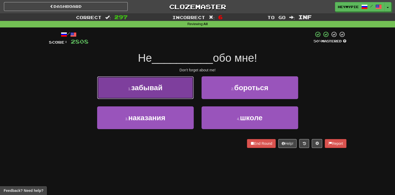
click at [169, 95] on button "1 . забывай" at bounding box center [145, 87] width 97 height 23
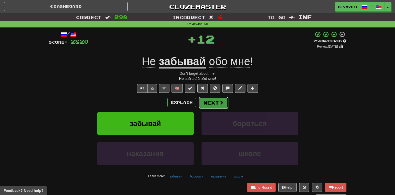
click at [213, 106] on button "Next" at bounding box center [213, 103] width 29 height 12
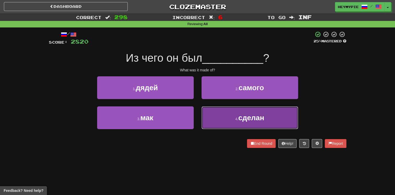
click at [218, 116] on button "4 . сделан" at bounding box center [250, 117] width 97 height 23
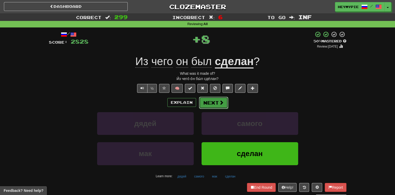
click at [213, 103] on button "Next" at bounding box center [213, 103] width 29 height 12
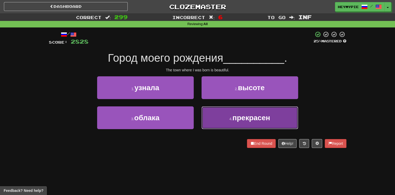
click at [230, 119] on small "4 ." at bounding box center [230, 119] width 3 height 4
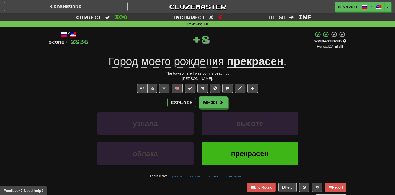
click at [228, 104] on div "Explain Next" at bounding box center [198, 102] width 298 height 12
click at [222, 103] on span at bounding box center [221, 102] width 5 height 5
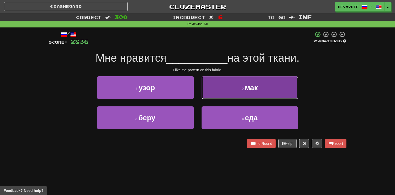
click at [225, 87] on button "2 . мак" at bounding box center [250, 87] width 97 height 23
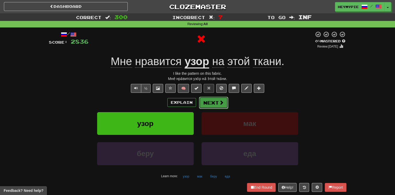
click at [213, 99] on button "Next" at bounding box center [213, 103] width 29 height 12
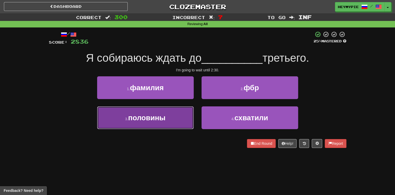
click at [160, 125] on button "3 . половины" at bounding box center [145, 117] width 97 height 23
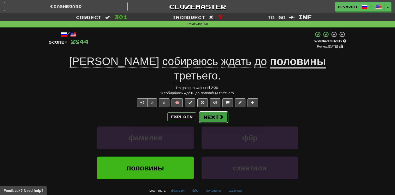
click at [208, 111] on button "Next" at bounding box center [213, 117] width 29 height 12
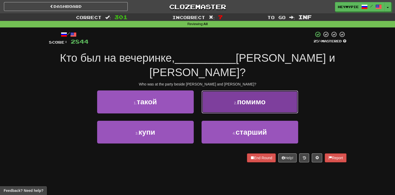
click at [239, 98] on span "помимо" at bounding box center [251, 102] width 28 height 8
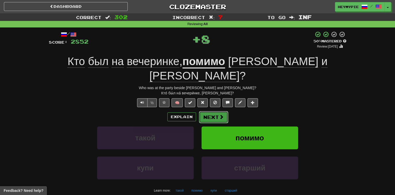
click at [208, 111] on button "Next" at bounding box center [213, 117] width 29 height 12
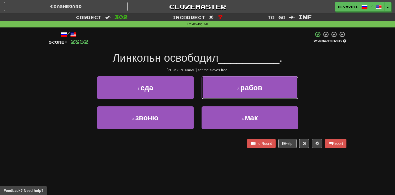
click at [227, 80] on button "2 . рабов" at bounding box center [250, 87] width 97 height 23
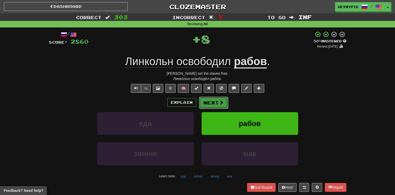
click at [213, 107] on button "Next" at bounding box center [213, 103] width 29 height 12
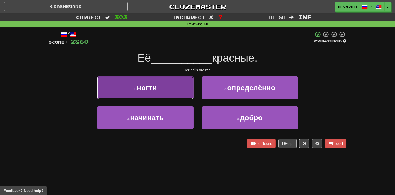
click at [154, 87] on span "ногти" at bounding box center [147, 88] width 20 height 8
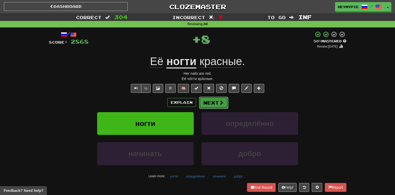
click at [219, 100] on span at bounding box center [221, 102] width 5 height 5
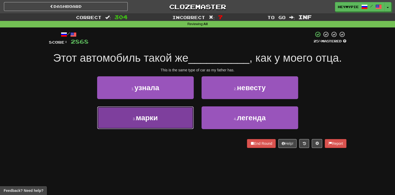
click at [168, 117] on button "3 . марки" at bounding box center [145, 117] width 97 height 23
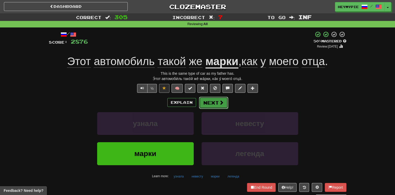
click at [204, 104] on button "Next" at bounding box center [213, 103] width 29 height 12
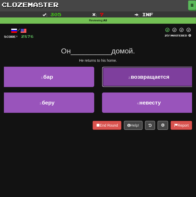
click at [124, 79] on button "2 . возвращается" at bounding box center [149, 77] width 94 height 20
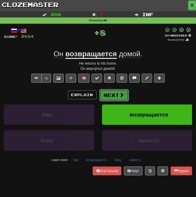
click at [114, 91] on button "Next" at bounding box center [113, 95] width 29 height 12
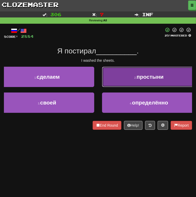
click at [130, 81] on button "2 . простыни" at bounding box center [149, 77] width 94 height 20
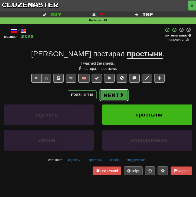
click at [115, 97] on button "Next" at bounding box center [113, 95] width 29 height 12
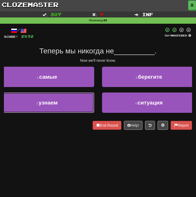
click at [50, 109] on button "3 . узнаем" at bounding box center [47, 103] width 94 height 20
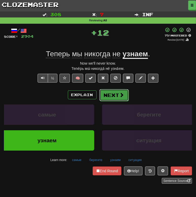
click at [117, 92] on button "Next" at bounding box center [113, 95] width 29 height 12
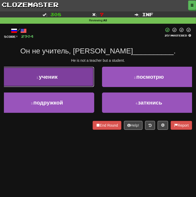
click at [70, 73] on button "1 . ученик" at bounding box center [47, 77] width 94 height 20
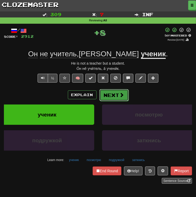
click at [112, 92] on button "Next" at bounding box center [113, 95] width 29 height 12
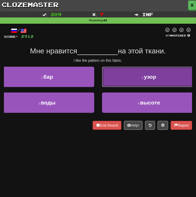
click at [125, 83] on button "2 . узор" at bounding box center [149, 77] width 94 height 20
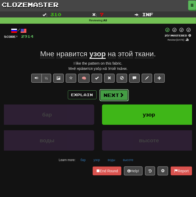
click at [115, 94] on button "Next" at bounding box center [113, 95] width 29 height 12
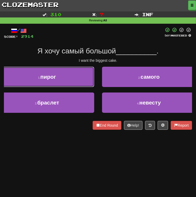
click at [67, 72] on button "1 . пирог" at bounding box center [47, 77] width 94 height 20
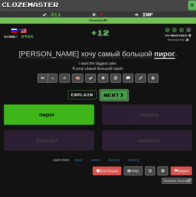
click at [120, 91] on button "Next" at bounding box center [113, 95] width 29 height 12
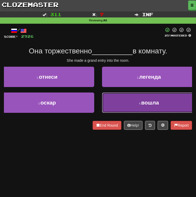
click at [126, 95] on button "4 . вошла" at bounding box center [149, 103] width 94 height 20
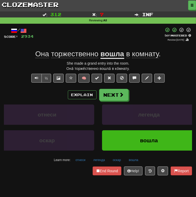
click at [69, 54] on span "торжественно" at bounding box center [74, 54] width 47 height 8
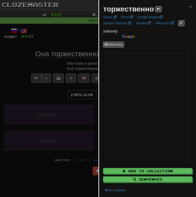
click at [41, 37] on div at bounding box center [98, 98] width 196 height 197
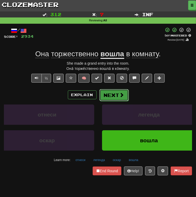
click at [112, 96] on button "Next" at bounding box center [113, 95] width 29 height 12
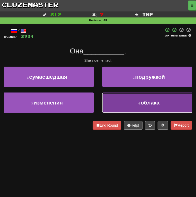
click at [139, 105] on small "4 ." at bounding box center [139, 103] width 2 height 3
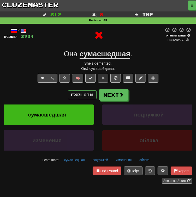
click at [104, 55] on u "сумасшедшая" at bounding box center [105, 54] width 51 height 9
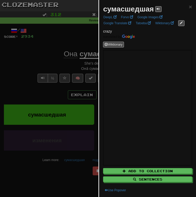
click at [40, 57] on div at bounding box center [98, 98] width 196 height 197
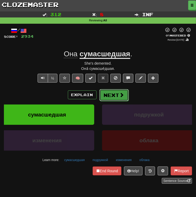
click at [109, 95] on button "Next" at bounding box center [113, 95] width 29 height 12
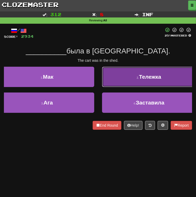
click at [138, 73] on button "2 . Тележка" at bounding box center [149, 77] width 94 height 20
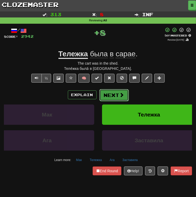
click at [115, 96] on button "Next" at bounding box center [113, 95] width 29 height 12
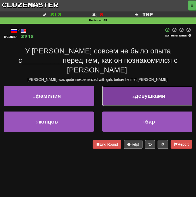
click at [133, 95] on small "2 ." at bounding box center [134, 96] width 2 height 3
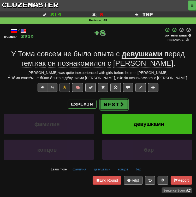
click at [115, 105] on button "Next" at bounding box center [113, 105] width 29 height 12
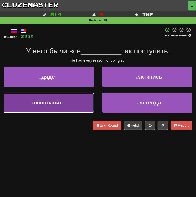
click at [64, 104] on button "3 . основания" at bounding box center [47, 103] width 94 height 20
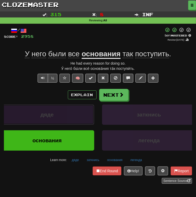
click at [27, 105] on button "дяде" at bounding box center [47, 115] width 94 height 20
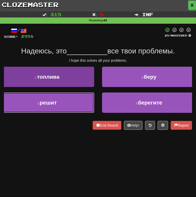
click at [53, 112] on button "3 . решит" at bounding box center [47, 103] width 94 height 20
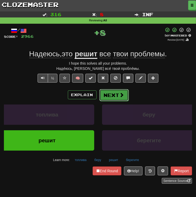
click at [109, 96] on button "Next" at bounding box center [113, 95] width 29 height 12
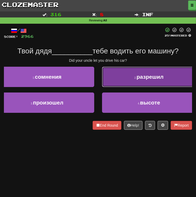
click at [142, 81] on button "2 . разрешил" at bounding box center [149, 77] width 94 height 20
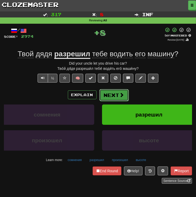
click at [115, 96] on button "Next" at bounding box center [113, 95] width 29 height 12
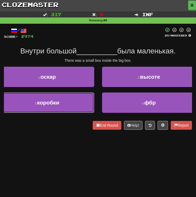
click at [60, 102] on button "3 . коробки" at bounding box center [47, 103] width 94 height 20
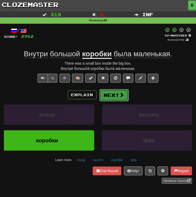
click at [112, 96] on button "Next" at bounding box center [113, 95] width 29 height 12
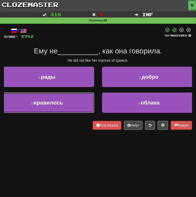
click at [56, 102] on span "нравилось" at bounding box center [48, 103] width 30 height 6
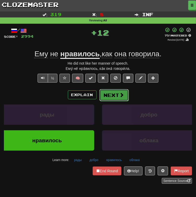
click at [110, 94] on button "Next" at bounding box center [113, 95] width 29 height 12
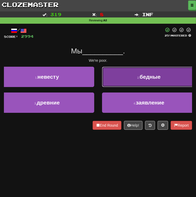
click at [116, 81] on button "2 . бедные" at bounding box center [149, 77] width 94 height 20
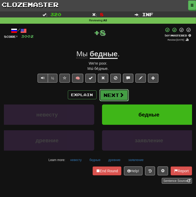
click at [108, 98] on button "Next" at bounding box center [113, 95] width 29 height 12
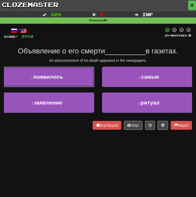
click at [67, 73] on button "1 . появилось" at bounding box center [47, 77] width 94 height 20
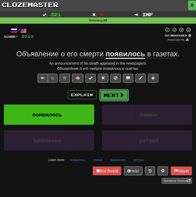
click at [109, 98] on button "Next" at bounding box center [113, 95] width 29 height 12
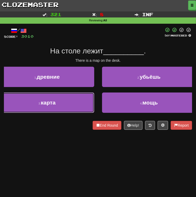
drag, startPoint x: 70, startPoint y: 106, endPoint x: 72, endPoint y: 103, distance: 3.9
click at [70, 107] on button "3 . карта" at bounding box center [47, 103] width 94 height 20
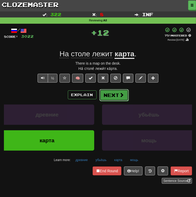
click at [105, 93] on button "Next" at bounding box center [113, 95] width 29 height 12
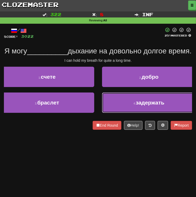
click at [126, 112] on button "4 . задержать" at bounding box center [149, 103] width 94 height 20
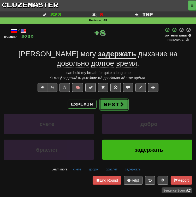
click at [117, 104] on button "Next" at bounding box center [113, 105] width 29 height 12
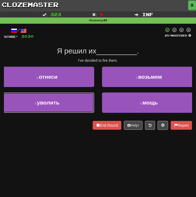
click at [56, 105] on span "уволить" at bounding box center [48, 103] width 22 height 6
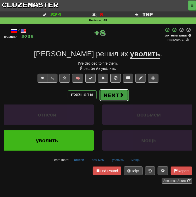
click at [108, 97] on button "Next" at bounding box center [113, 95] width 29 height 12
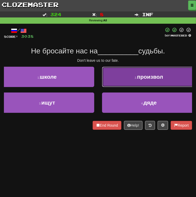
click at [119, 76] on button "2 . произвол" at bounding box center [149, 77] width 94 height 20
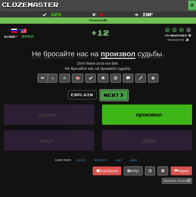
click at [113, 95] on button "Next" at bounding box center [113, 95] width 29 height 12
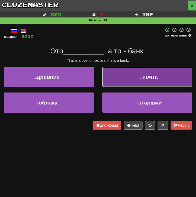
click at [139, 81] on button "2 . почта" at bounding box center [149, 77] width 94 height 20
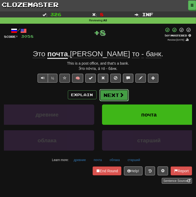
click at [118, 94] on button "Next" at bounding box center [113, 95] width 29 height 12
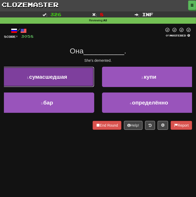
click at [58, 85] on button "1 . сумасшедшая" at bounding box center [47, 77] width 94 height 20
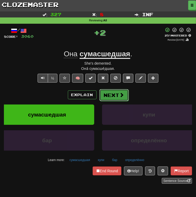
click at [109, 98] on button "Next" at bounding box center [113, 95] width 29 height 12
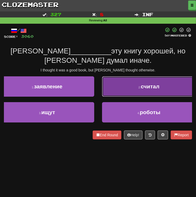
click at [121, 96] on button "2 . считал" at bounding box center [149, 87] width 94 height 20
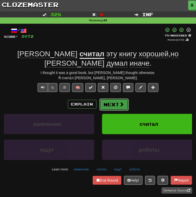
click at [116, 99] on button "Next" at bounding box center [113, 105] width 29 height 12
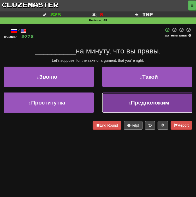
click at [140, 103] on span "Предположим" at bounding box center [150, 103] width 38 height 6
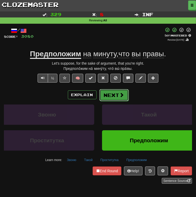
click at [120, 97] on span at bounding box center [122, 95] width 5 height 5
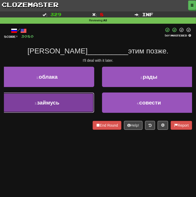
click at [55, 111] on button "3 . займусь" at bounding box center [47, 103] width 94 height 20
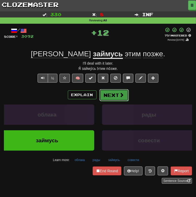
click at [108, 93] on button "Next" at bounding box center [113, 95] width 29 height 12
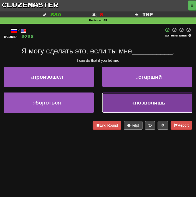
click at [130, 98] on button "4 . позволишь" at bounding box center [149, 103] width 94 height 20
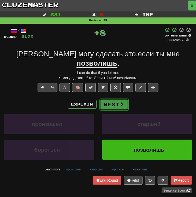
click at [116, 99] on button "Next" at bounding box center [113, 105] width 29 height 12
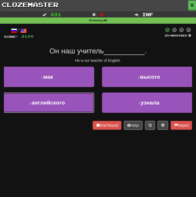
click at [74, 103] on button "3 . английского" at bounding box center [47, 103] width 94 height 20
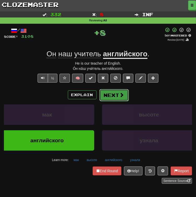
click at [118, 97] on button "Next" at bounding box center [113, 95] width 29 height 12
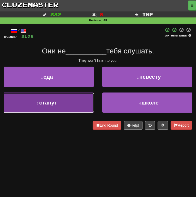
click at [62, 100] on button "3 . станут" at bounding box center [47, 103] width 94 height 20
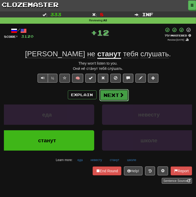
click at [106, 94] on button "Next" at bounding box center [113, 95] width 29 height 12
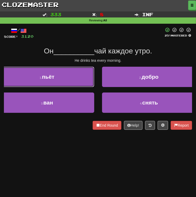
click at [45, 87] on div "1 . пьёт" at bounding box center [47, 80] width 102 height 26
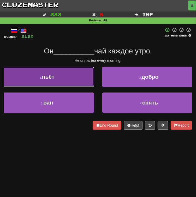
click at [82, 78] on button "1 . пьёт" at bounding box center [47, 77] width 94 height 20
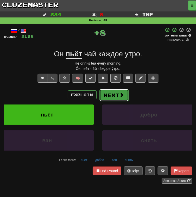
click at [112, 95] on button "Next" at bounding box center [113, 95] width 29 height 12
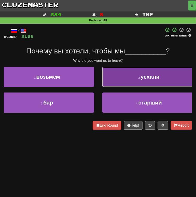
click at [129, 78] on button "2 . уехали" at bounding box center [149, 77] width 94 height 20
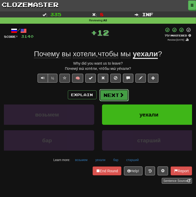
click at [112, 97] on button "Next" at bounding box center [113, 95] width 29 height 12
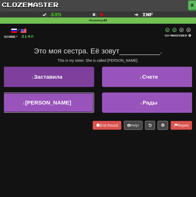
click at [54, 105] on span "[PERSON_NAME]" at bounding box center [48, 103] width 46 height 6
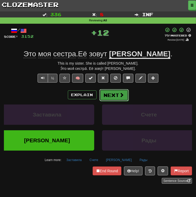
click at [108, 96] on button "Next" at bounding box center [113, 95] width 29 height 12
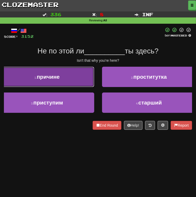
click at [62, 84] on button "1 . причине" at bounding box center [47, 77] width 94 height 20
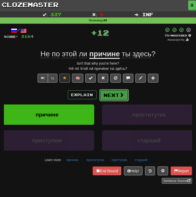
click at [110, 98] on button "Next" at bounding box center [113, 95] width 29 height 12
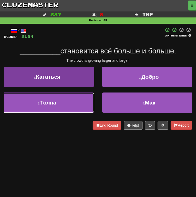
click at [46, 109] on button "3 . [GEOGRAPHIC_DATA]" at bounding box center [47, 103] width 94 height 20
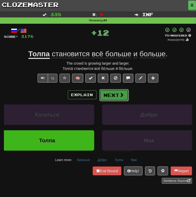
click at [116, 95] on button "Next" at bounding box center [113, 95] width 29 height 12
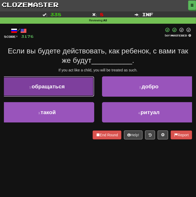
click at [65, 86] on span "обращаться" at bounding box center [48, 87] width 33 height 6
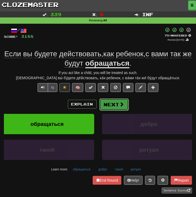
click at [114, 107] on button "Next" at bounding box center [113, 105] width 29 height 12
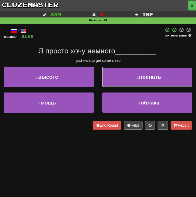
drag, startPoint x: 141, startPoint y: 80, endPoint x: 122, endPoint y: 87, distance: 20.4
click at [142, 80] on span "поспать" at bounding box center [150, 77] width 22 height 6
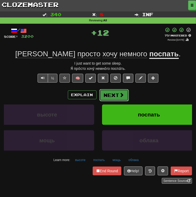
click at [112, 100] on button "Next" at bounding box center [113, 95] width 29 height 12
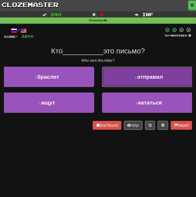
click at [133, 80] on button "2 . отправил" at bounding box center [149, 77] width 94 height 20
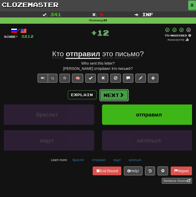
click at [118, 96] on button "Next" at bounding box center [113, 95] width 29 height 12
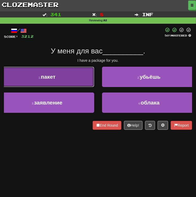
click at [63, 78] on button "1 . пакет" at bounding box center [47, 77] width 94 height 20
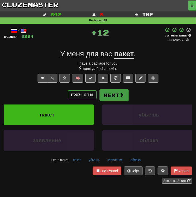
click at [114, 101] on div "Explain Next пакет убьёшь заявление облака Learn more: пакет убьёшь заявление о…" at bounding box center [98, 126] width 188 height 75
click at [114, 99] on button "Next" at bounding box center [113, 95] width 29 height 12
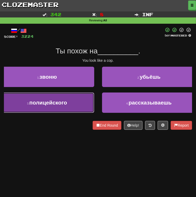
click at [73, 106] on button "3 . полицейского" at bounding box center [47, 103] width 94 height 20
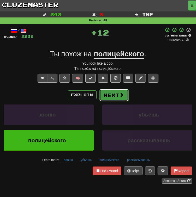
click at [109, 96] on button "Next" at bounding box center [113, 95] width 29 height 12
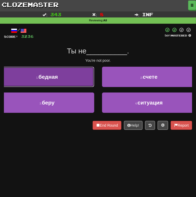
click at [57, 80] on button "1 . бедная" at bounding box center [47, 77] width 94 height 20
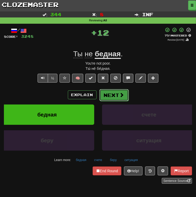
click at [116, 97] on button "Next" at bounding box center [113, 95] width 29 height 12
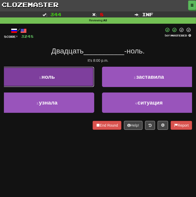
click at [76, 80] on button "1 . ноль" at bounding box center [47, 77] width 94 height 20
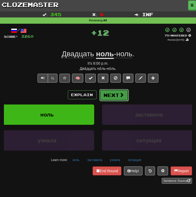
click at [111, 96] on button "Next" at bounding box center [113, 95] width 29 height 12
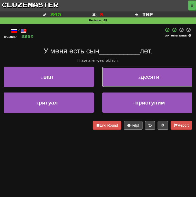
click at [127, 86] on button "2 . десяти" at bounding box center [149, 77] width 94 height 20
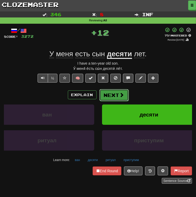
click at [112, 95] on button "Next" at bounding box center [113, 95] width 29 height 12
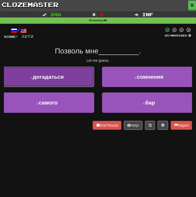
click at [61, 77] on span "догадаться" at bounding box center [48, 77] width 31 height 6
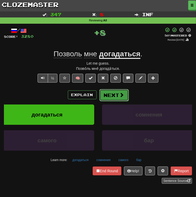
click at [112, 93] on button "Next" at bounding box center [113, 95] width 29 height 12
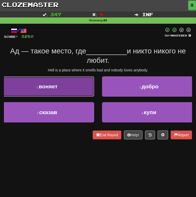
click at [71, 87] on button "1 . воняет" at bounding box center [47, 87] width 94 height 20
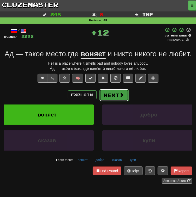
click at [107, 101] on button "Next" at bounding box center [113, 95] width 29 height 12
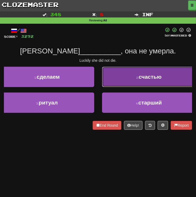
click at [137, 82] on button "2 . счастью" at bounding box center [149, 77] width 94 height 20
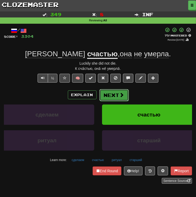
click at [114, 95] on button "Next" at bounding box center [113, 95] width 29 height 12
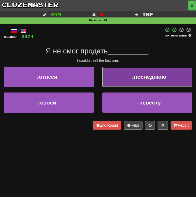
click at [124, 81] on button "2 . последнюю" at bounding box center [149, 77] width 94 height 20
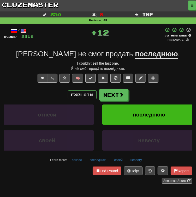
click at [113, 103] on div "Explain Next отнеси последнюю своей невесту Learn more: отнеси последнюю своей …" at bounding box center [98, 126] width 188 height 75
click at [114, 98] on button "Next" at bounding box center [113, 95] width 29 height 12
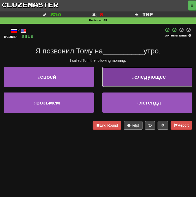
click at [128, 79] on button "2 . следующее" at bounding box center [149, 77] width 94 height 20
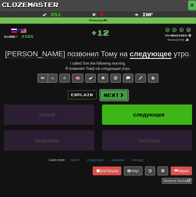
click at [110, 99] on button "Next" at bounding box center [113, 95] width 29 height 12
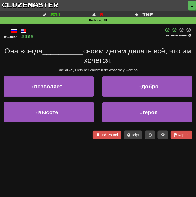
click at [58, 98] on div "1 . позволяет" at bounding box center [47, 90] width 102 height 26
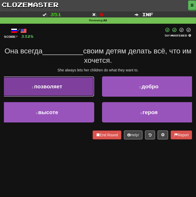
click at [59, 94] on button "1 . позволяет" at bounding box center [47, 87] width 94 height 20
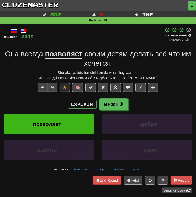
click at [115, 114] on div "Explain Next позволяет добро высоте героя Learn more: позволяет добро высоте ге…" at bounding box center [98, 135] width 188 height 75
click at [114, 109] on button "Next" at bounding box center [113, 105] width 29 height 12
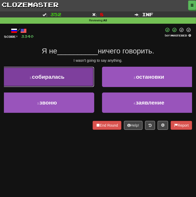
click at [73, 85] on button "1 . собиралась" at bounding box center [47, 77] width 94 height 20
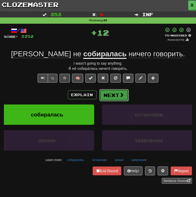
click at [111, 98] on button "Next" at bounding box center [113, 95] width 29 height 12
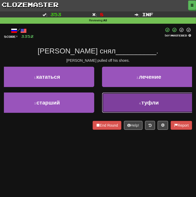
click at [127, 105] on button "4 . туфли" at bounding box center [149, 103] width 94 height 20
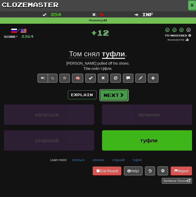
click at [118, 97] on button "Next" at bounding box center [113, 95] width 29 height 12
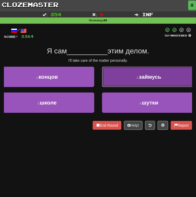
click at [121, 77] on button "2 . займусь" at bounding box center [149, 77] width 94 height 20
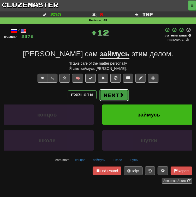
click at [105, 95] on button "Next" at bounding box center [113, 95] width 29 height 12
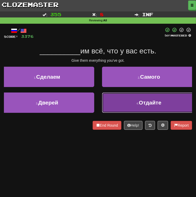
click at [124, 106] on button "4 . [DEMOGRAPHIC_DATA]" at bounding box center [149, 103] width 94 height 20
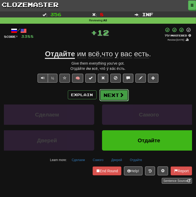
click at [108, 94] on button "Next" at bounding box center [113, 95] width 29 height 12
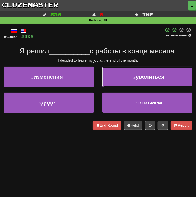
click at [134, 82] on button "2 . уволиться" at bounding box center [149, 77] width 94 height 20
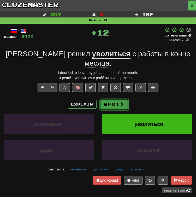
click at [116, 99] on button "Next" at bounding box center [113, 105] width 29 height 12
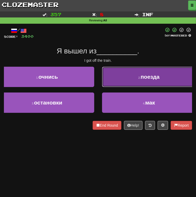
click at [148, 80] on span "поезда" at bounding box center [150, 77] width 19 height 6
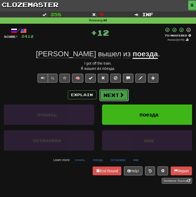
click at [108, 96] on button "Next" at bounding box center [113, 95] width 29 height 12
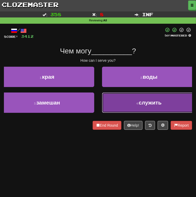
click at [117, 105] on button "4 . служить" at bounding box center [149, 103] width 94 height 20
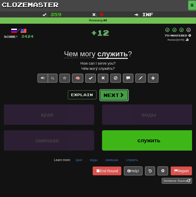
click at [103, 96] on button "Next" at bounding box center [113, 95] width 29 height 12
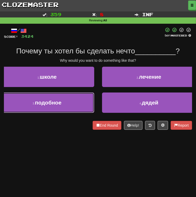
drag, startPoint x: 56, startPoint y: 108, endPoint x: 66, endPoint y: 104, distance: 10.9
click at [56, 108] on button "3 . подобное" at bounding box center [47, 103] width 94 height 20
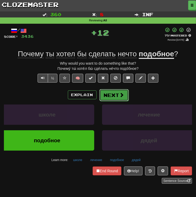
click at [108, 97] on button "Next" at bounding box center [113, 95] width 29 height 12
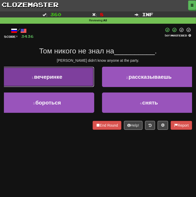
click at [76, 74] on button "1 . вечеринке" at bounding box center [47, 77] width 94 height 20
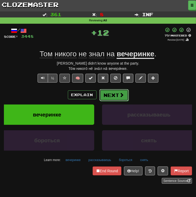
click at [111, 95] on button "Next" at bounding box center [113, 95] width 29 height 12
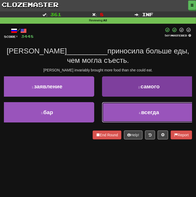
click at [120, 118] on button "4 . всегда" at bounding box center [149, 112] width 94 height 20
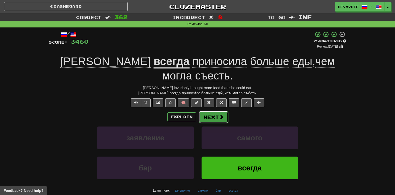
click at [219, 114] on span at bounding box center [221, 116] width 5 height 5
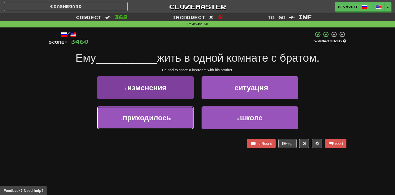
click at [167, 117] on span "приходилось" at bounding box center [147, 118] width 48 height 8
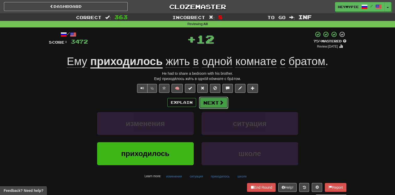
click at [213, 106] on button "Next" at bounding box center [213, 103] width 29 height 12
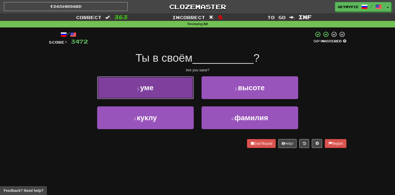
click at [153, 94] on button "1 . уме" at bounding box center [145, 87] width 97 height 23
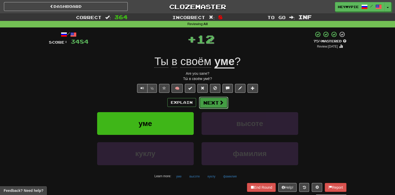
click at [209, 103] on button "Next" at bounding box center [213, 103] width 29 height 12
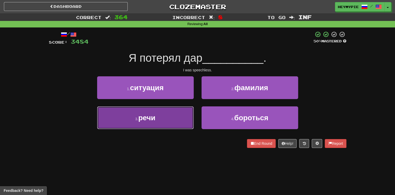
click at [166, 118] on button "3 . речи" at bounding box center [145, 117] width 97 height 23
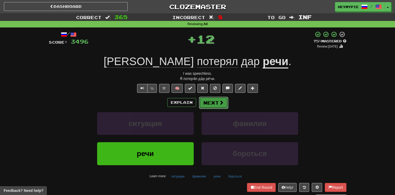
click at [219, 97] on button "Next" at bounding box center [213, 103] width 29 height 12
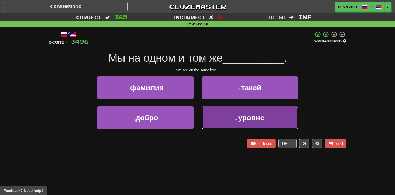
click at [239, 121] on button "4 . уровне" at bounding box center [250, 117] width 97 height 23
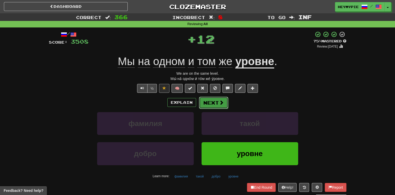
click at [218, 105] on button "Next" at bounding box center [213, 103] width 29 height 12
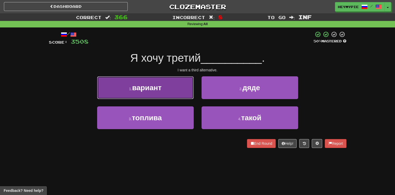
click at [166, 92] on button "1 . вариант" at bounding box center [145, 87] width 97 height 23
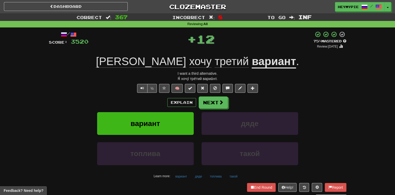
click at [230, 103] on div "Explain Next" at bounding box center [198, 102] width 298 height 12
click at [208, 104] on button "Next" at bounding box center [213, 103] width 29 height 12
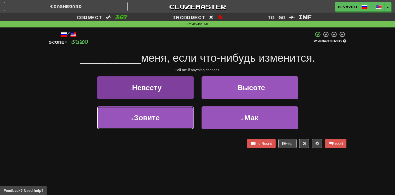
click at [162, 115] on button "3 . Зовите" at bounding box center [145, 117] width 97 height 23
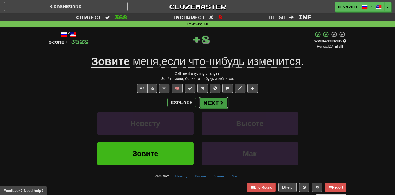
click at [220, 106] on button "Next" at bounding box center [213, 103] width 29 height 12
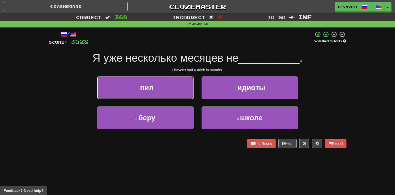
click at [120, 85] on button "1 . пил" at bounding box center [145, 87] width 97 height 23
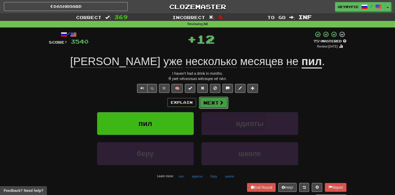
click at [225, 103] on button "Next" at bounding box center [213, 103] width 29 height 12
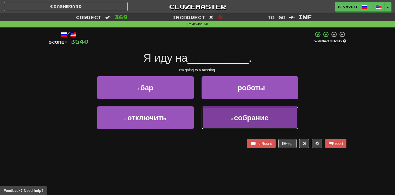
click at [242, 125] on button "4 . собрание" at bounding box center [250, 117] width 97 height 23
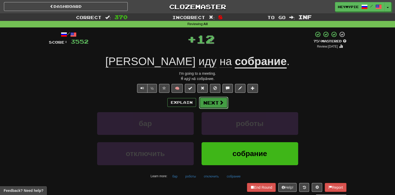
click at [209, 102] on button "Next" at bounding box center [213, 103] width 29 height 12
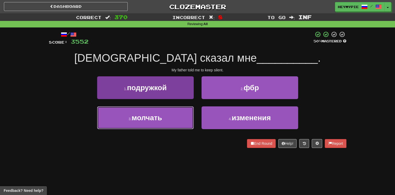
click at [171, 124] on button "3 . молчать" at bounding box center [145, 117] width 97 height 23
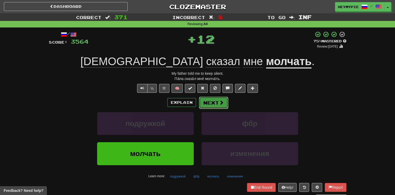
click at [218, 105] on button "Next" at bounding box center [213, 103] width 29 height 12
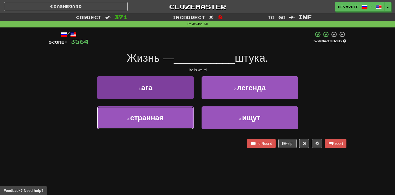
click at [153, 120] on span "странная" at bounding box center [146, 118] width 33 height 8
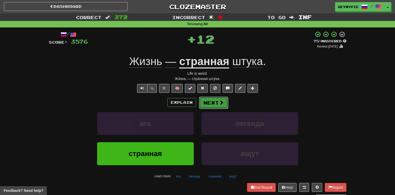
click at [215, 101] on button "Next" at bounding box center [213, 103] width 29 height 12
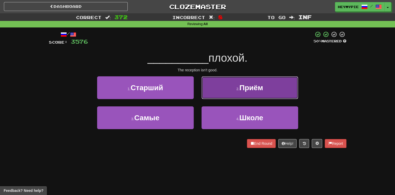
click at [221, 88] on button "2 . Приём" at bounding box center [250, 87] width 97 height 23
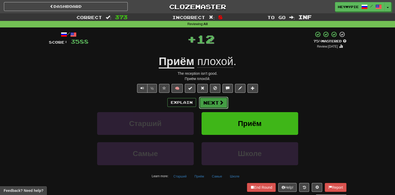
click at [213, 108] on button "Next" at bounding box center [213, 103] width 29 height 12
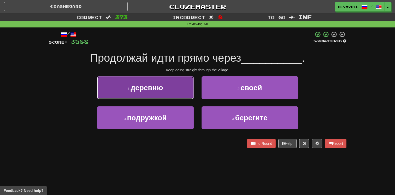
click at [173, 92] on button "1 . деревню" at bounding box center [145, 87] width 97 height 23
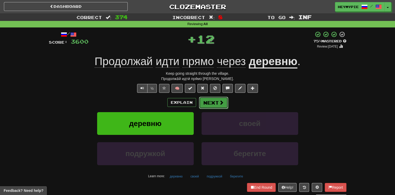
click at [222, 101] on span at bounding box center [221, 102] width 5 height 5
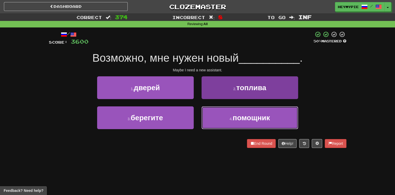
click at [228, 121] on button "4 . помощник" at bounding box center [250, 117] width 97 height 23
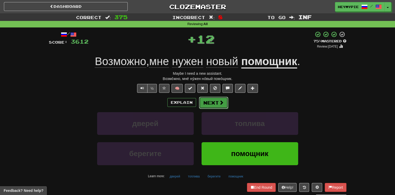
click at [202, 105] on button "Next" at bounding box center [213, 103] width 29 height 12
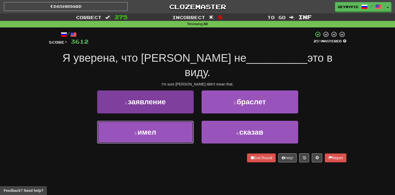
click at [169, 122] on button "3 . имел" at bounding box center [145, 132] width 97 height 23
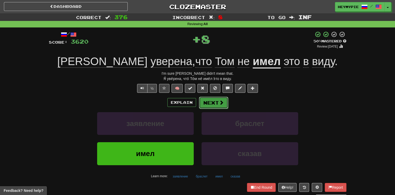
click at [215, 103] on button "Next" at bounding box center [213, 103] width 29 height 12
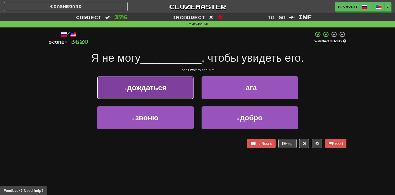
click at [179, 78] on button "1 . дождаться" at bounding box center [145, 87] width 97 height 23
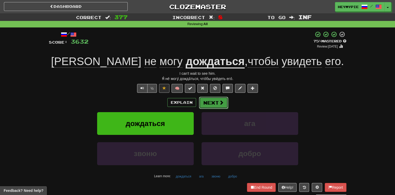
click at [217, 104] on button "Next" at bounding box center [213, 103] width 29 height 12
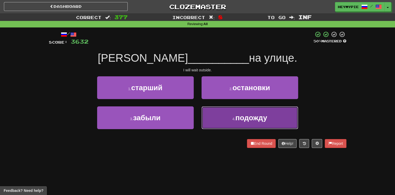
click at [210, 119] on button "4 . подожду" at bounding box center [250, 117] width 97 height 23
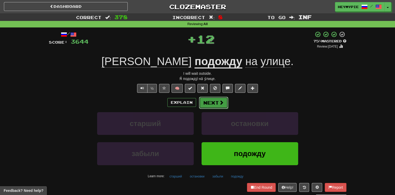
click at [202, 101] on button "Next" at bounding box center [213, 103] width 29 height 12
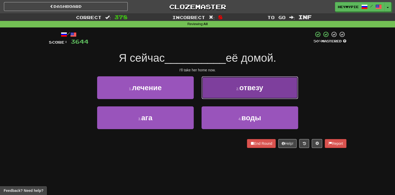
click at [229, 88] on button "2 . отвезу" at bounding box center [250, 87] width 97 height 23
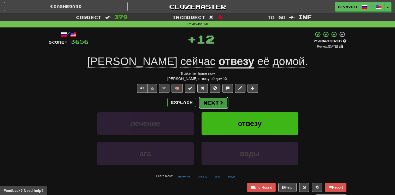
click at [211, 103] on button "Next" at bounding box center [213, 103] width 29 height 12
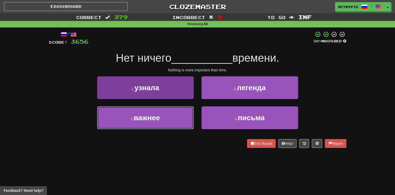
click at [156, 115] on span "важнее" at bounding box center [147, 118] width 26 height 8
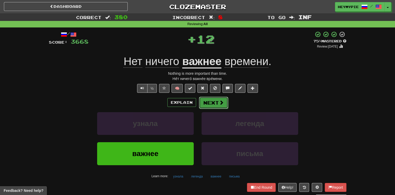
click at [210, 105] on button "Next" at bounding box center [213, 103] width 29 height 12
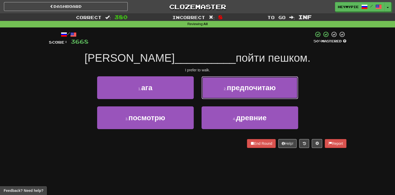
click at [230, 95] on button "2 . предпочитаю" at bounding box center [250, 87] width 97 height 23
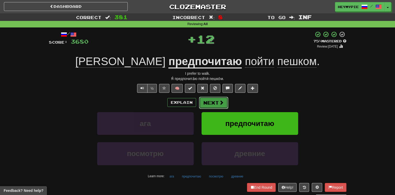
click at [216, 106] on button "Next" at bounding box center [213, 103] width 29 height 12
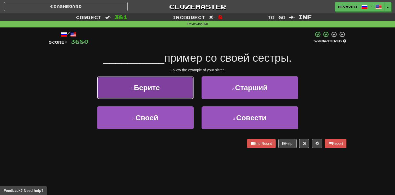
click at [170, 99] on button "1 . Берите" at bounding box center [145, 87] width 97 height 23
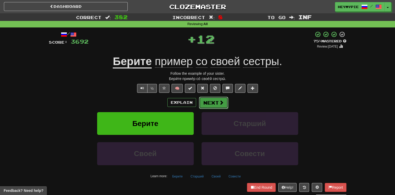
click at [220, 104] on span at bounding box center [221, 102] width 5 height 5
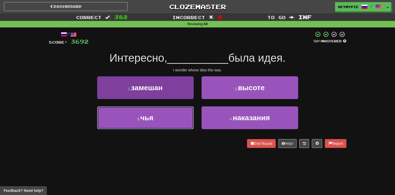
click at [147, 118] on span "чья" at bounding box center [146, 118] width 13 height 8
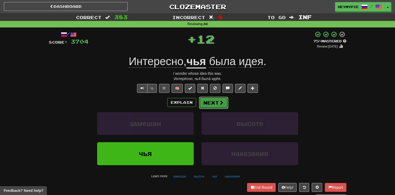
click at [220, 102] on span at bounding box center [221, 102] width 5 height 5
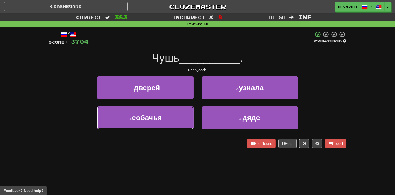
drag, startPoint x: 167, startPoint y: 120, endPoint x: 180, endPoint y: 111, distance: 15.6
click at [167, 119] on button "3 . собачья" at bounding box center [145, 117] width 97 height 23
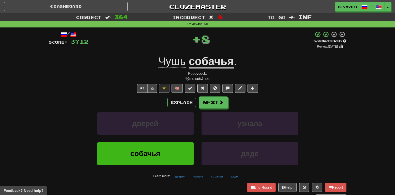
drag, startPoint x: 239, startPoint y: 63, endPoint x: 137, endPoint y: 73, distance: 103.4
click at [127, 69] on div "/ Score: 3712 + 8 50 % Mastered Review: [DATE] Чушь собачья . Poppycock. Чу́шь …" at bounding box center [198, 115] width 298 height 169
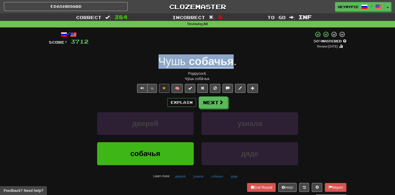
drag, startPoint x: 235, startPoint y: 61, endPoint x: 157, endPoint y: 61, distance: 77.6
click at [157, 61] on div "Чушь собачья ." at bounding box center [198, 61] width 298 height 14
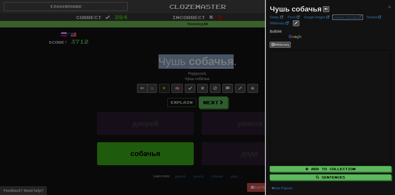
click at [344, 19] on link "Google Translate" at bounding box center [347, 17] width 31 height 6
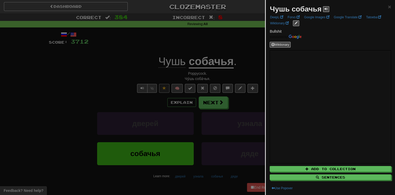
click at [238, 50] on div at bounding box center [197, 97] width 395 height 195
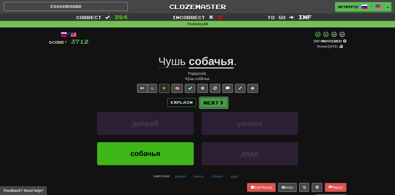
click at [214, 99] on button "Next" at bounding box center [213, 103] width 29 height 12
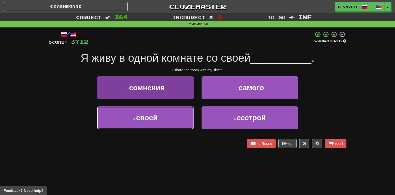
click at [162, 118] on button "3 . своей" at bounding box center [145, 117] width 97 height 23
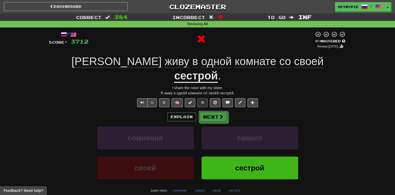
click at [208, 111] on div "Explain Next сомнения самого своей сестрой Learn more: сомнения самого своей се…" at bounding box center [198, 153] width 298 height 84
click at [210, 111] on button "Next" at bounding box center [213, 117] width 29 height 12
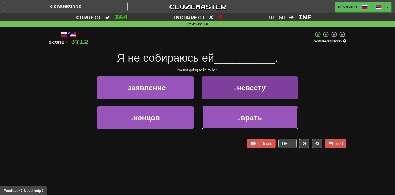
click at [224, 118] on button "4 . врать" at bounding box center [250, 117] width 97 height 23
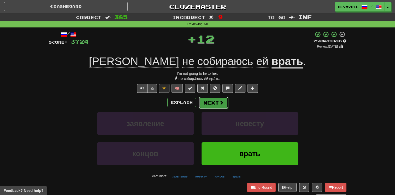
click at [217, 104] on button "Next" at bounding box center [213, 103] width 29 height 12
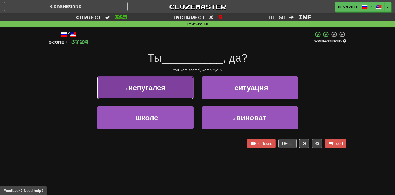
click at [167, 98] on button "1 . испугался" at bounding box center [145, 87] width 97 height 23
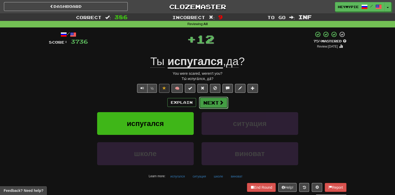
click at [215, 99] on button "Next" at bounding box center [213, 103] width 29 height 12
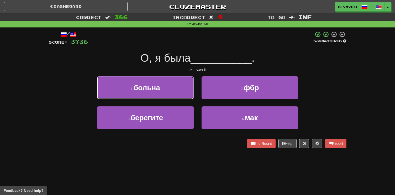
drag, startPoint x: 163, startPoint y: 90, endPoint x: 183, endPoint y: 95, distance: 20.5
click at [163, 90] on button "1 . больна" at bounding box center [145, 87] width 97 height 23
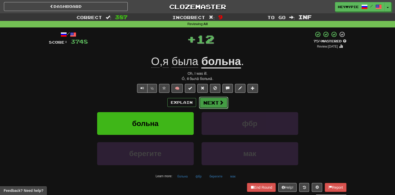
click at [217, 103] on button "Next" at bounding box center [213, 103] width 29 height 12
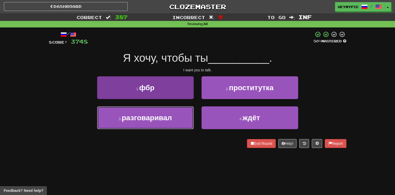
click at [179, 119] on button "3 . разговаривал" at bounding box center [145, 117] width 97 height 23
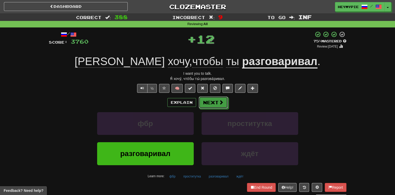
click at [221, 96] on div "Explain Next" at bounding box center [198, 102] width 298 height 12
click at [217, 101] on button "Next" at bounding box center [213, 103] width 29 height 12
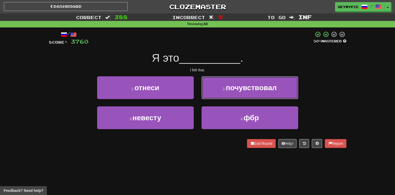
click at [222, 92] on button "2 . почувствовал" at bounding box center [250, 87] width 97 height 23
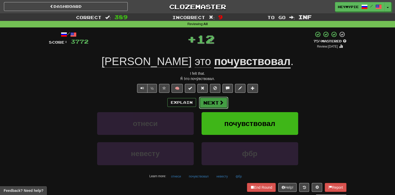
click at [213, 104] on button "Next" at bounding box center [213, 103] width 29 height 12
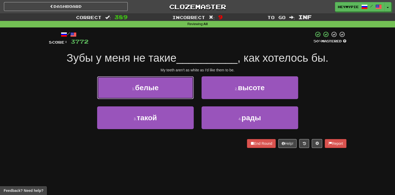
drag, startPoint x: 185, startPoint y: 84, endPoint x: 197, endPoint y: 82, distance: 12.1
click at [185, 84] on button "1 . белые" at bounding box center [145, 87] width 97 height 23
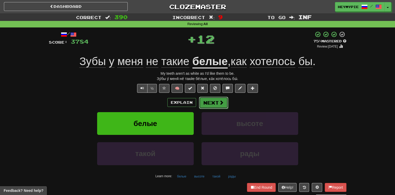
click at [223, 103] on span at bounding box center [221, 102] width 5 height 5
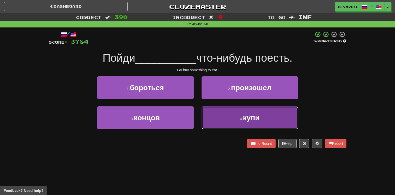
click at [222, 119] on button "4 . купи" at bounding box center [250, 117] width 97 height 23
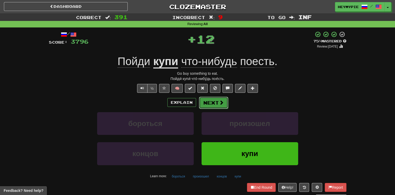
click at [214, 99] on button "Next" at bounding box center [213, 103] width 29 height 12
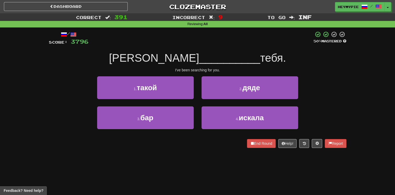
click at [226, 133] on div "4 . искала" at bounding box center [250, 121] width 104 height 30
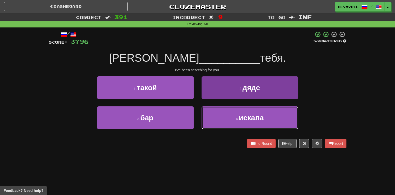
click at [218, 124] on button "4 . искала" at bounding box center [250, 117] width 97 height 23
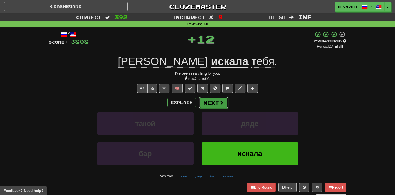
click at [212, 103] on button "Next" at bounding box center [213, 103] width 29 height 12
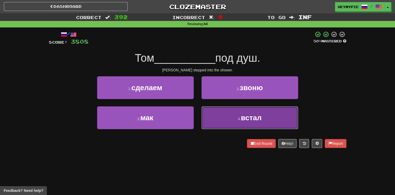
click at [219, 121] on button "4 . встал" at bounding box center [250, 117] width 97 height 23
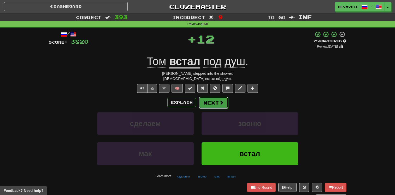
click at [213, 105] on button "Next" at bounding box center [213, 103] width 29 height 12
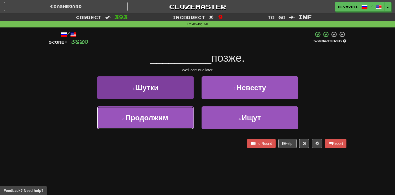
click at [179, 113] on button "3 . Продолжим" at bounding box center [145, 117] width 97 height 23
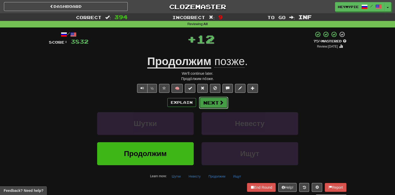
click at [207, 101] on button "Next" at bounding box center [213, 103] width 29 height 12
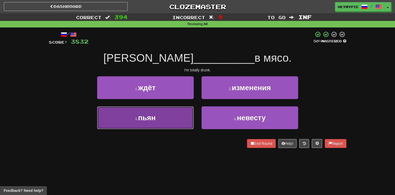
drag, startPoint x: 165, startPoint y: 124, endPoint x: 188, endPoint y: 114, distance: 25.4
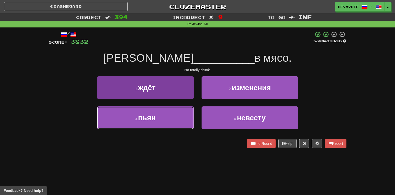
click at [165, 125] on button "3 . пьян" at bounding box center [145, 117] width 97 height 23
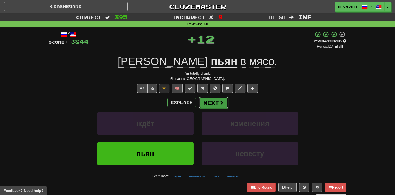
click at [208, 103] on button "Next" at bounding box center [213, 103] width 29 height 12
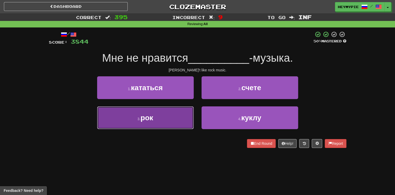
click at [183, 120] on button "3 . рок" at bounding box center [145, 117] width 97 height 23
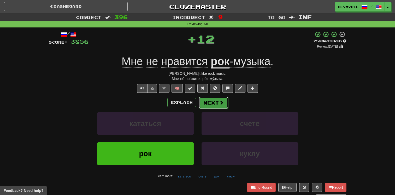
click at [210, 105] on button "Next" at bounding box center [213, 103] width 29 height 12
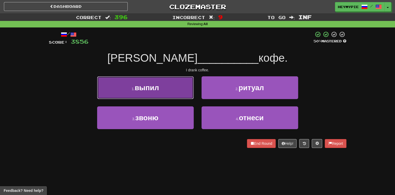
click at [173, 87] on button "1 . выпил" at bounding box center [145, 87] width 97 height 23
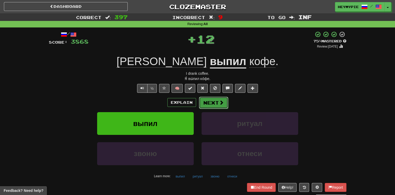
click at [213, 102] on button "Next" at bounding box center [213, 103] width 29 height 12
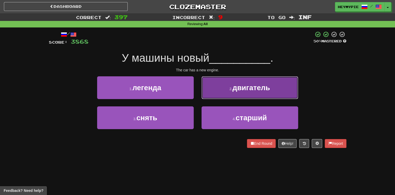
click at [220, 83] on button "2 . двигатель" at bounding box center [250, 87] width 97 height 23
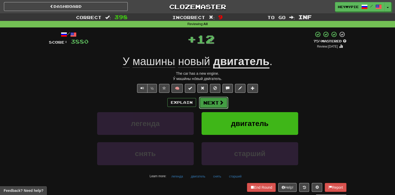
click at [219, 100] on span at bounding box center [221, 102] width 5 height 5
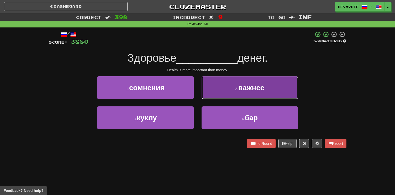
click at [217, 89] on button "2 . важнее" at bounding box center [250, 87] width 97 height 23
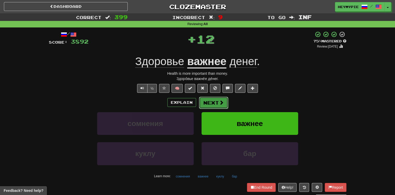
click at [212, 103] on button "Next" at bounding box center [213, 103] width 29 height 12
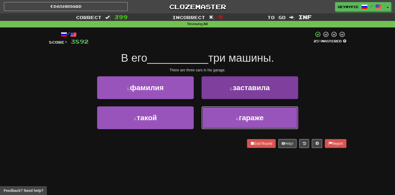
click at [216, 122] on button "4 . гараже" at bounding box center [250, 117] width 97 height 23
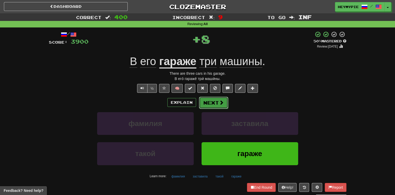
click at [207, 105] on button "Next" at bounding box center [213, 103] width 29 height 12
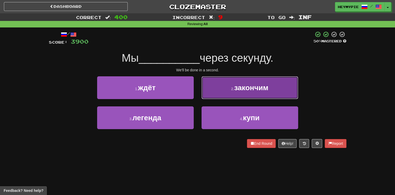
click at [229, 93] on button "2 . закончим" at bounding box center [250, 87] width 97 height 23
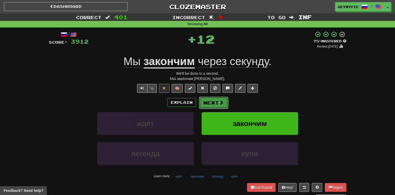
click at [213, 102] on button "Next" at bounding box center [213, 103] width 29 height 12
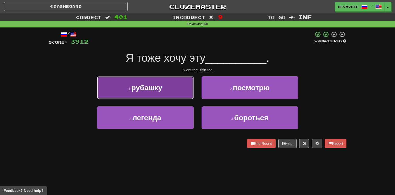
drag, startPoint x: 163, startPoint y: 83, endPoint x: 167, endPoint y: 81, distance: 4.8
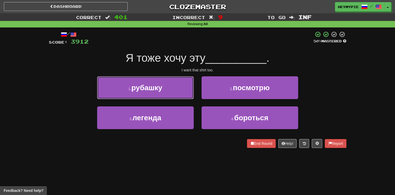
click at [163, 83] on button "1 . рубашку" at bounding box center [145, 87] width 97 height 23
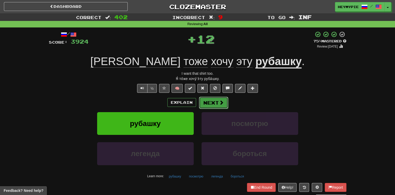
click at [212, 101] on button "Next" at bounding box center [213, 103] width 29 height 12
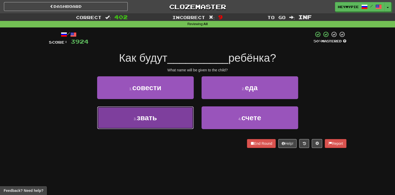
drag, startPoint x: 166, startPoint y: 116, endPoint x: 174, endPoint y: 110, distance: 10.3
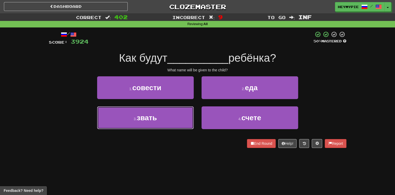
click at [166, 116] on button "3 . звать" at bounding box center [145, 117] width 97 height 23
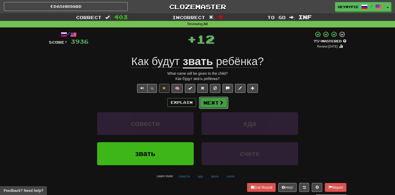
click at [205, 102] on button "Next" at bounding box center [213, 103] width 29 height 12
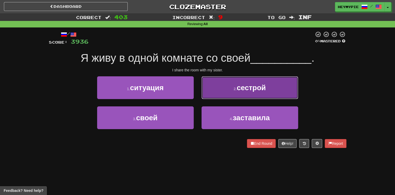
click at [216, 88] on button "2 . сестрой" at bounding box center [250, 87] width 97 height 23
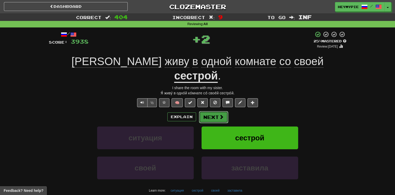
click at [212, 111] on button "Next" at bounding box center [213, 117] width 29 height 12
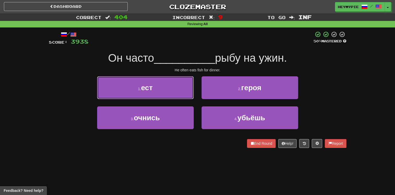
click at [158, 90] on button "1 . ест" at bounding box center [145, 87] width 97 height 23
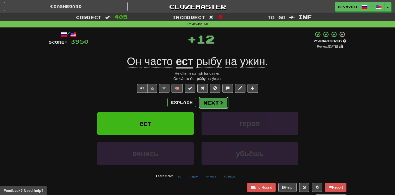
click at [205, 103] on button "Next" at bounding box center [213, 103] width 29 height 12
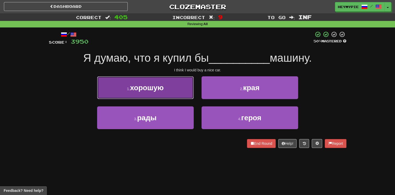
click at [164, 91] on button "1 . хорошую" at bounding box center [145, 87] width 97 height 23
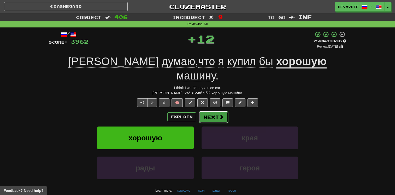
click at [208, 111] on button "Next" at bounding box center [213, 117] width 29 height 12
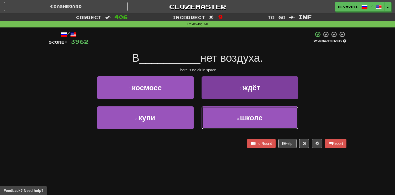
click at [215, 116] on button "4 . школе" at bounding box center [250, 117] width 97 height 23
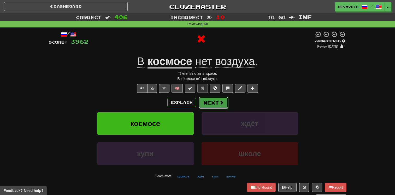
click at [213, 104] on button "Next" at bounding box center [213, 103] width 29 height 12
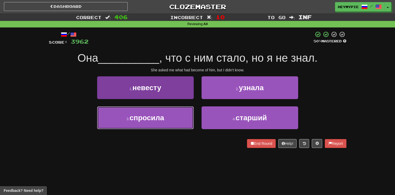
click at [175, 114] on button "3 . спросила" at bounding box center [145, 117] width 97 height 23
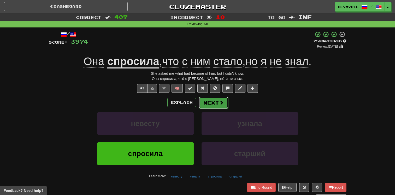
click at [213, 105] on button "Next" at bounding box center [213, 103] width 29 height 12
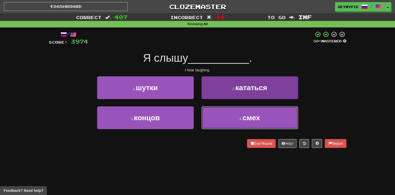
click at [236, 113] on button "4 . смех" at bounding box center [250, 117] width 97 height 23
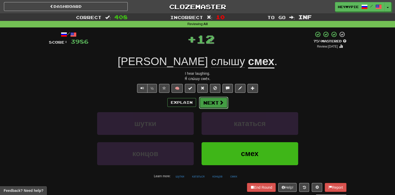
click at [217, 102] on button "Next" at bounding box center [213, 103] width 29 height 12
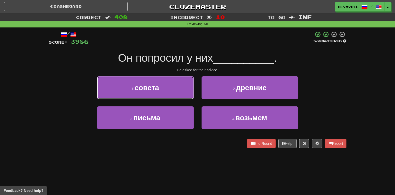
drag, startPoint x: 169, startPoint y: 89, endPoint x: 177, endPoint y: 92, distance: 8.4
click at [169, 89] on button "1 . совета" at bounding box center [145, 87] width 97 height 23
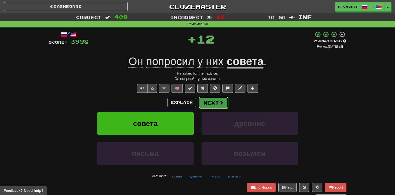
click at [200, 103] on button "Next" at bounding box center [213, 103] width 29 height 12
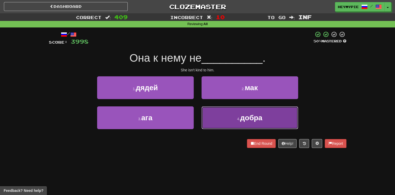
click at [240, 120] on small "4 ." at bounding box center [238, 119] width 3 height 4
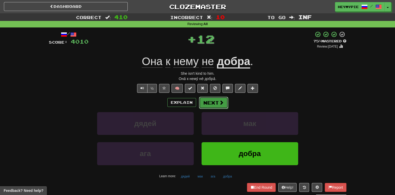
click at [209, 101] on button "Next" at bounding box center [213, 103] width 29 height 12
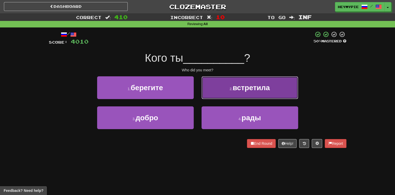
click at [214, 91] on button "2 . встретила" at bounding box center [250, 87] width 97 height 23
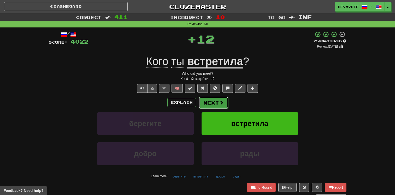
click at [212, 99] on button "Next" at bounding box center [213, 103] width 29 height 12
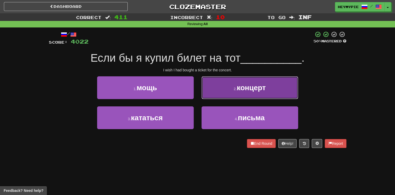
click at [215, 82] on button "2 . концерт" at bounding box center [250, 87] width 97 height 23
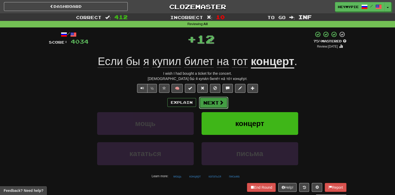
click at [212, 102] on button "Next" at bounding box center [213, 103] width 29 height 12
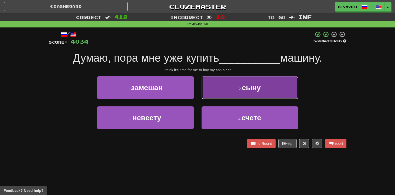
click at [221, 92] on button "2 . сыну" at bounding box center [250, 87] width 97 height 23
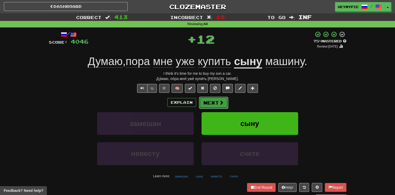
click at [212, 103] on button "Next" at bounding box center [213, 103] width 29 height 12
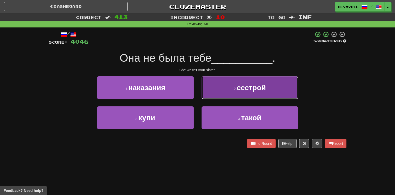
click at [232, 84] on button "2 . сестрой" at bounding box center [250, 87] width 97 height 23
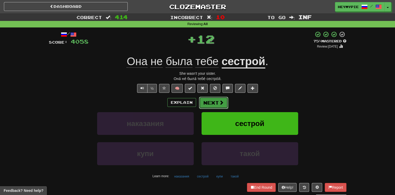
click at [219, 103] on span at bounding box center [221, 102] width 5 height 5
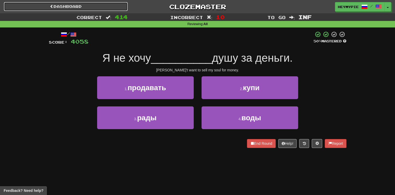
click at [115, 9] on link "Dashboard" at bounding box center [66, 6] width 124 height 9
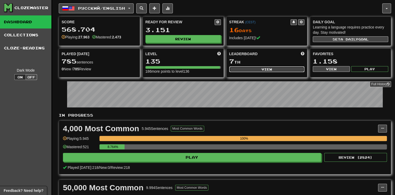
click at [259, 68] on button "View" at bounding box center [266, 69] width 75 height 6
select select "**********"
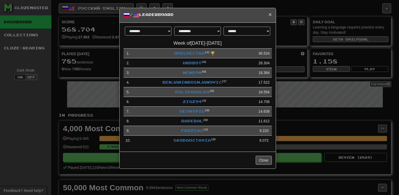
click at [271, 12] on span "×" at bounding box center [269, 14] width 3 height 6
